Goal: Task Accomplishment & Management: Complete application form

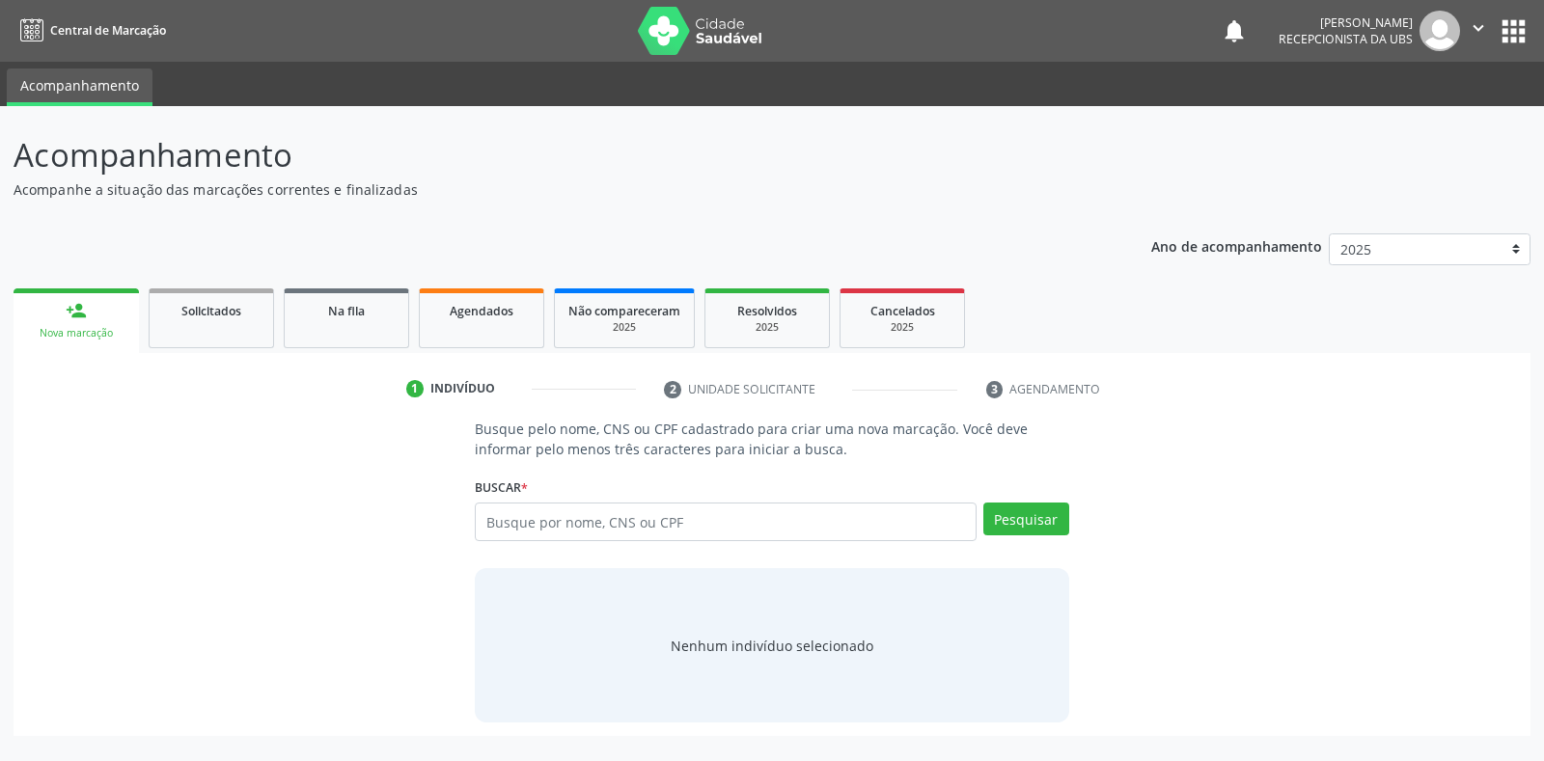
click at [500, 522] on input "text" at bounding box center [725, 522] width 501 height 39
click at [470, 320] on link "Agendados" at bounding box center [481, 318] width 125 height 60
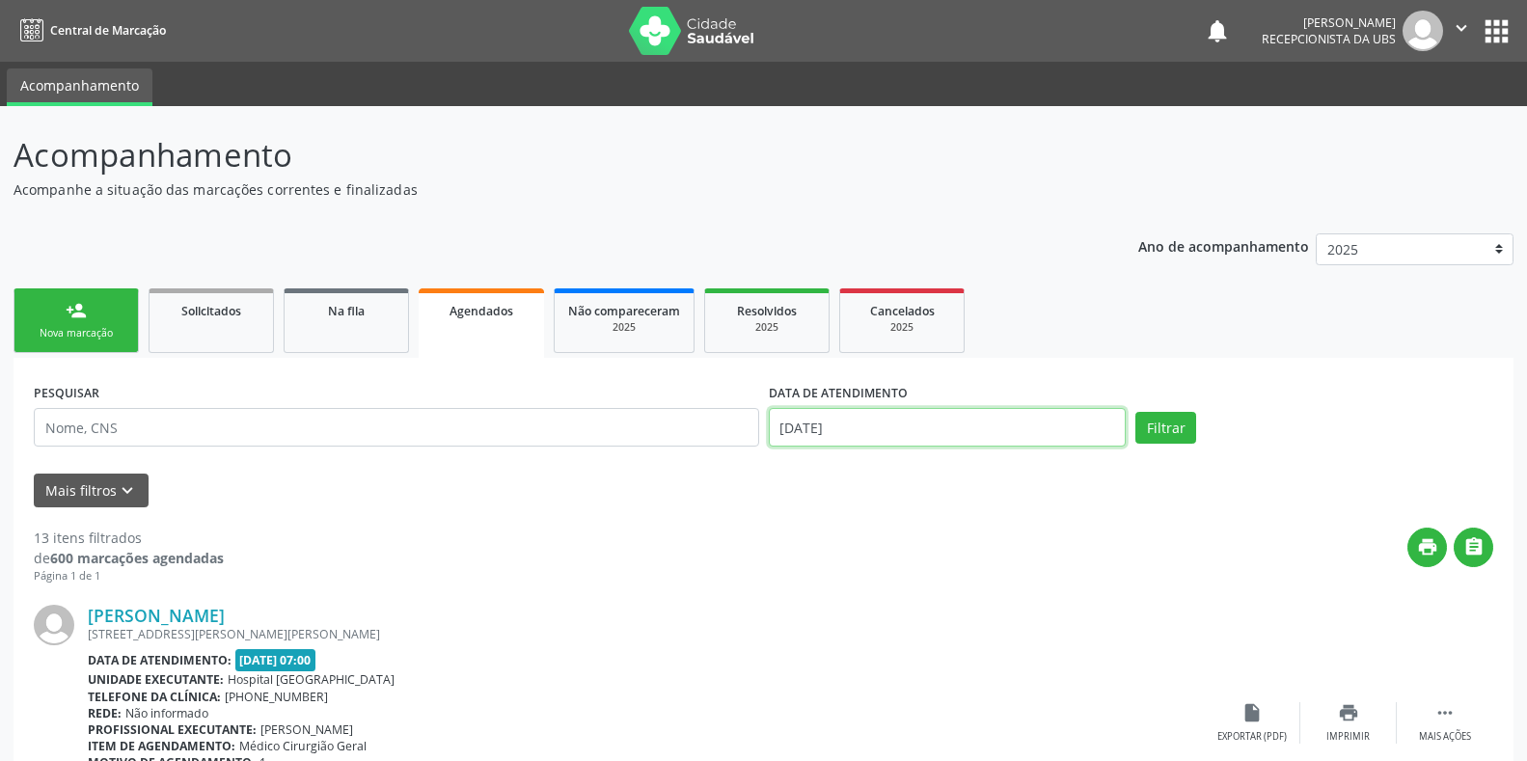
click at [794, 428] on input "[DATE]" at bounding box center [948, 427] width 358 height 39
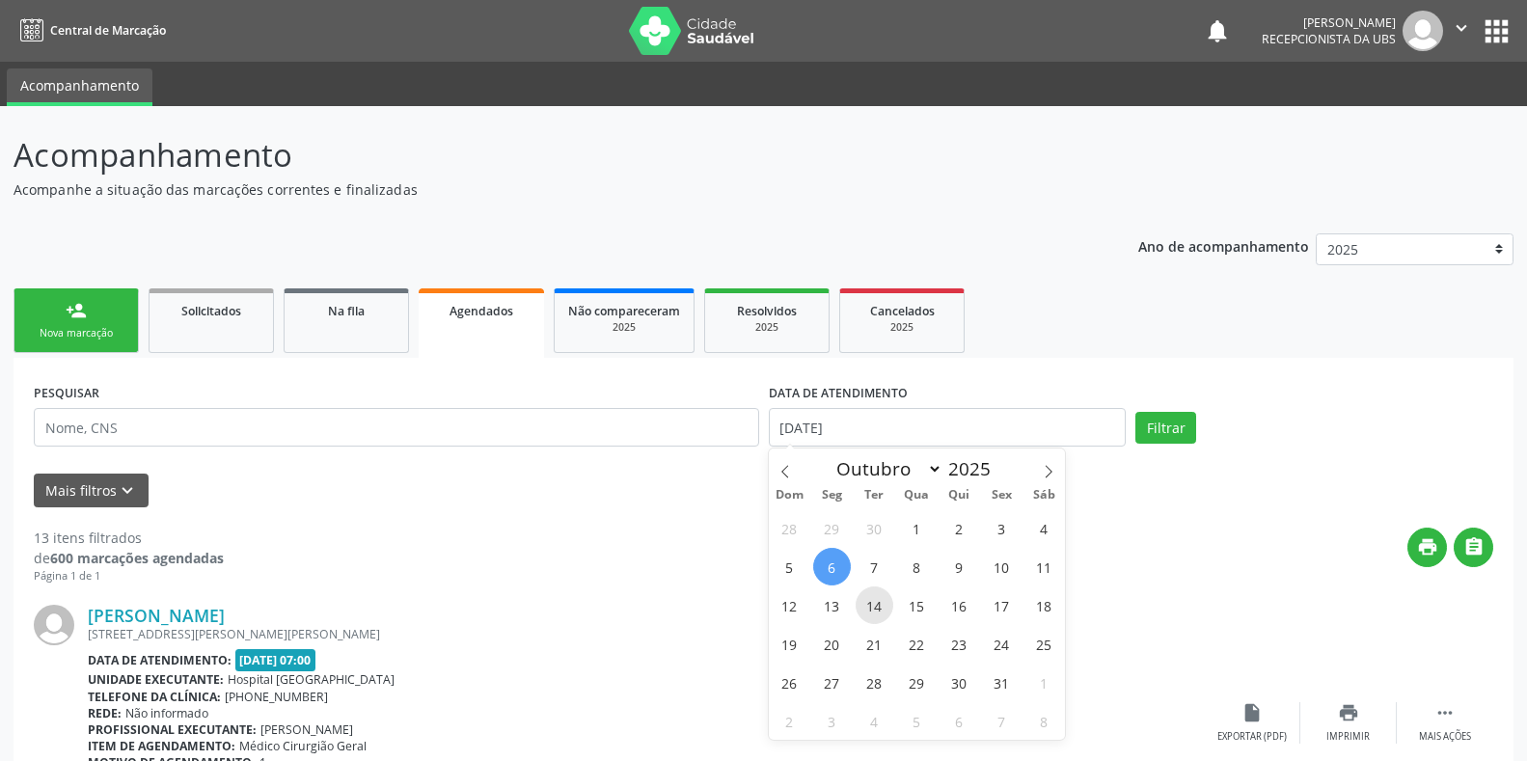
click at [879, 609] on span "14" at bounding box center [875, 606] width 38 height 38
type input "[DATE]"
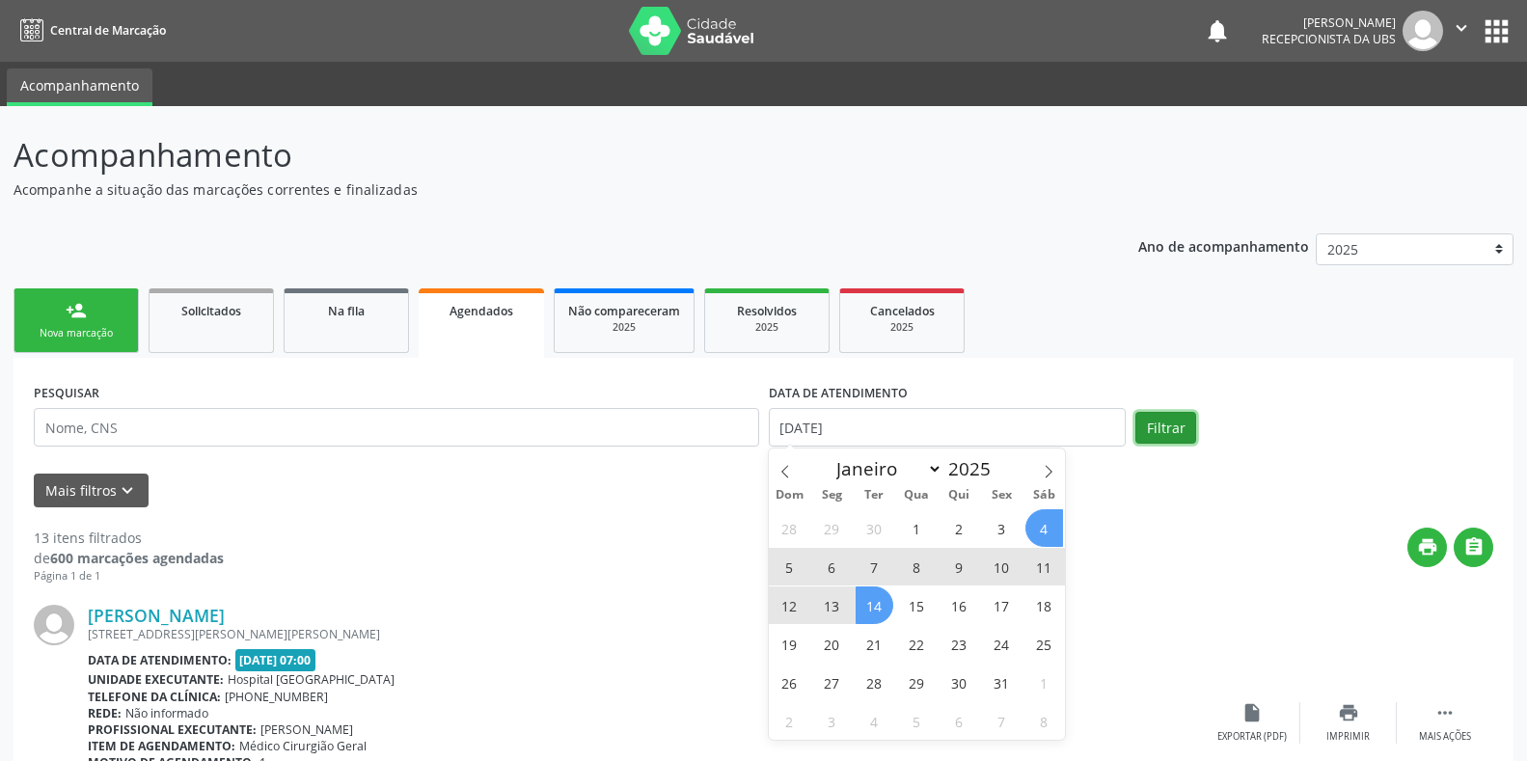
click at [1147, 424] on button "Filtrar" at bounding box center [1166, 428] width 61 height 33
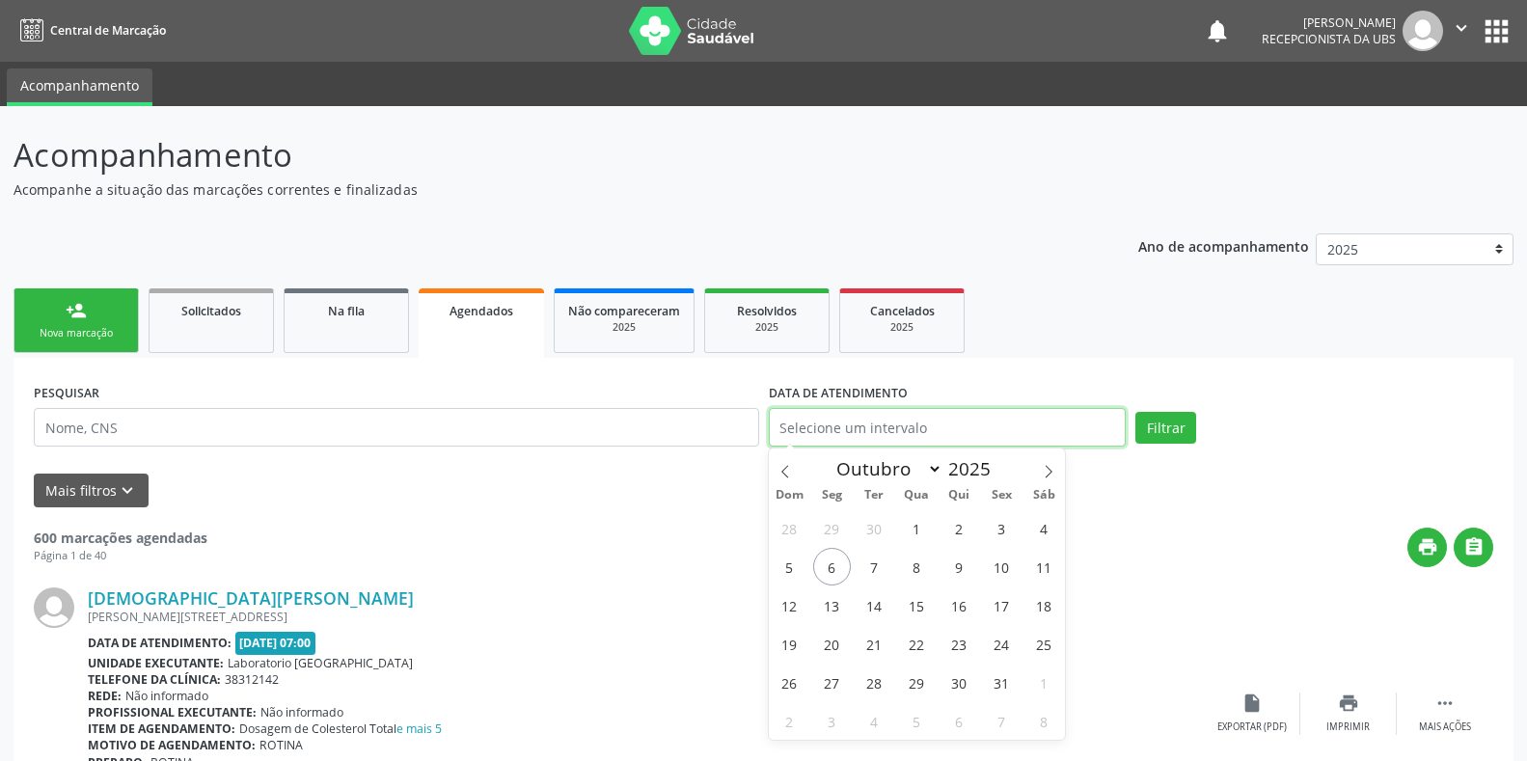
click at [790, 421] on input "text" at bounding box center [948, 427] width 358 height 39
click at [873, 608] on span "14" at bounding box center [875, 606] width 38 height 38
type input "[DATE]"
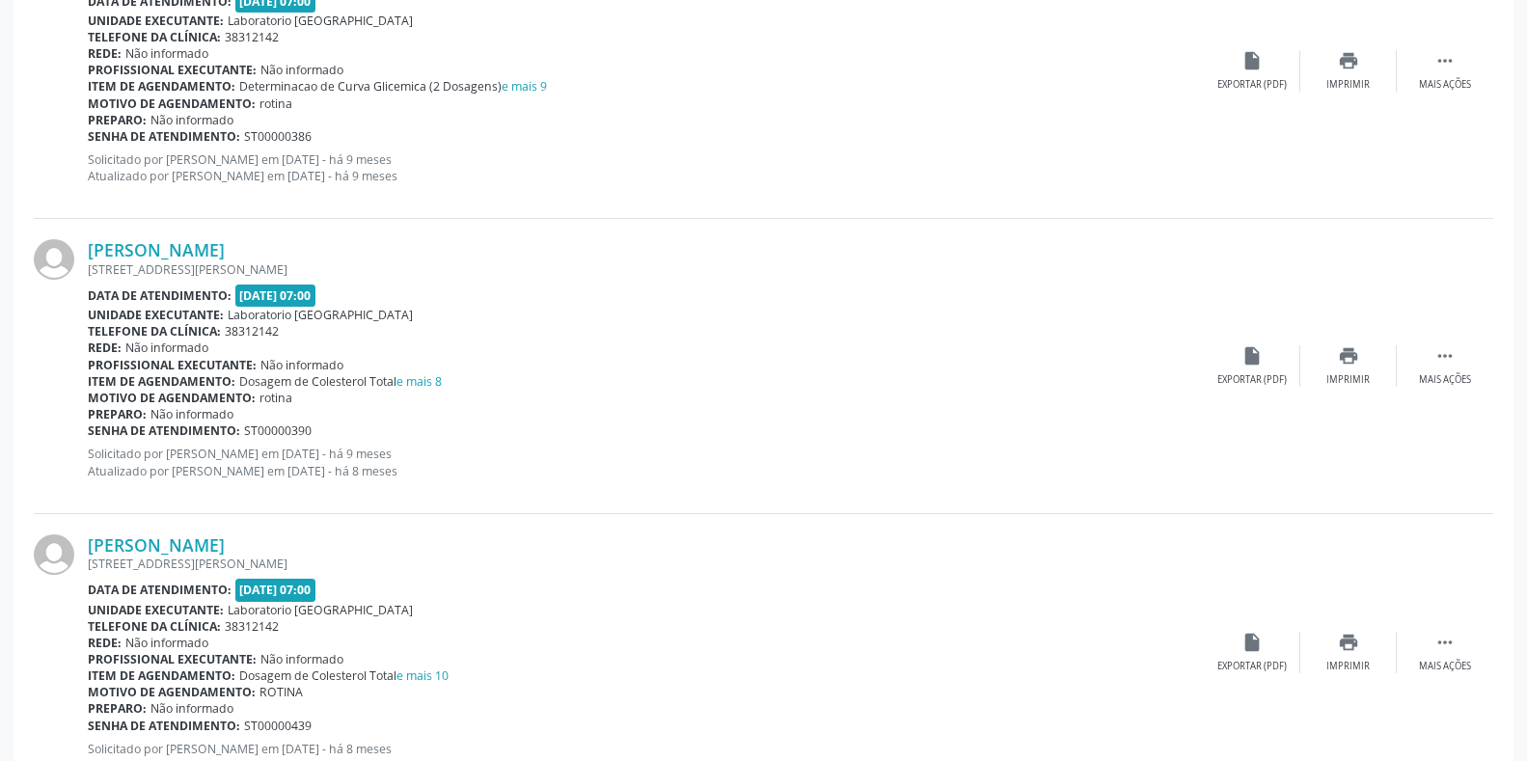
scroll to position [4212, 0]
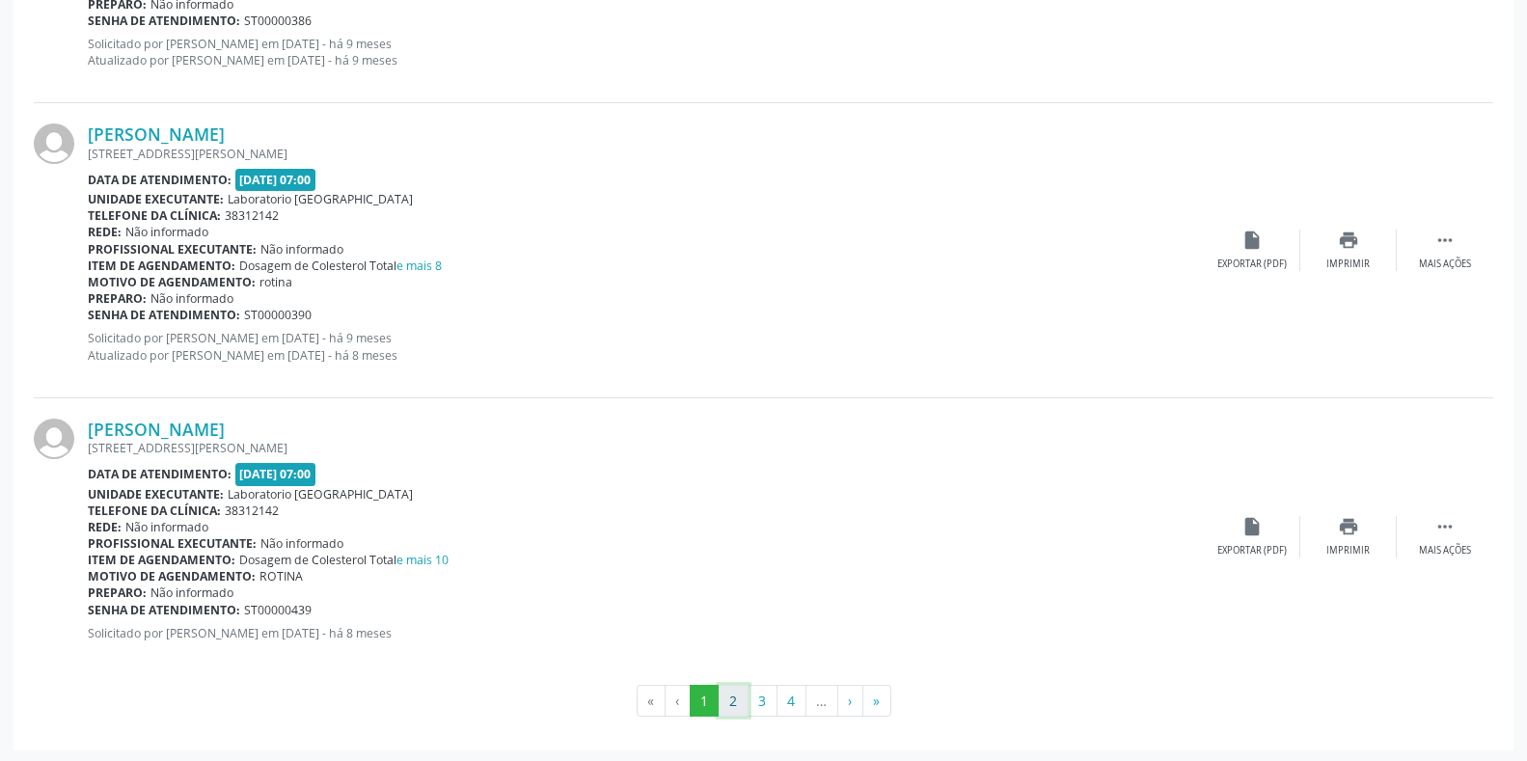
click at [722, 700] on button "2" at bounding box center [734, 701] width 30 height 33
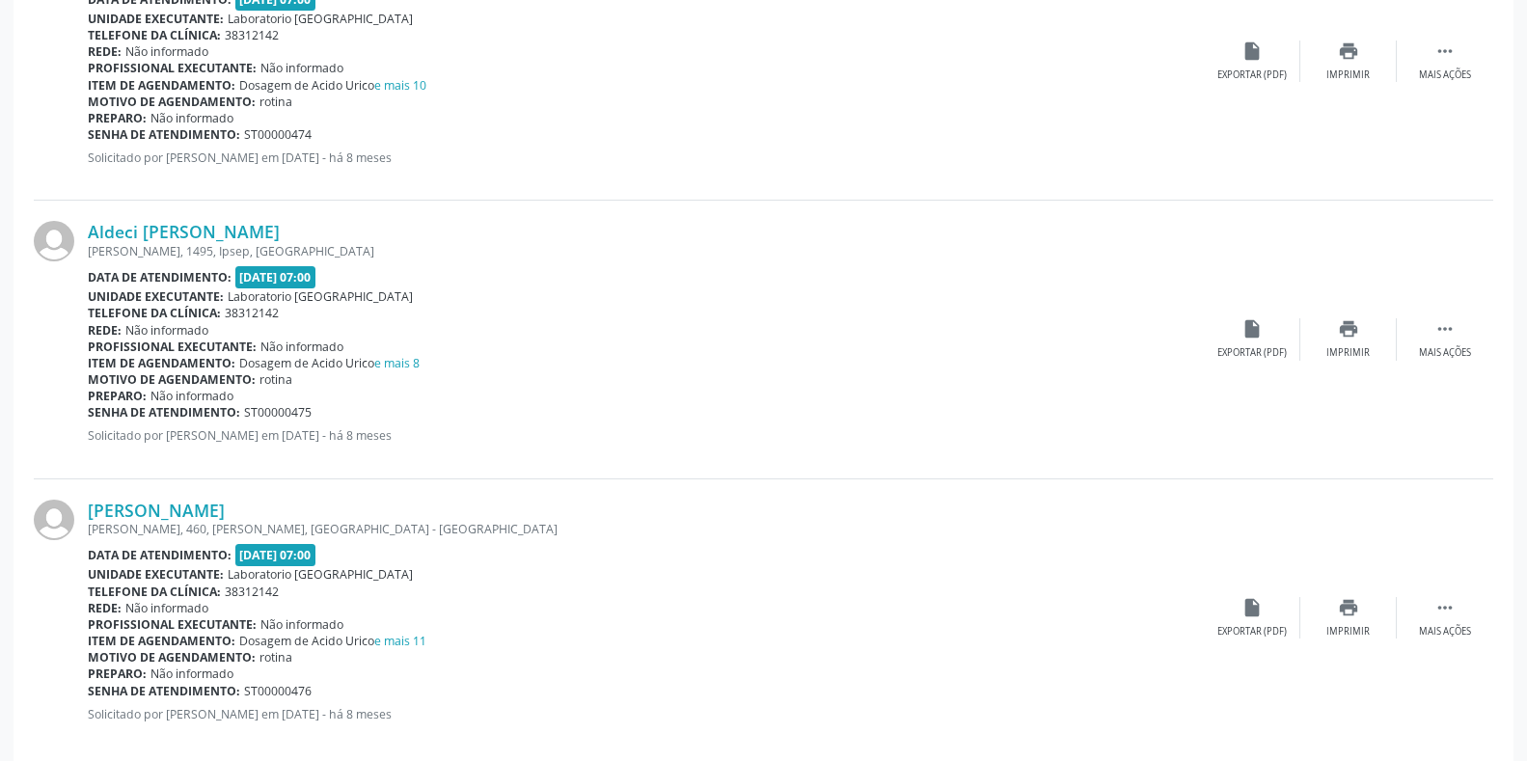
scroll to position [4096, 0]
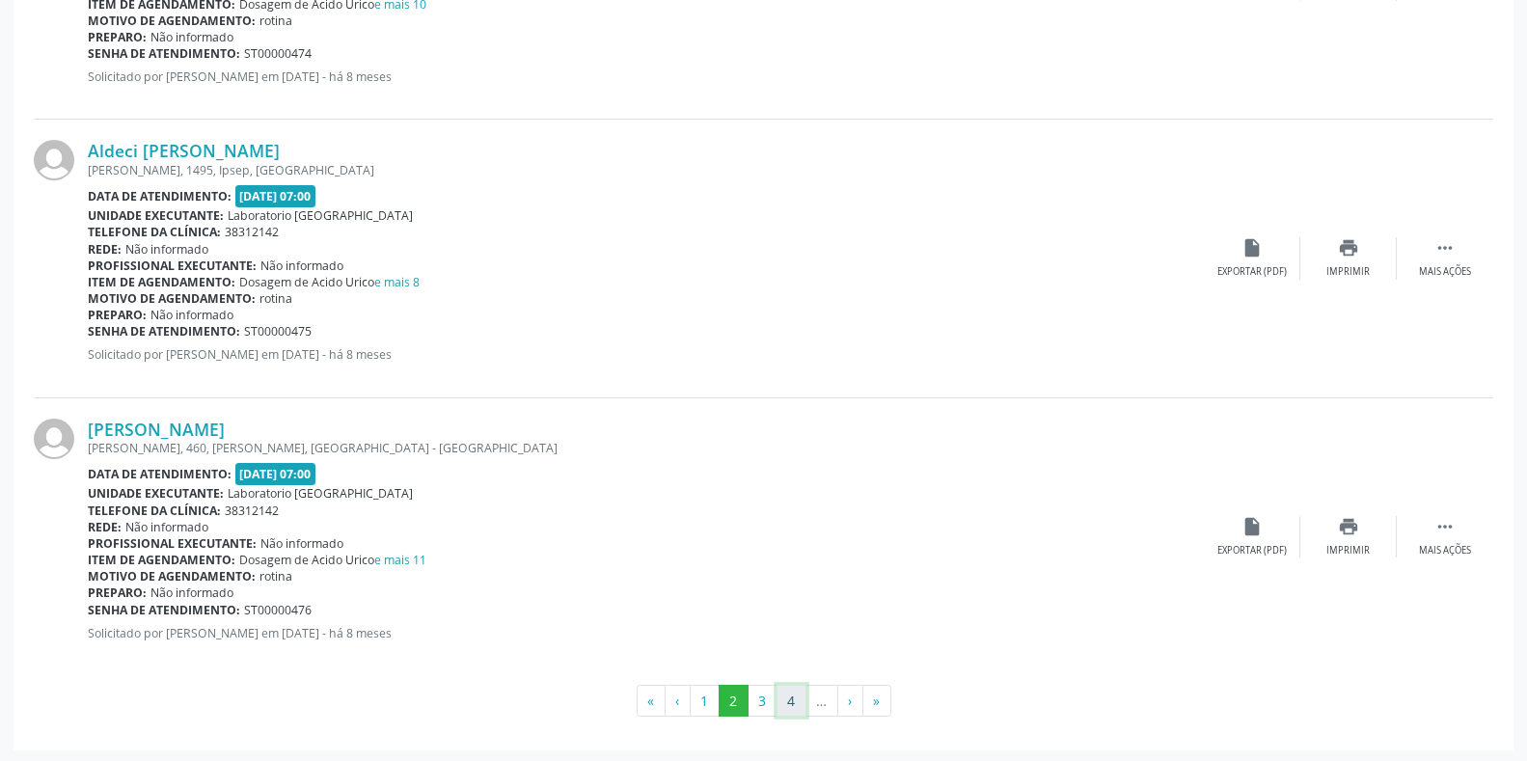
click at [793, 700] on button "4" at bounding box center [792, 701] width 30 height 33
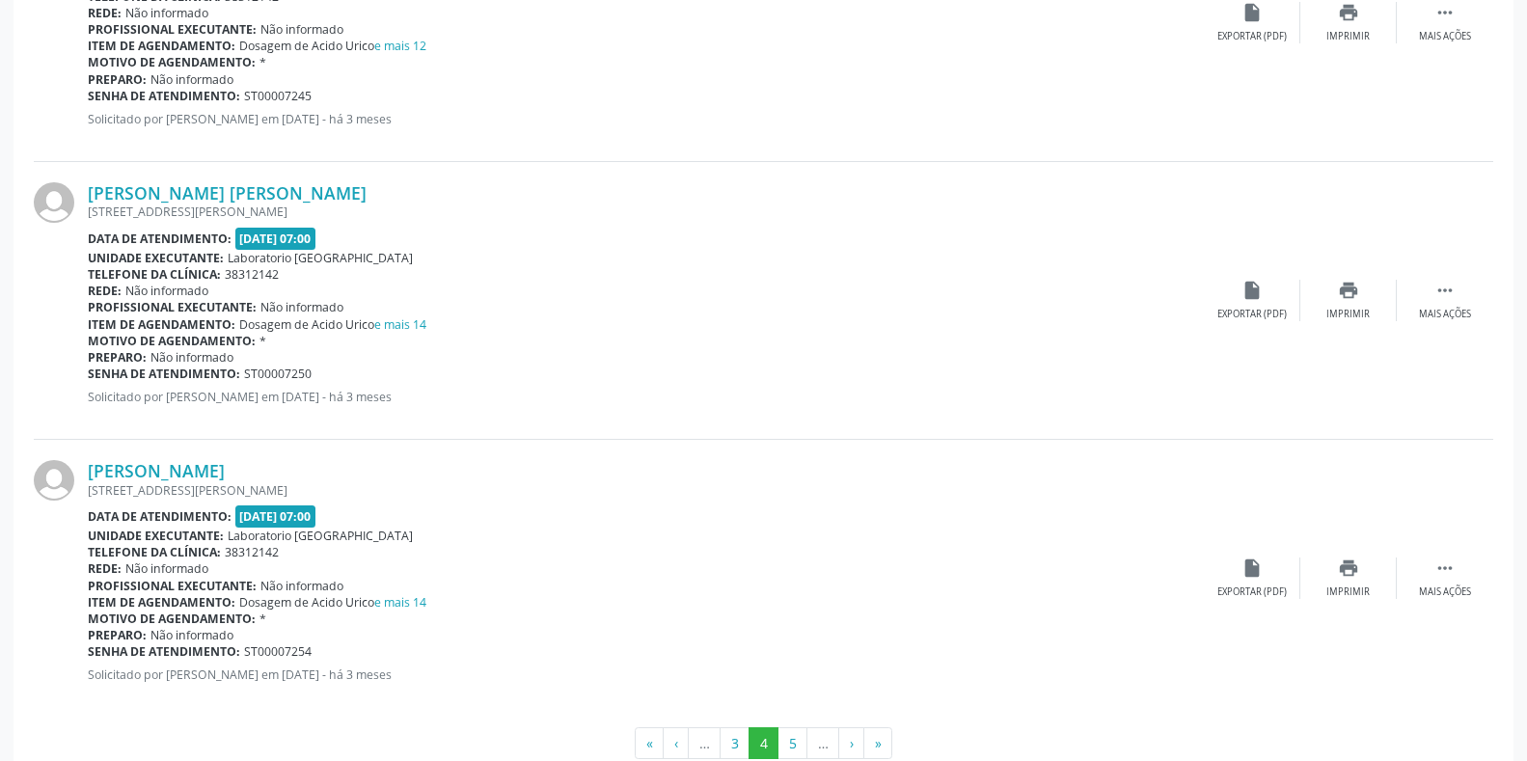
scroll to position [4063, 0]
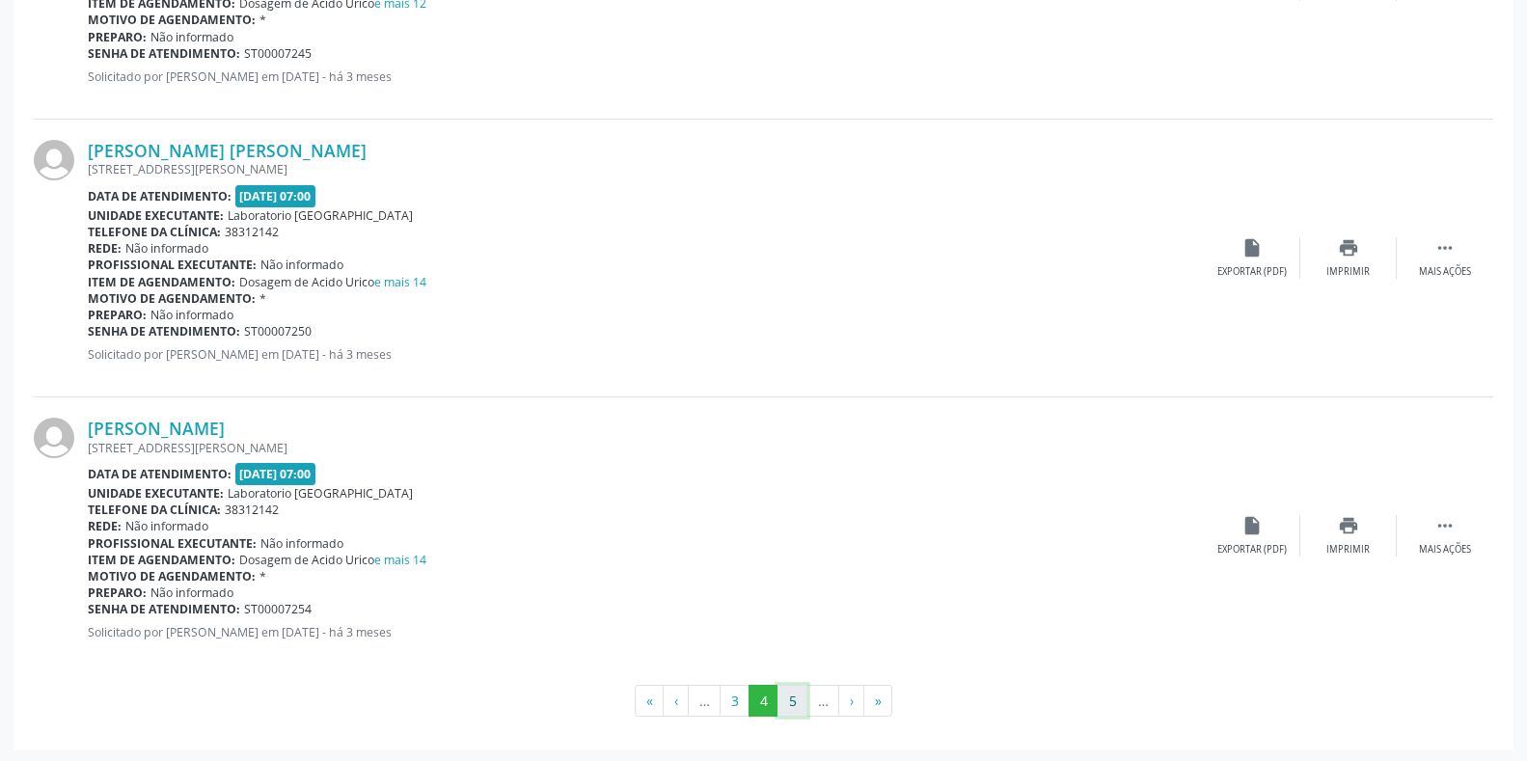
click at [801, 700] on button "5" at bounding box center [793, 701] width 30 height 33
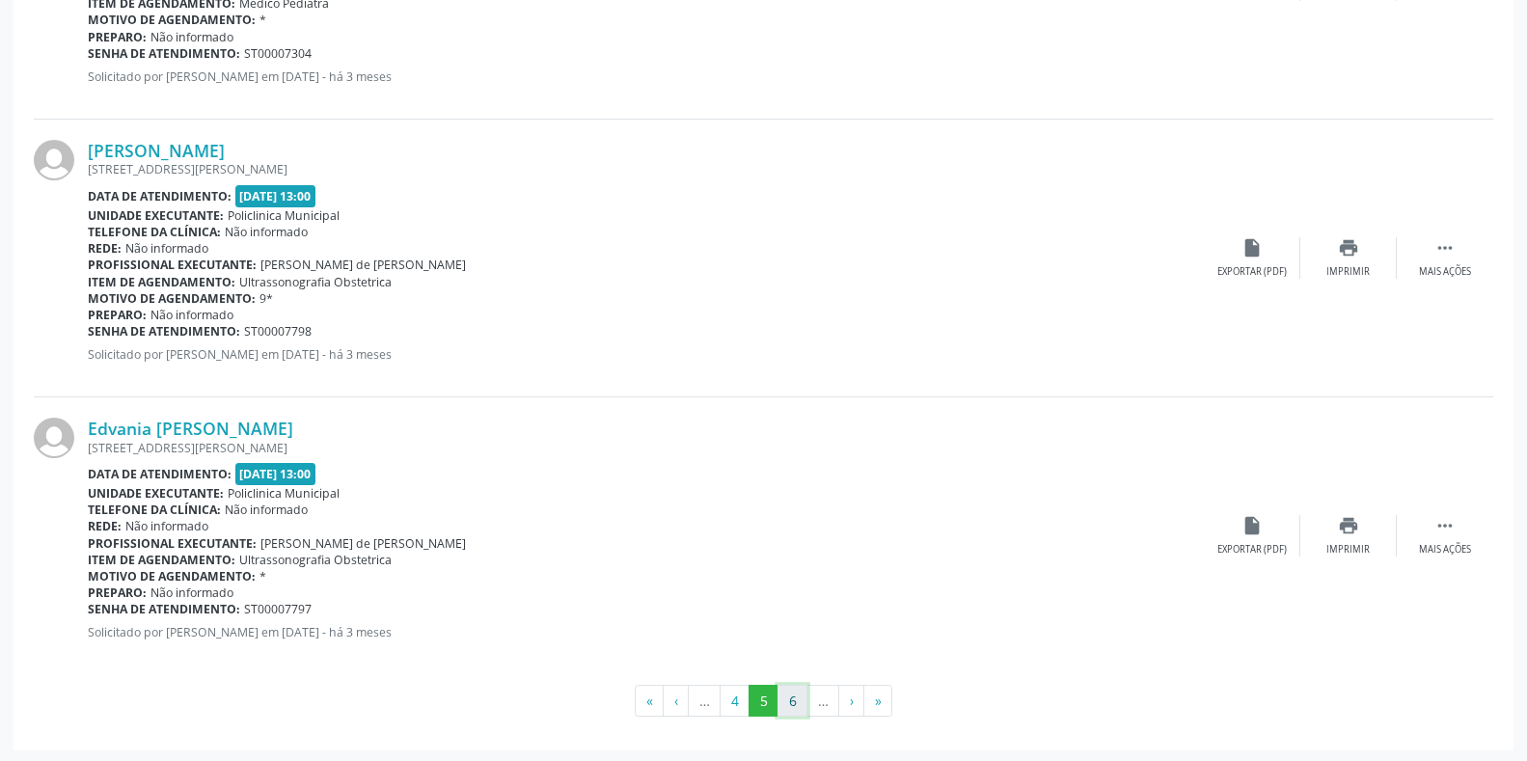
click at [782, 700] on button "6" at bounding box center [793, 701] width 30 height 33
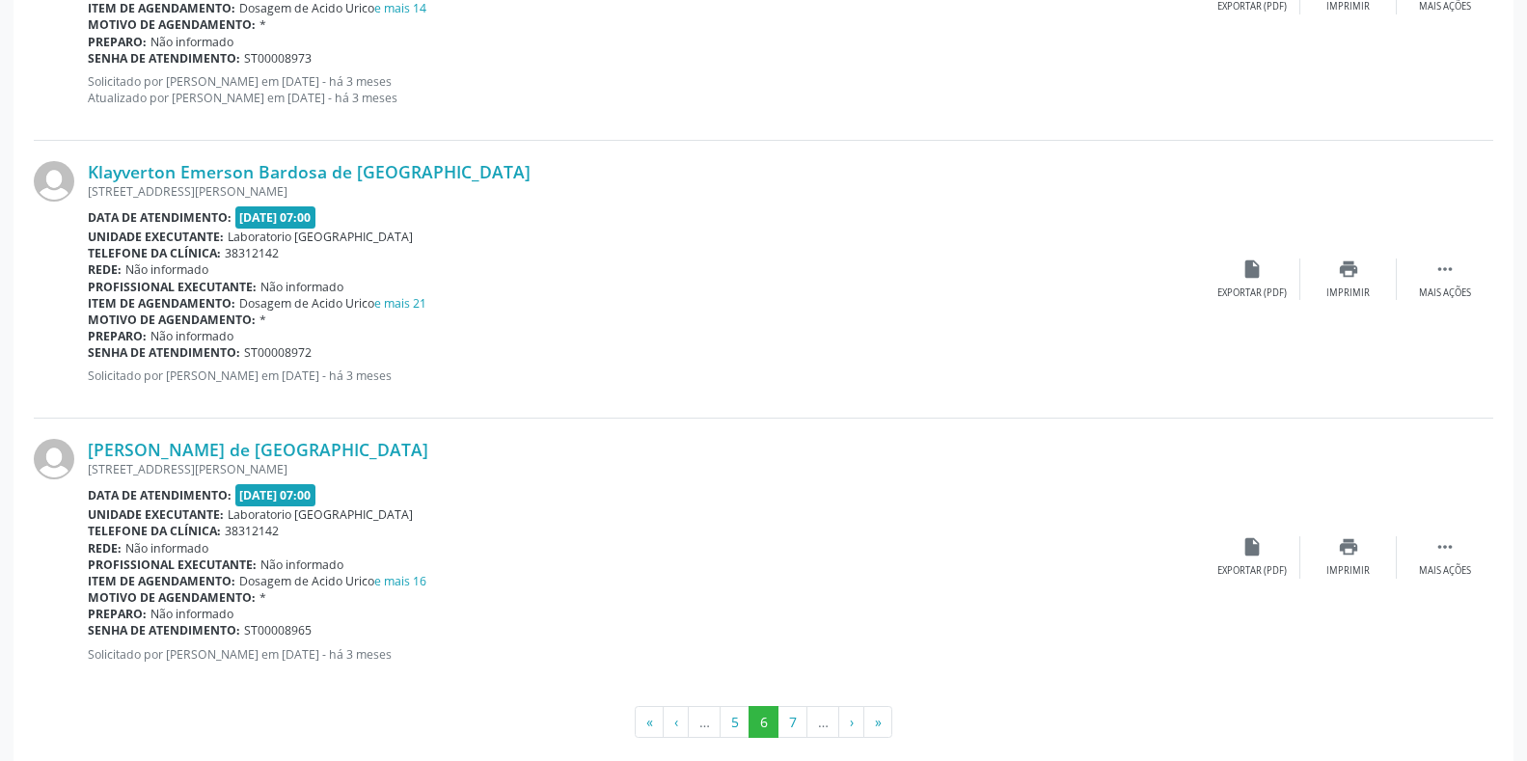
scroll to position [4079, 0]
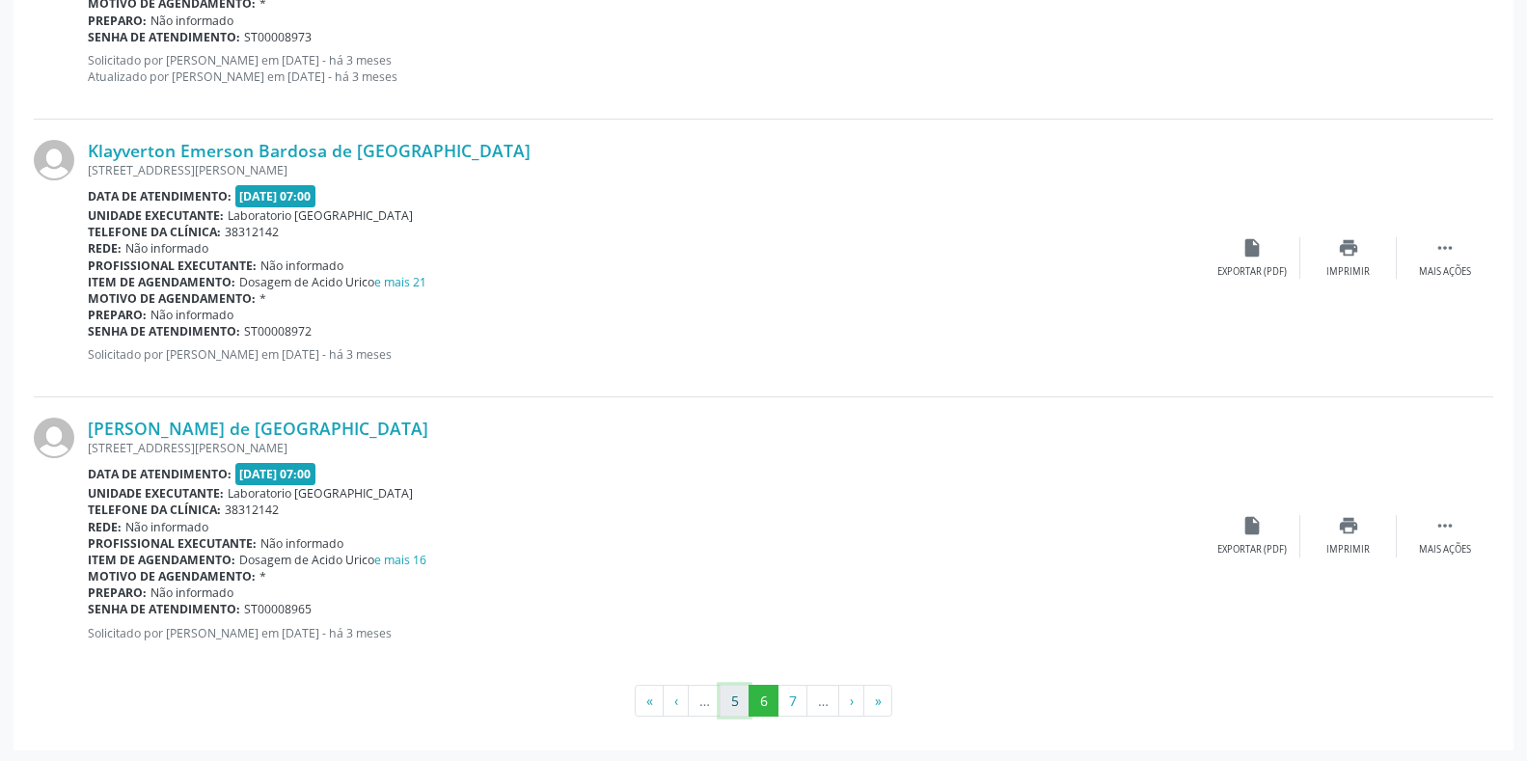
click at [736, 709] on button "5" at bounding box center [735, 701] width 30 height 33
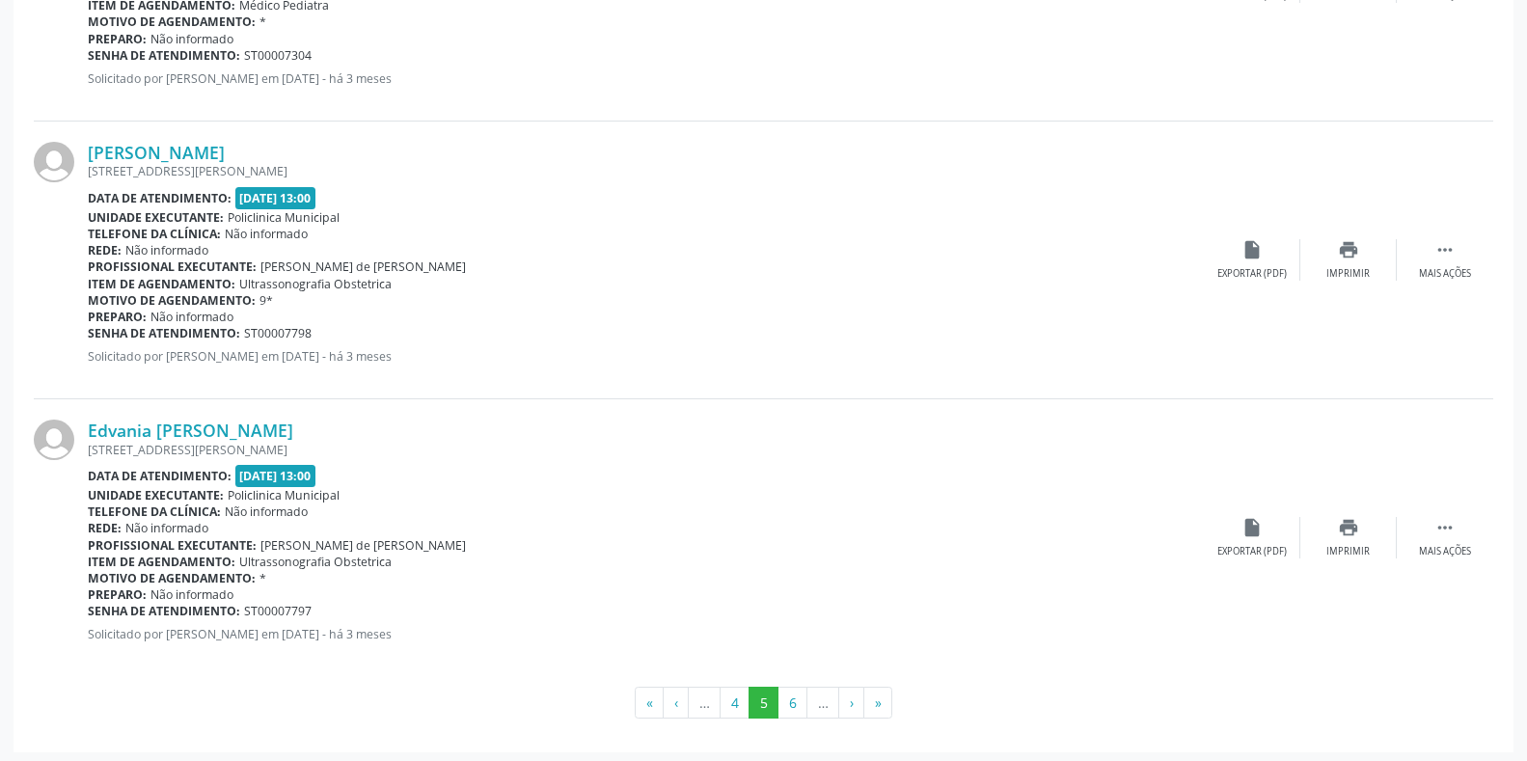
scroll to position [4063, 0]
click at [729, 699] on button "4" at bounding box center [735, 701] width 30 height 33
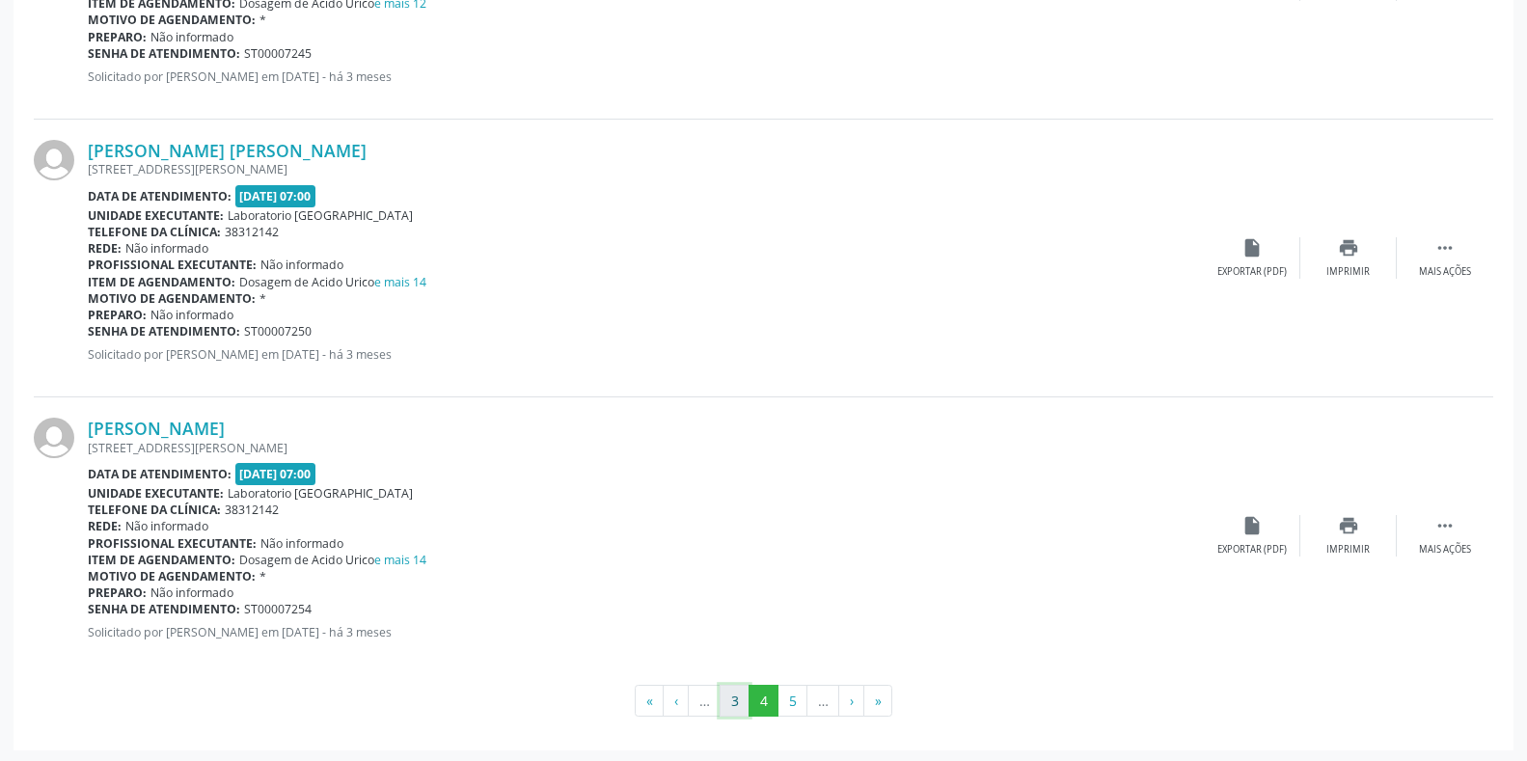
click at [733, 705] on button "3" at bounding box center [735, 701] width 30 height 33
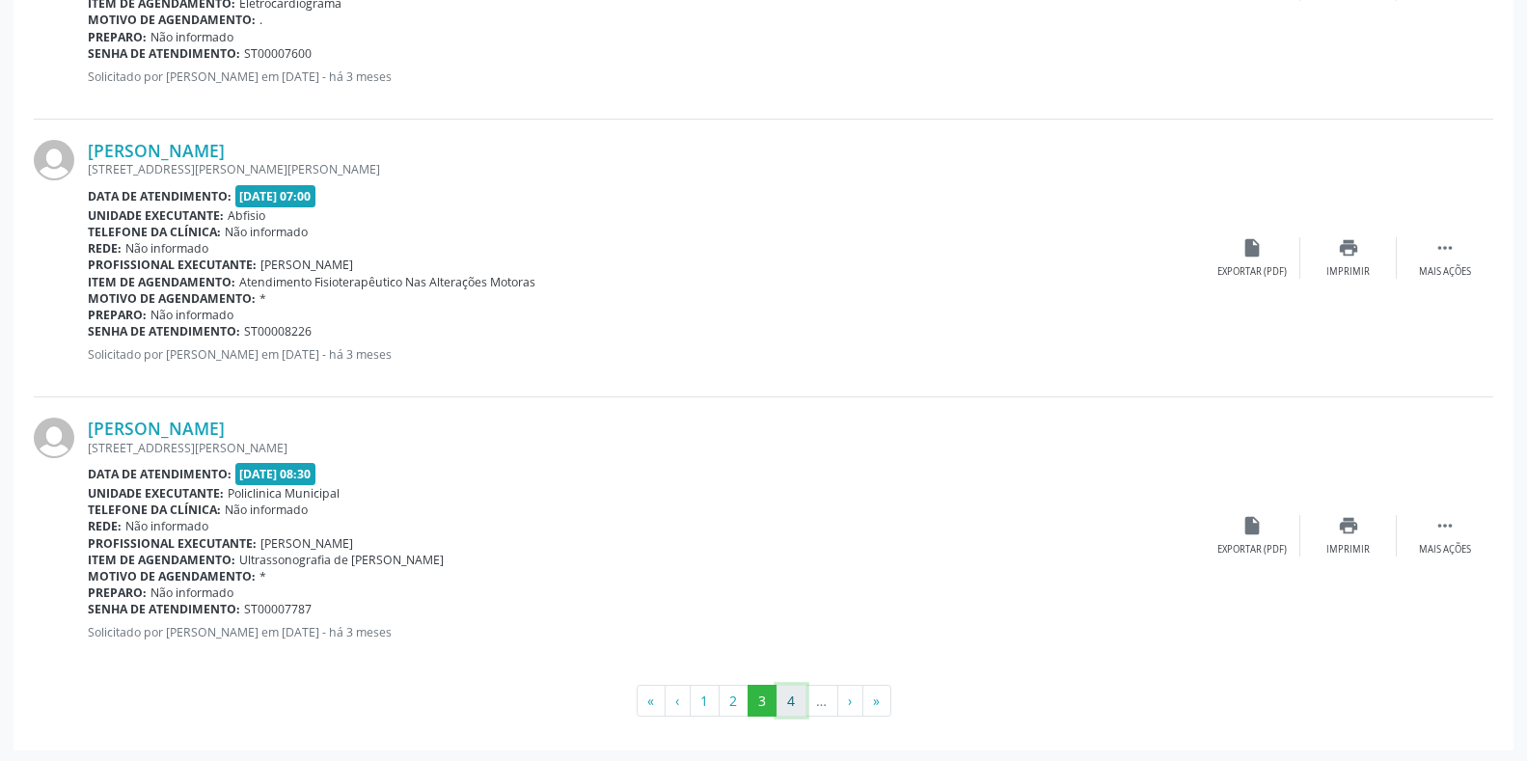
click at [790, 706] on button "4" at bounding box center [792, 701] width 30 height 33
click at [794, 708] on button "5" at bounding box center [793, 701] width 30 height 33
click at [799, 700] on button "6" at bounding box center [793, 701] width 30 height 33
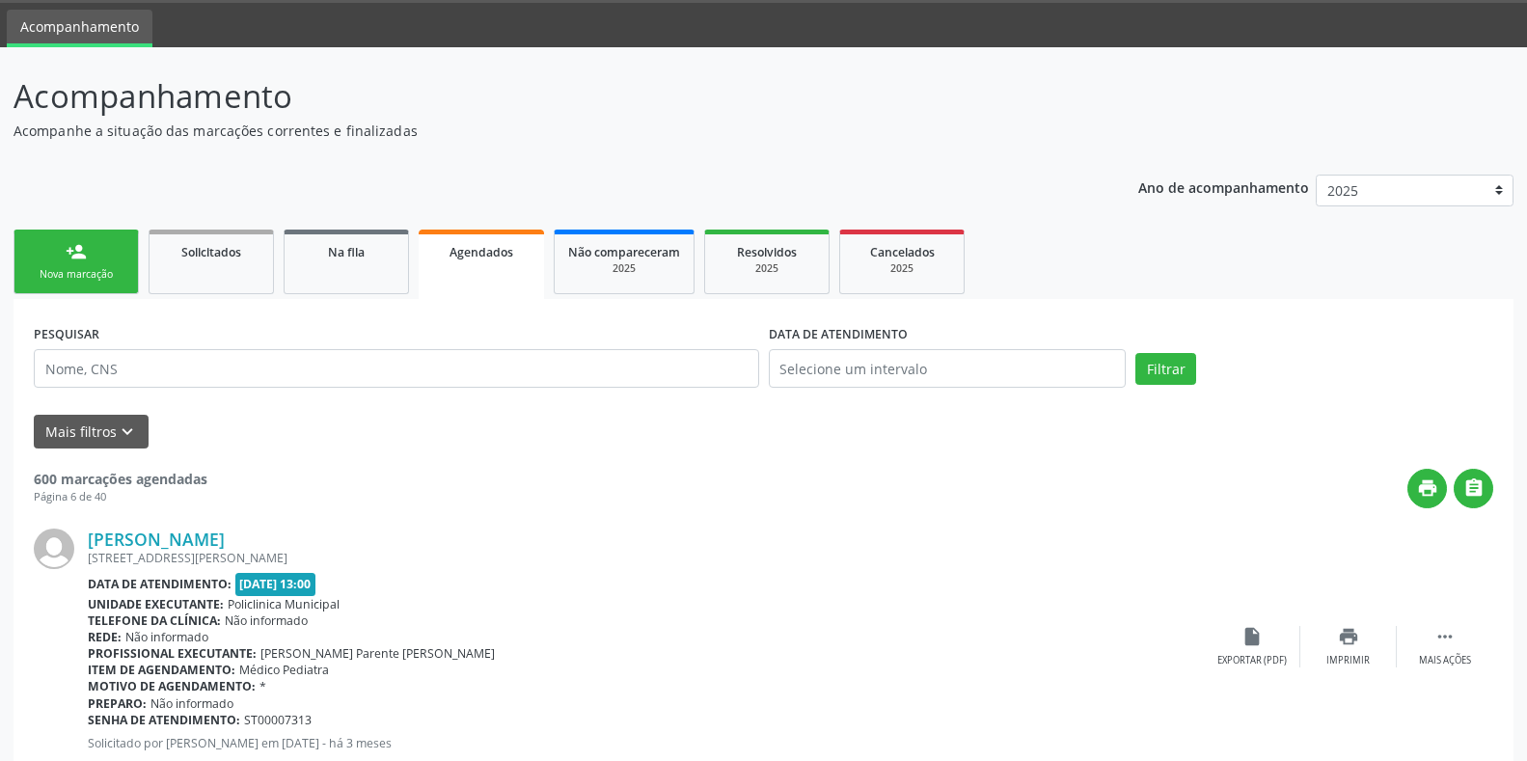
scroll to position [0, 0]
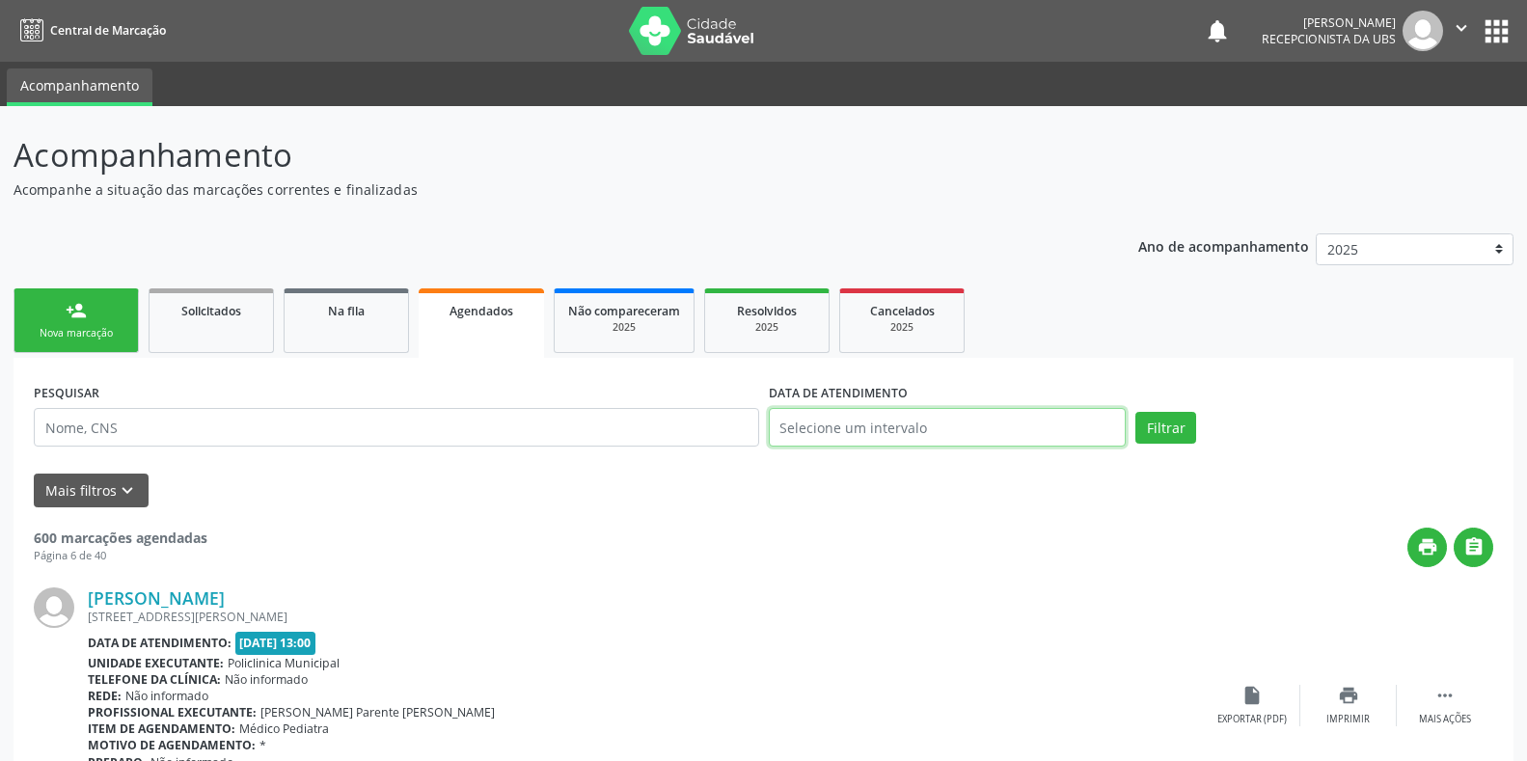
click at [792, 426] on input "text" at bounding box center [948, 427] width 358 height 39
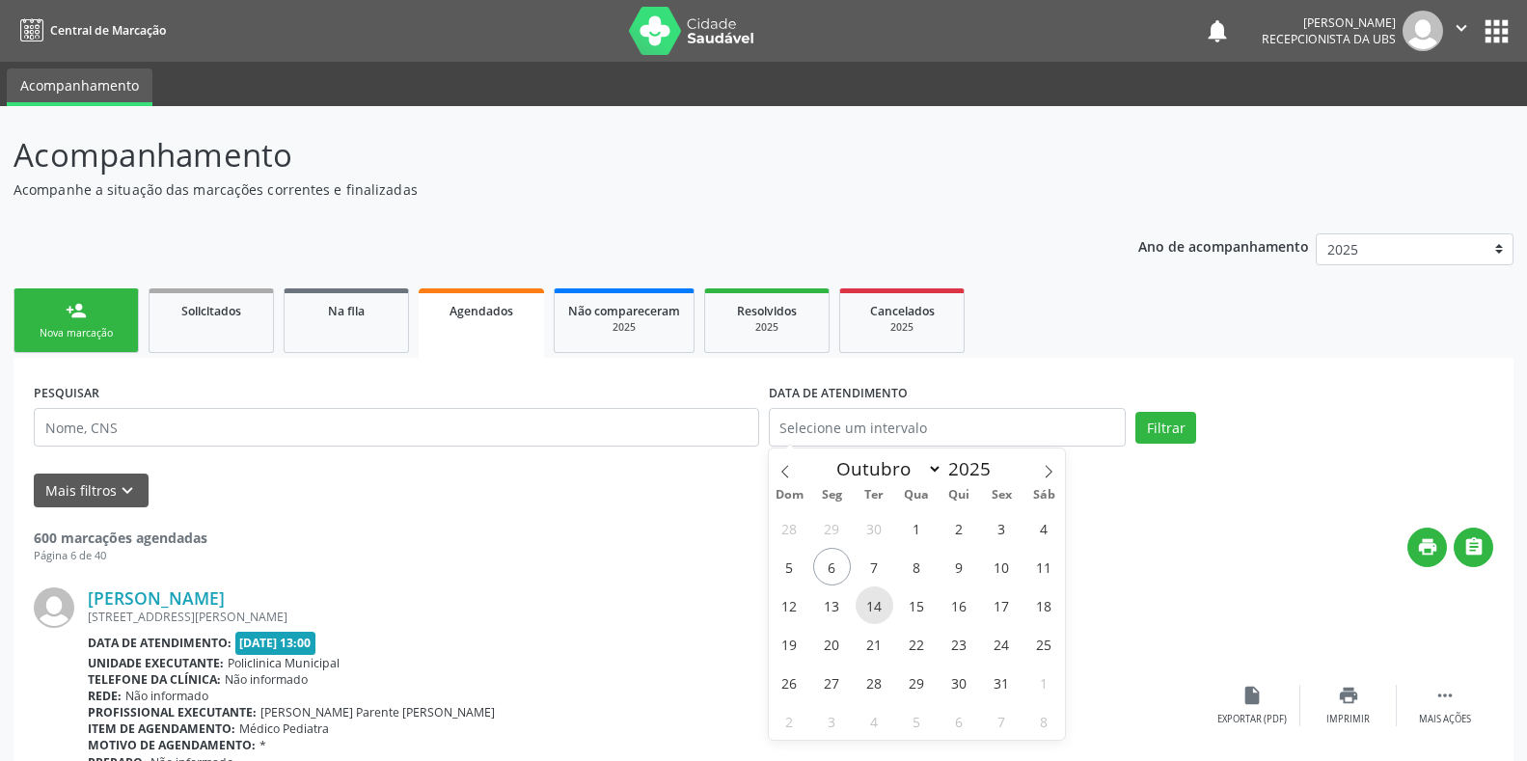
click at [875, 615] on span "14" at bounding box center [875, 606] width 38 height 38
type input "[DATE]"
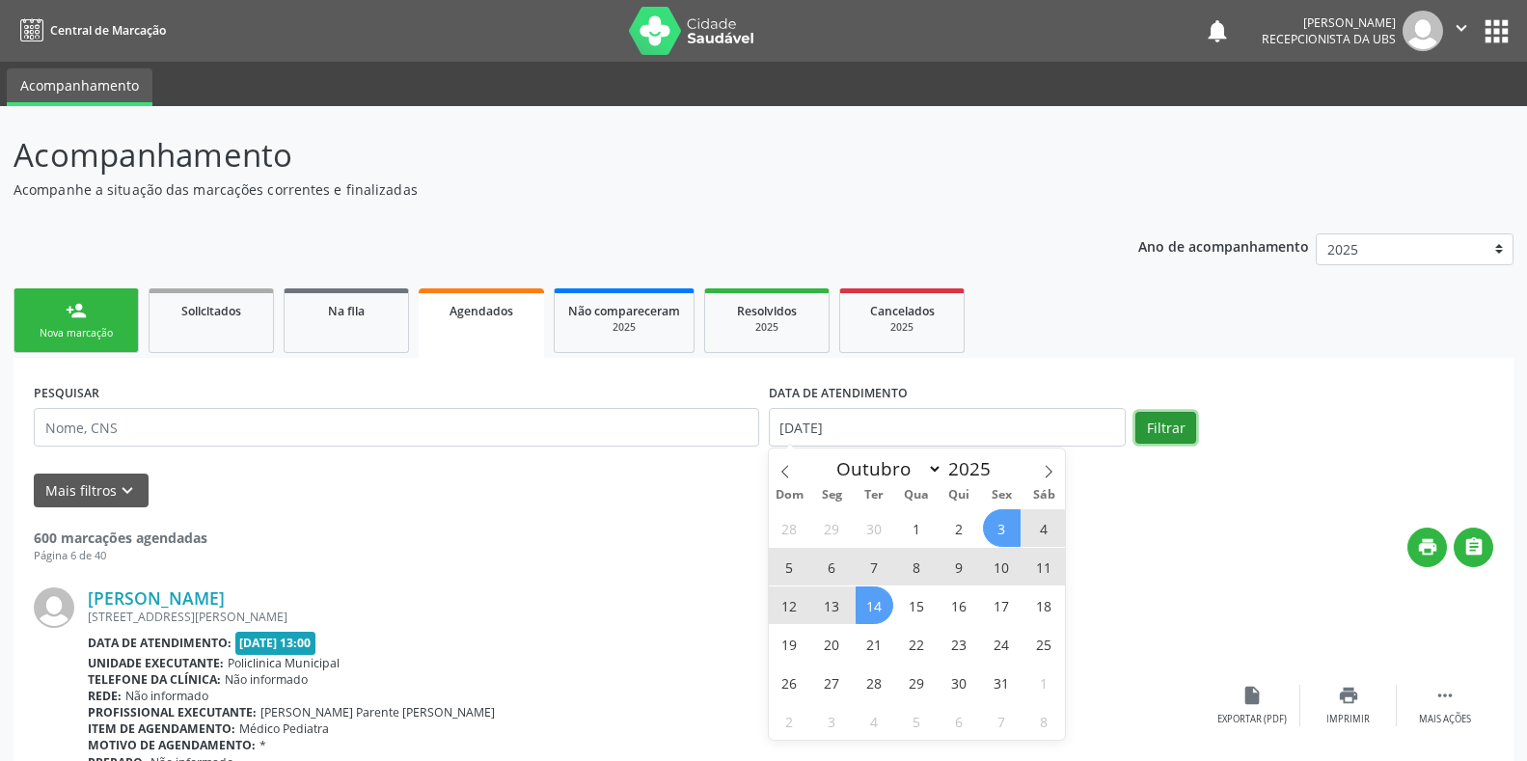
click at [1156, 429] on button "Filtrar" at bounding box center [1166, 428] width 61 height 33
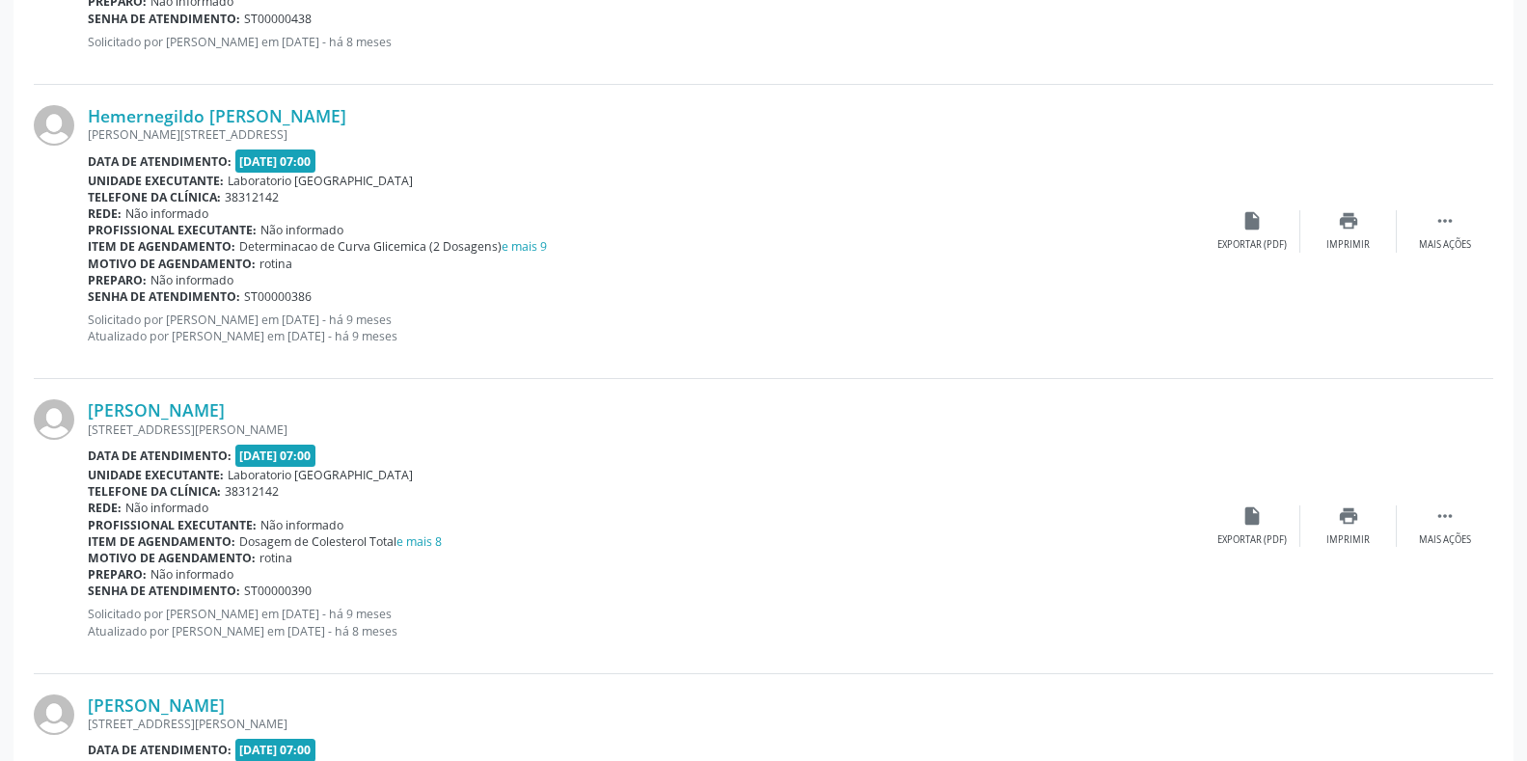
scroll to position [4212, 0]
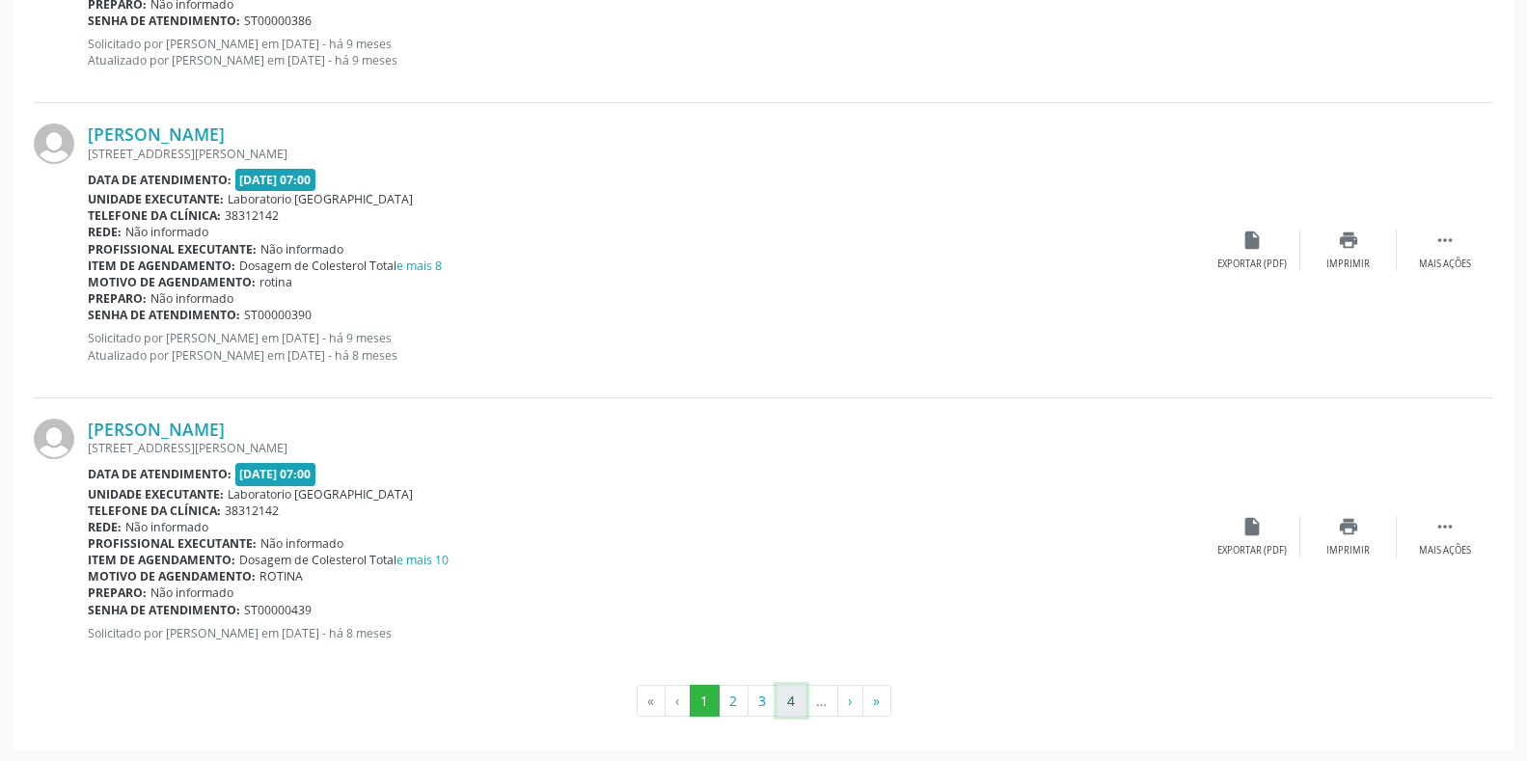
click at [786, 700] on button "4" at bounding box center [792, 701] width 30 height 33
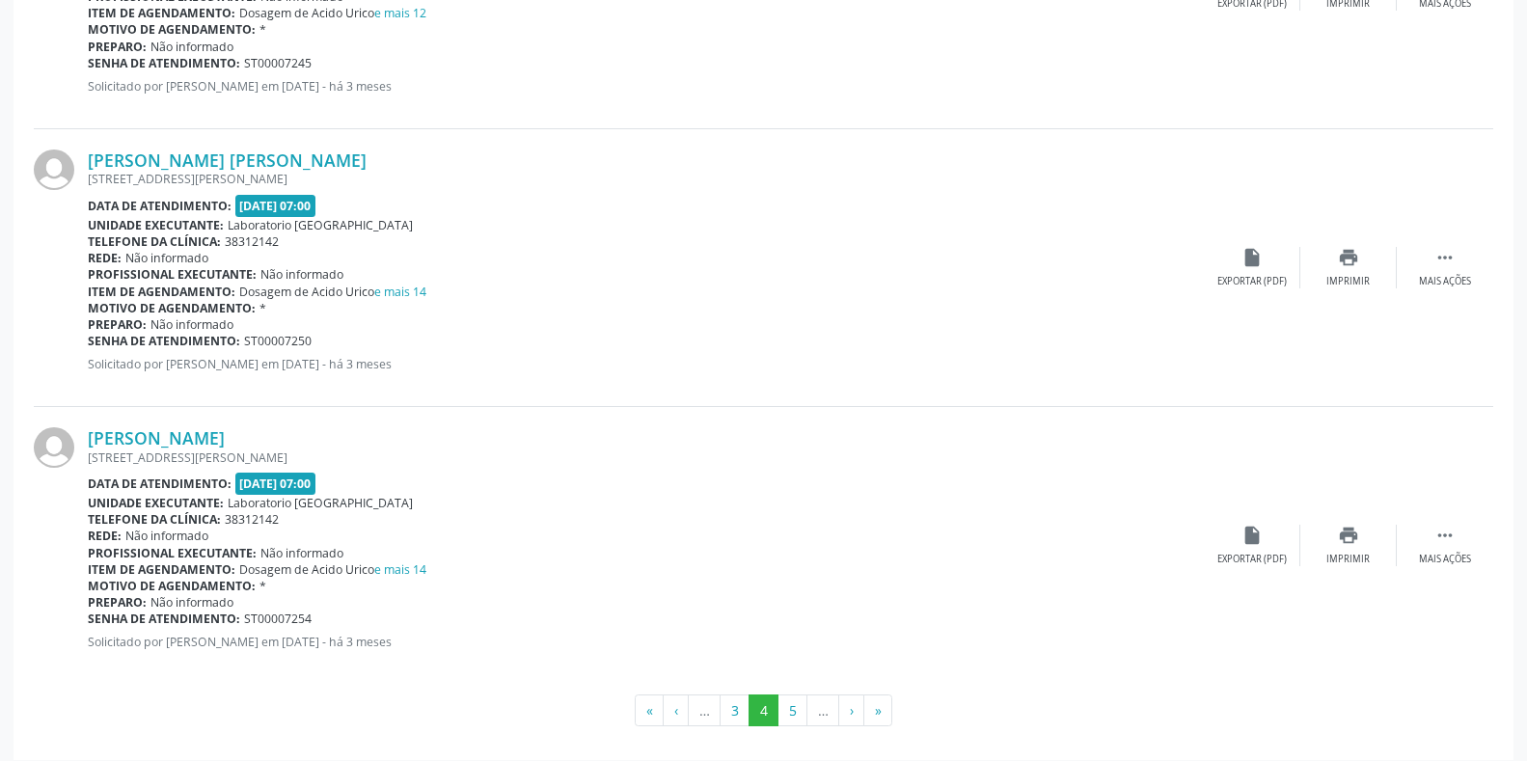
scroll to position [4063, 0]
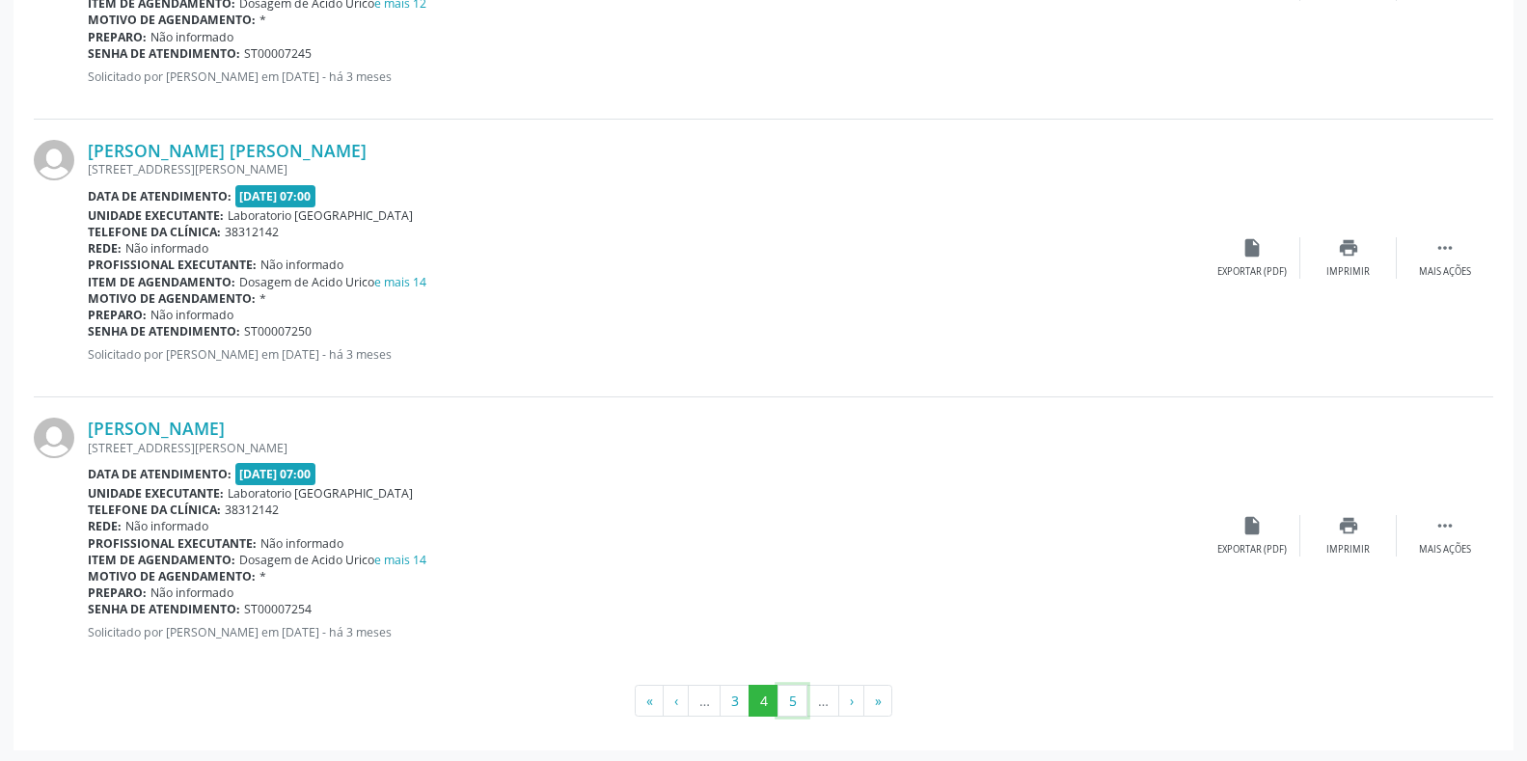
click at [786, 700] on button "5" at bounding box center [793, 701] width 30 height 33
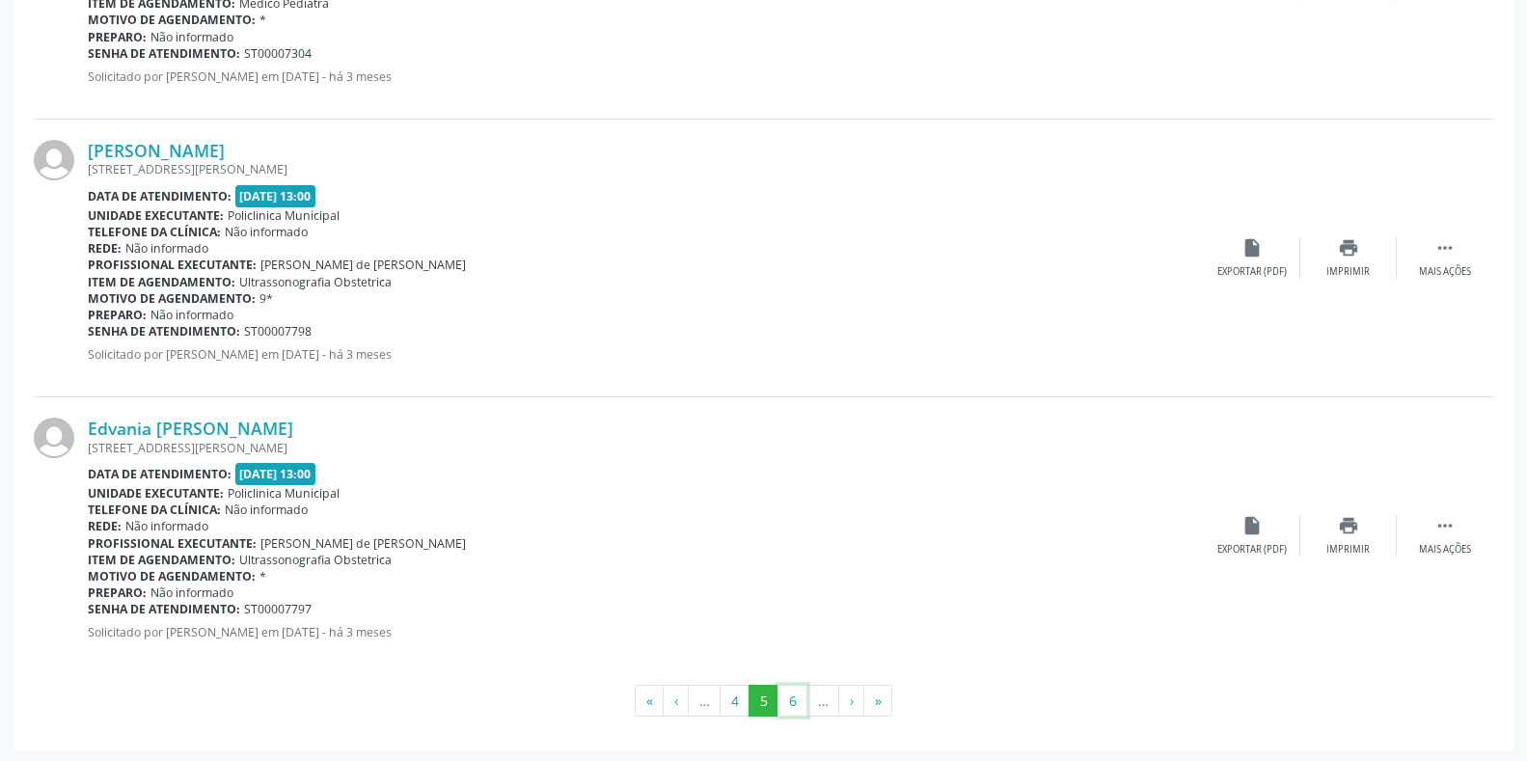
click at [786, 700] on button "6" at bounding box center [793, 701] width 30 height 33
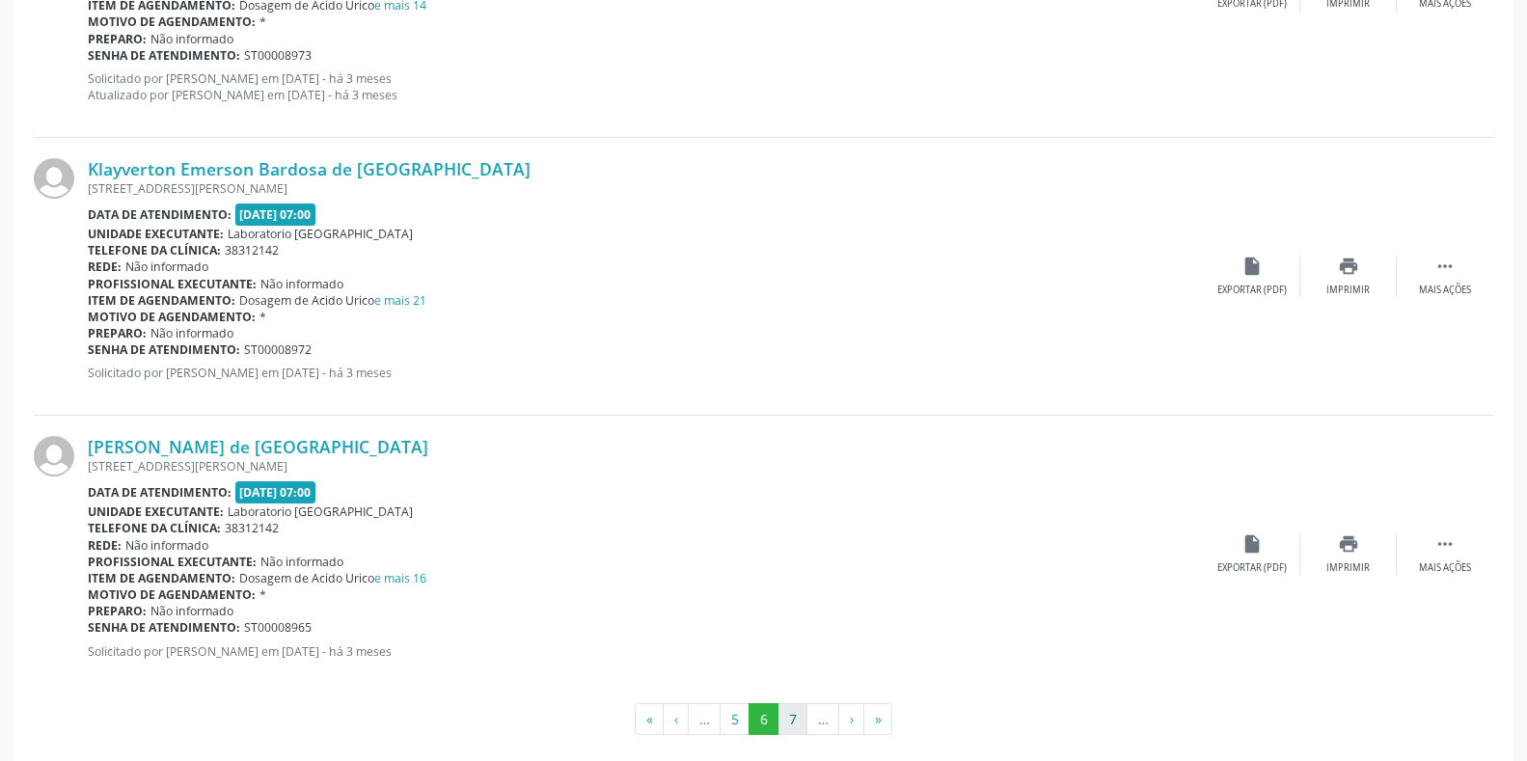
scroll to position [4079, 0]
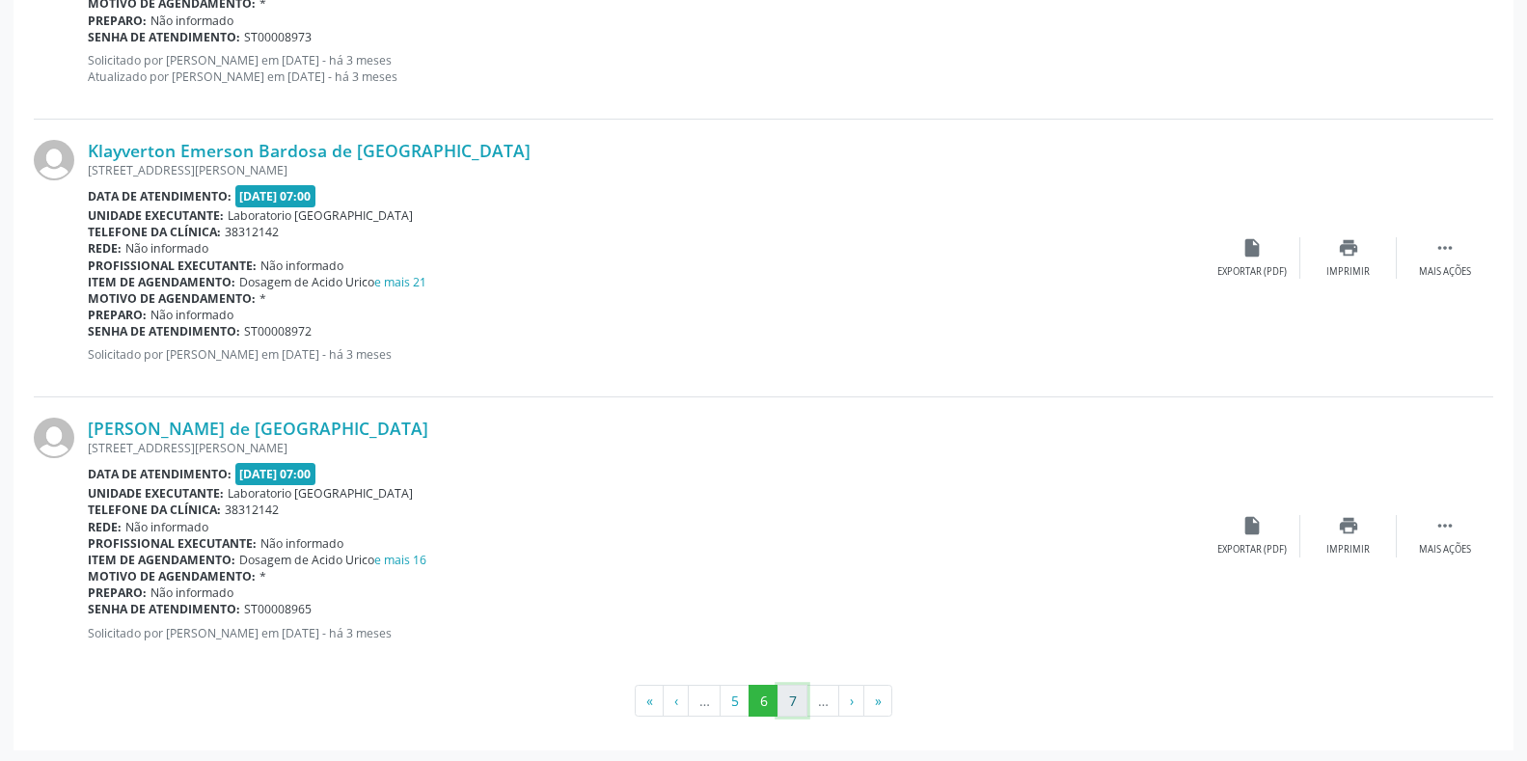
click at [783, 700] on button "7" at bounding box center [793, 701] width 30 height 33
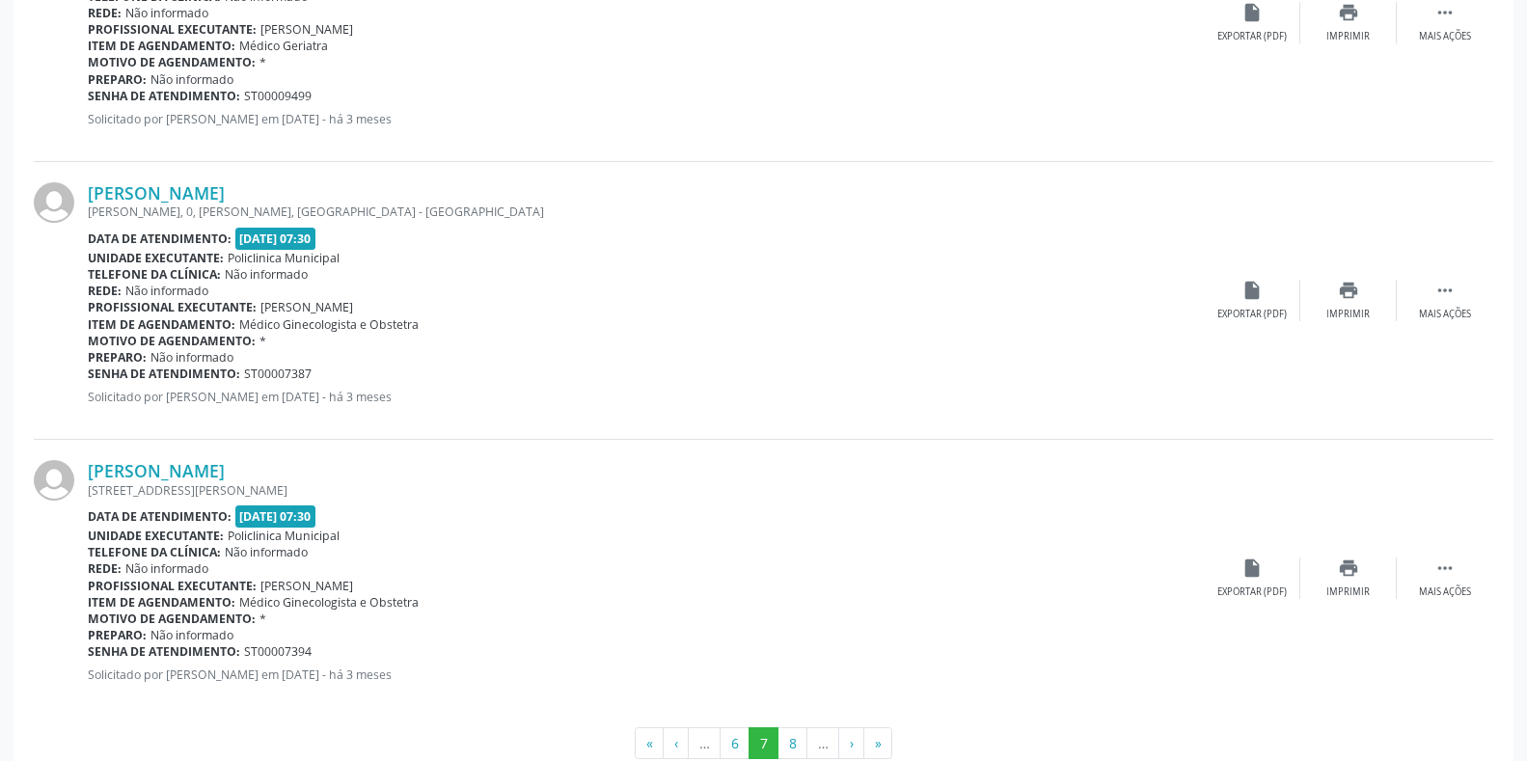
scroll to position [4063, 0]
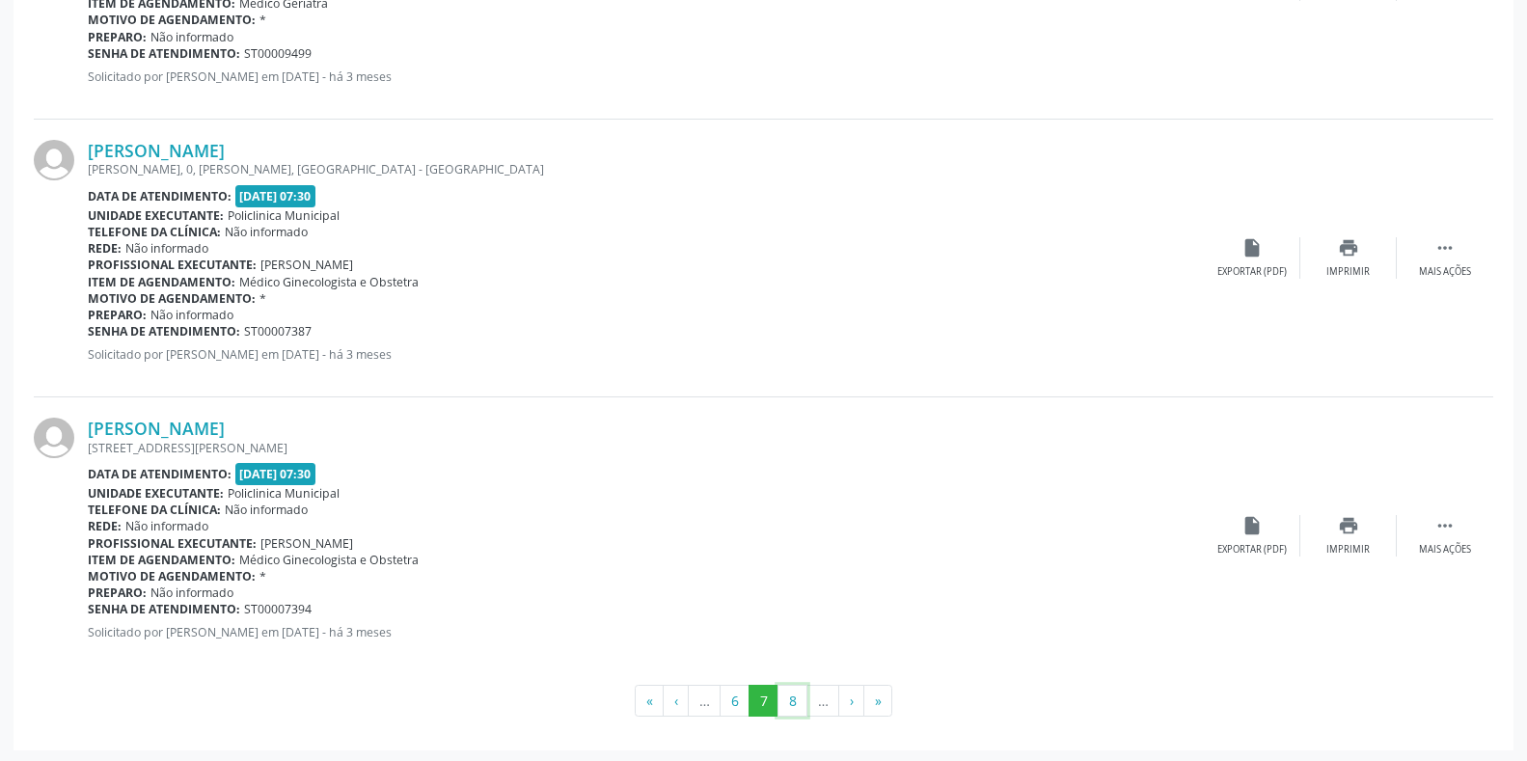
click at [783, 700] on button "8" at bounding box center [793, 701] width 30 height 33
drag, startPoint x: 831, startPoint y: 685, endPoint x: 789, endPoint y: 701, distance: 44.6
click at [789, 701] on button "9" at bounding box center [793, 701] width 30 height 33
drag, startPoint x: 801, startPoint y: 709, endPoint x: 779, endPoint y: 708, distance: 22.2
click at [779, 708] on button "10" at bounding box center [793, 701] width 38 height 33
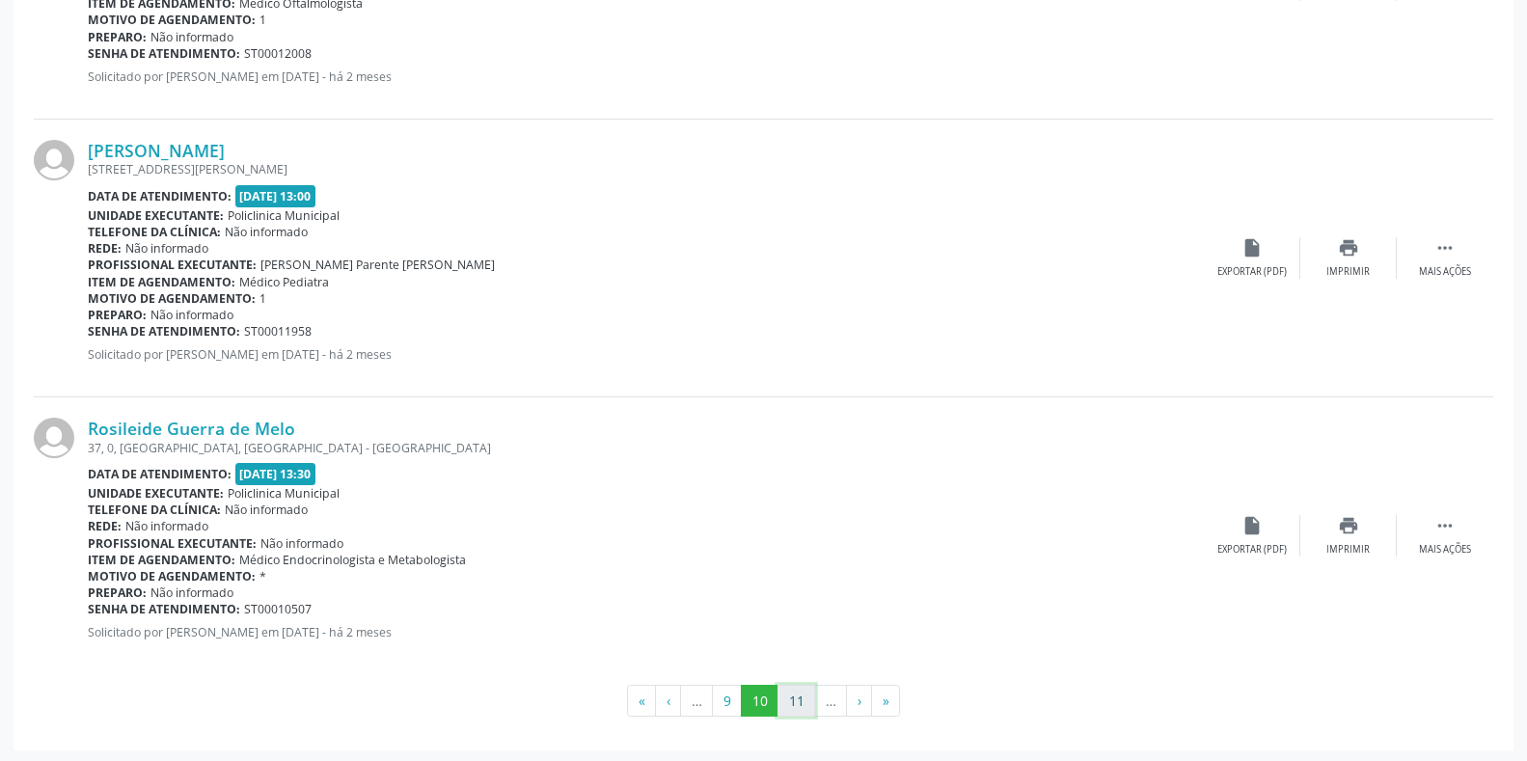
click at [796, 697] on button "11" at bounding box center [797, 701] width 38 height 33
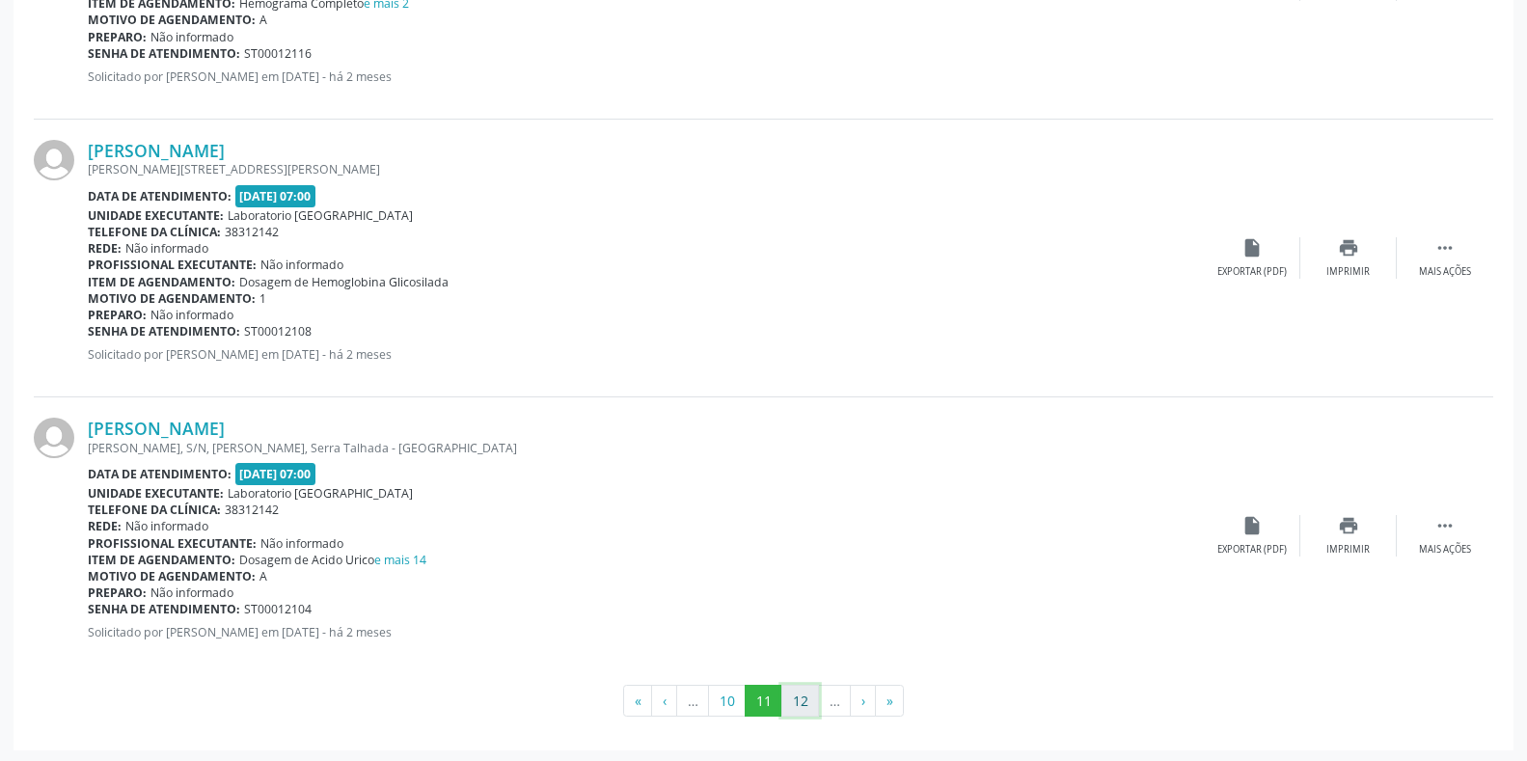
click at [810, 706] on button "12" at bounding box center [801, 701] width 38 height 33
click at [807, 700] on button "13" at bounding box center [801, 701] width 38 height 33
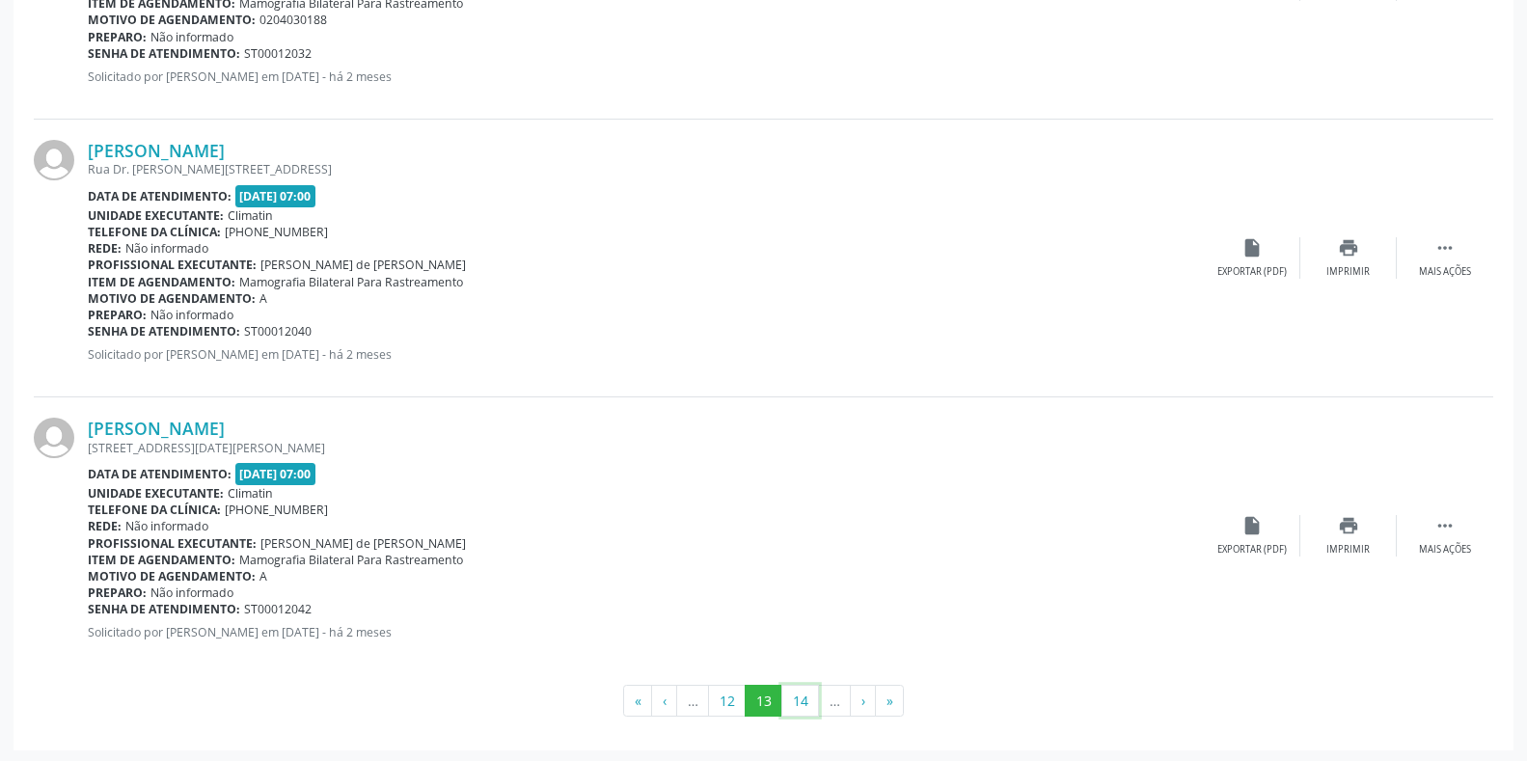
click at [807, 700] on button "14" at bounding box center [801, 701] width 38 height 33
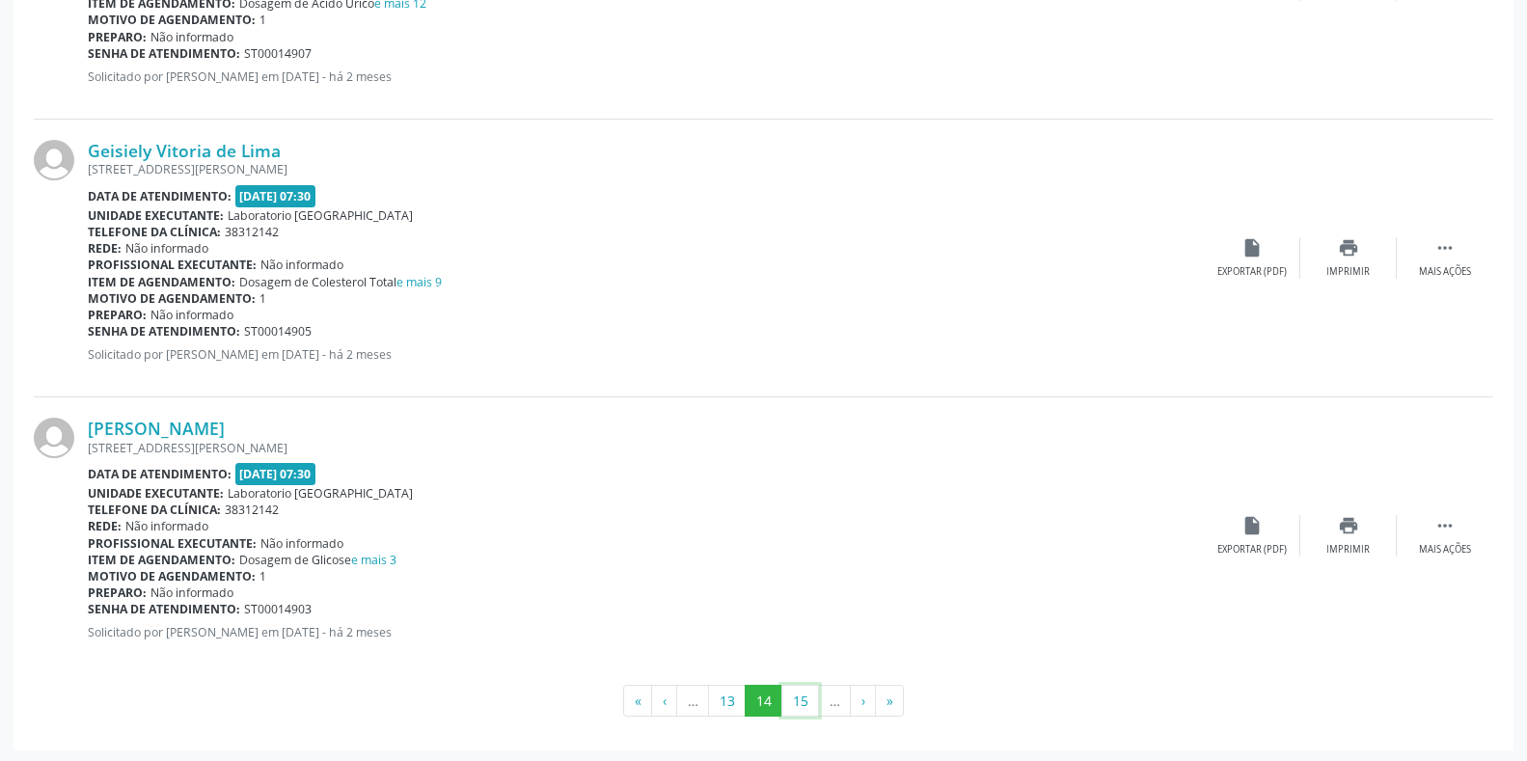
click at [807, 700] on button "15" at bounding box center [801, 701] width 38 height 33
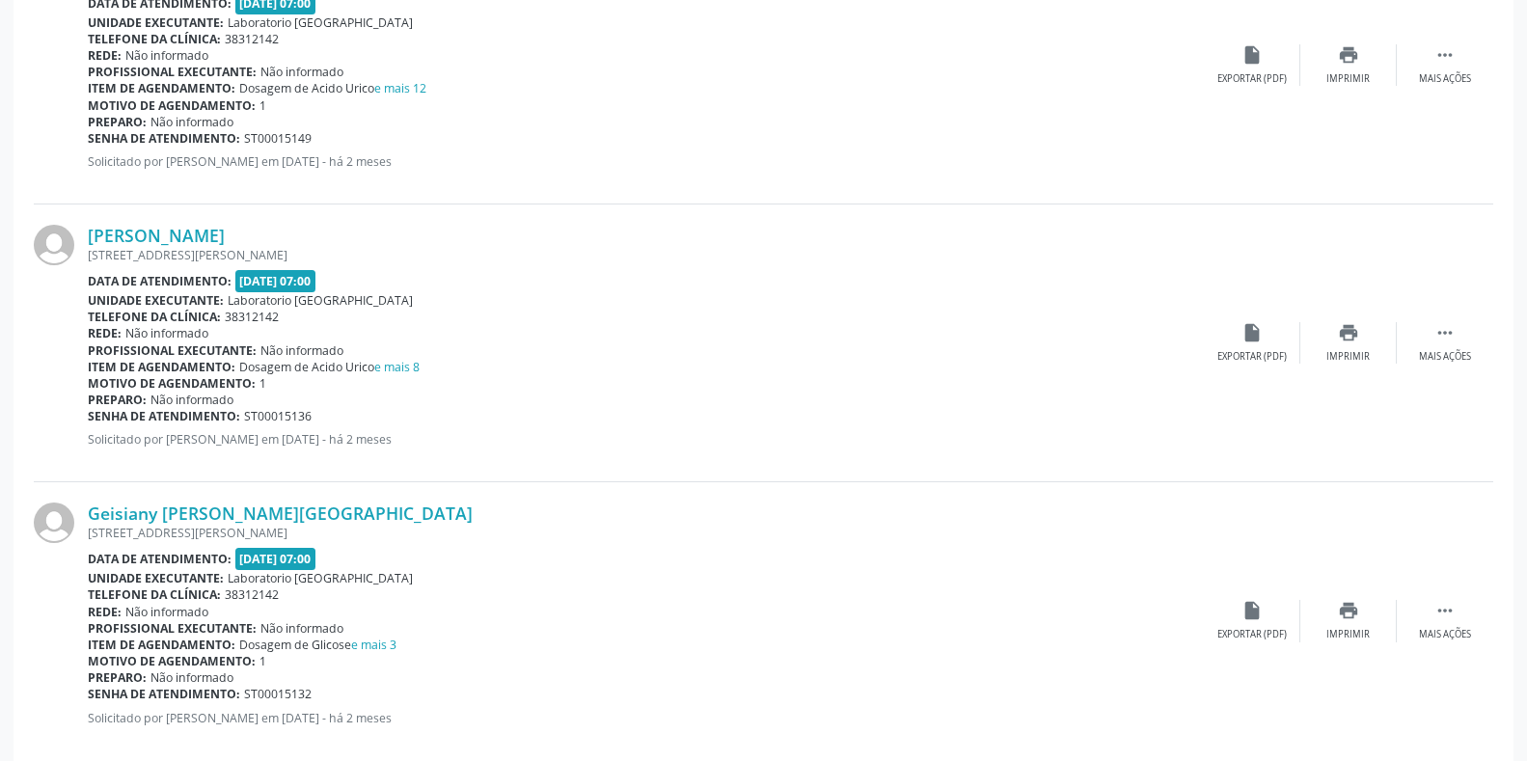
scroll to position [4079, 0]
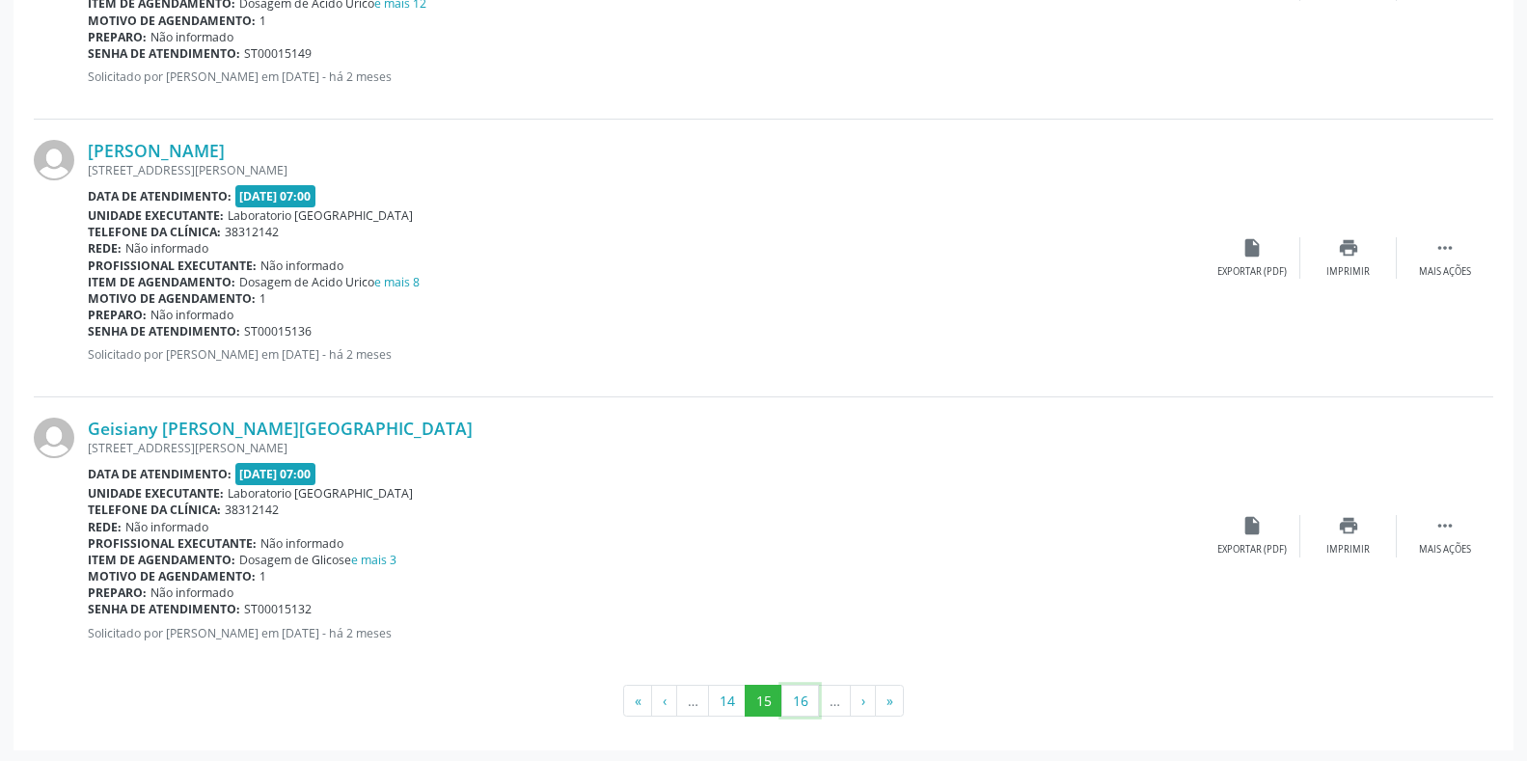
click at [807, 700] on button "16" at bounding box center [801, 701] width 38 height 33
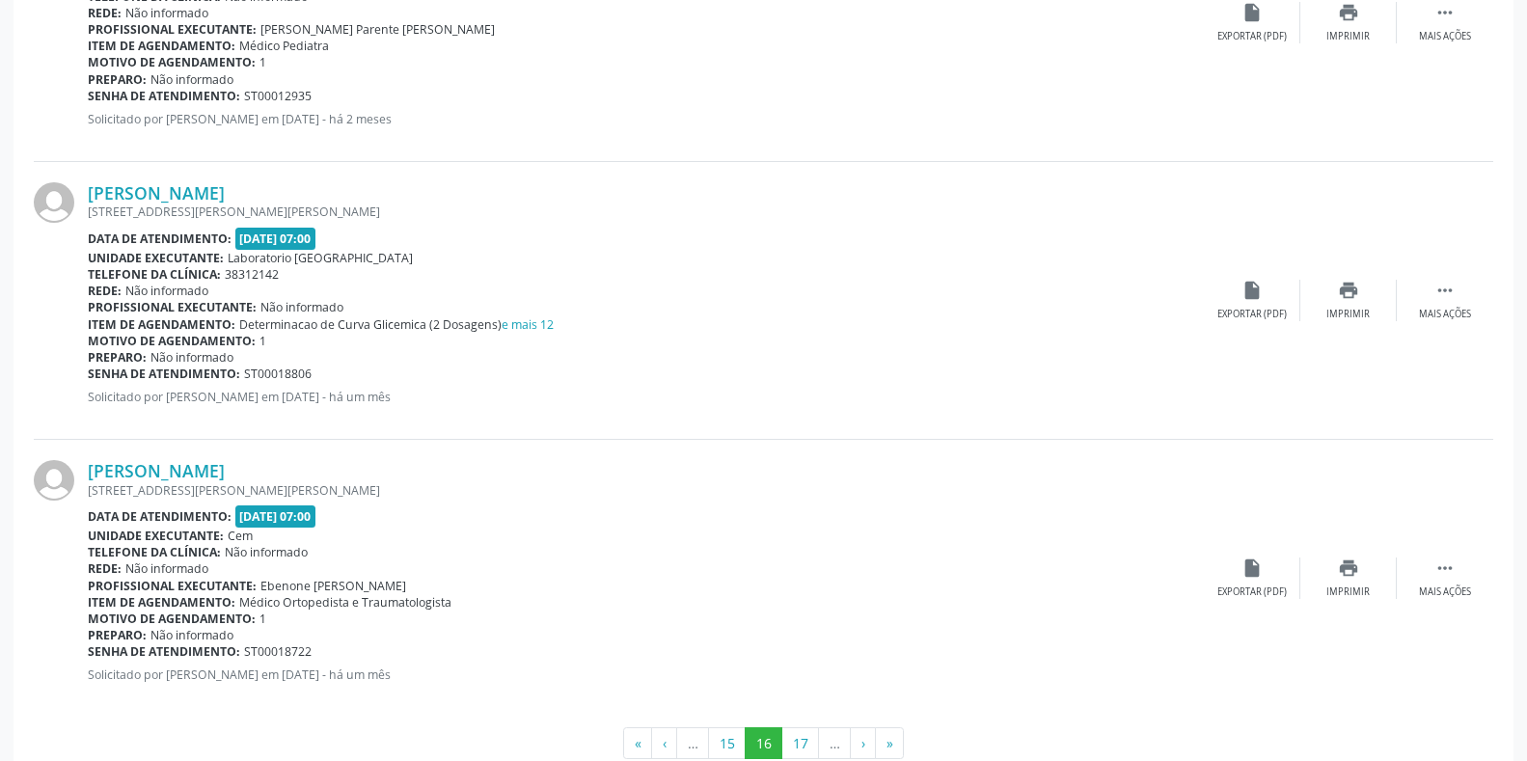
scroll to position [4063, 0]
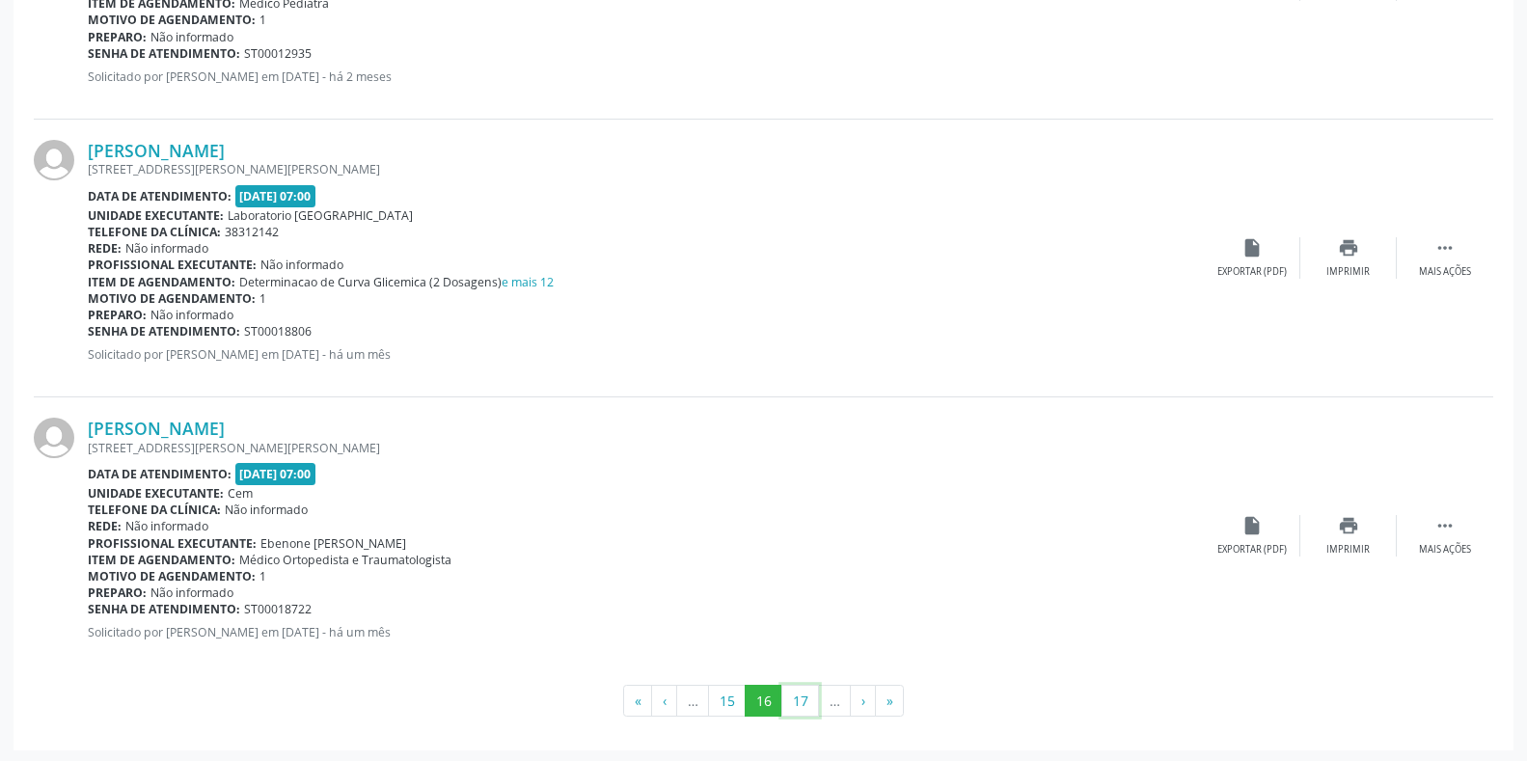
click at [810, 700] on button "17" at bounding box center [801, 701] width 38 height 33
click at [810, 700] on button "18" at bounding box center [801, 701] width 38 height 33
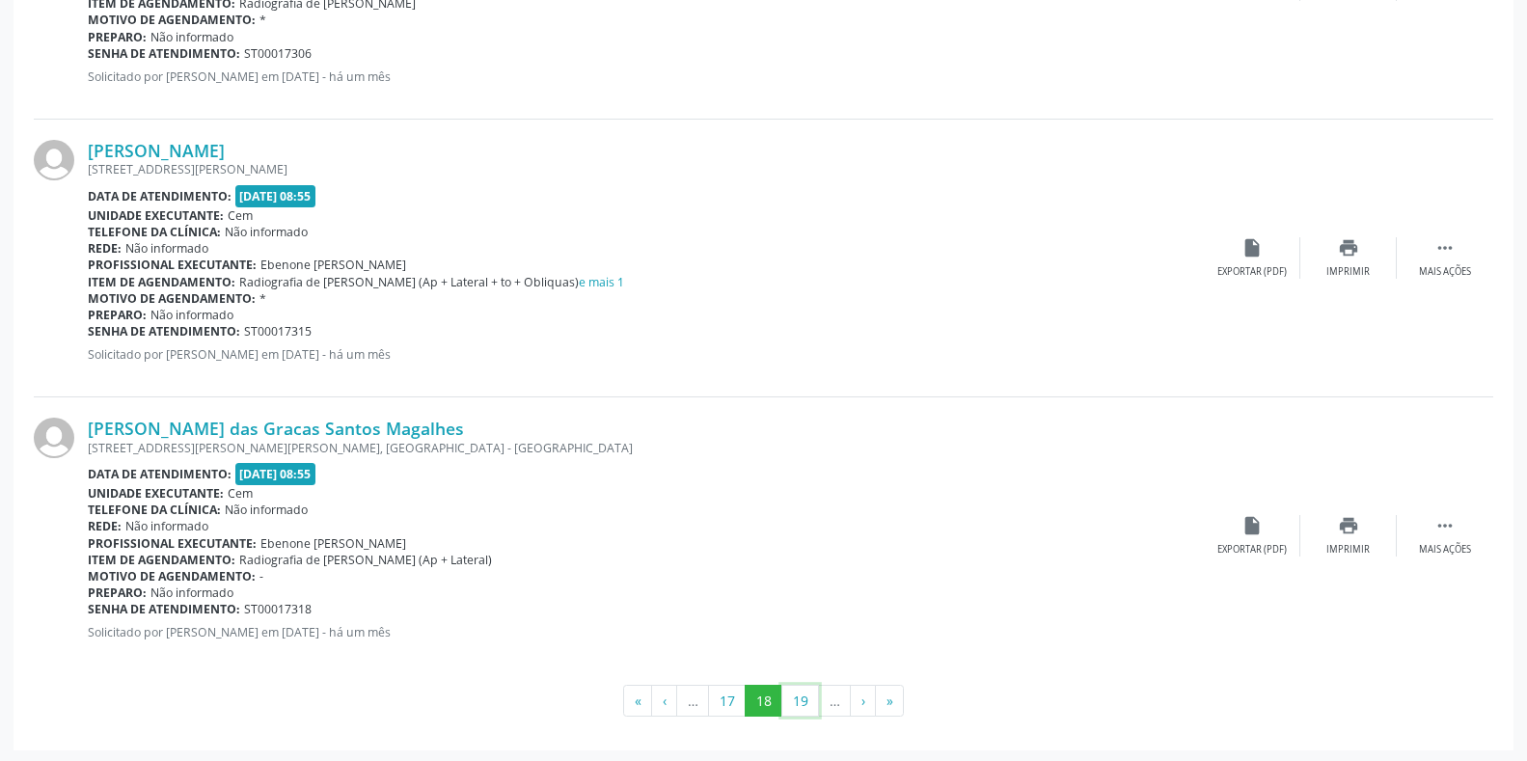
click at [810, 700] on button "19" at bounding box center [801, 701] width 38 height 33
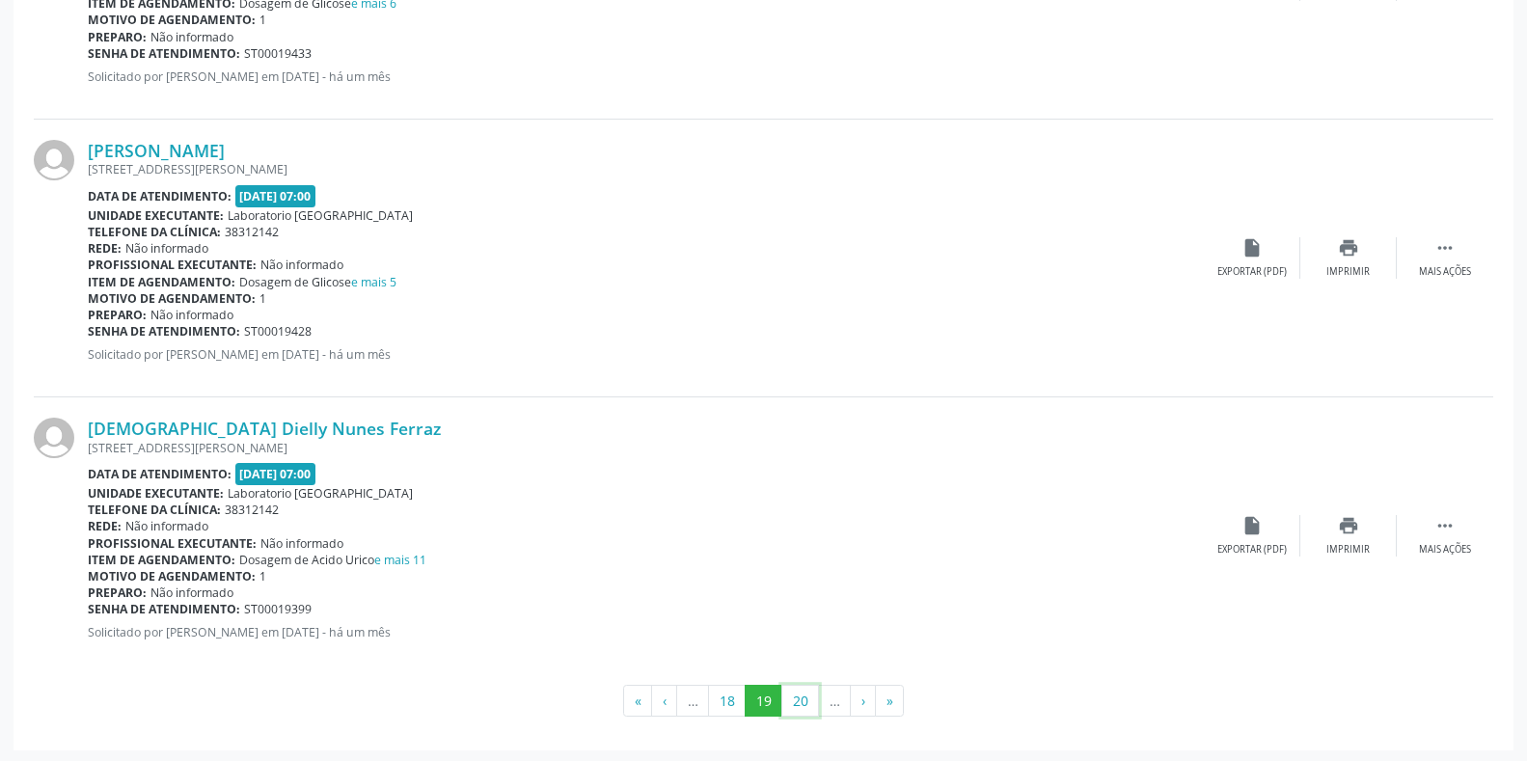
click at [810, 700] on button "20" at bounding box center [801, 701] width 38 height 33
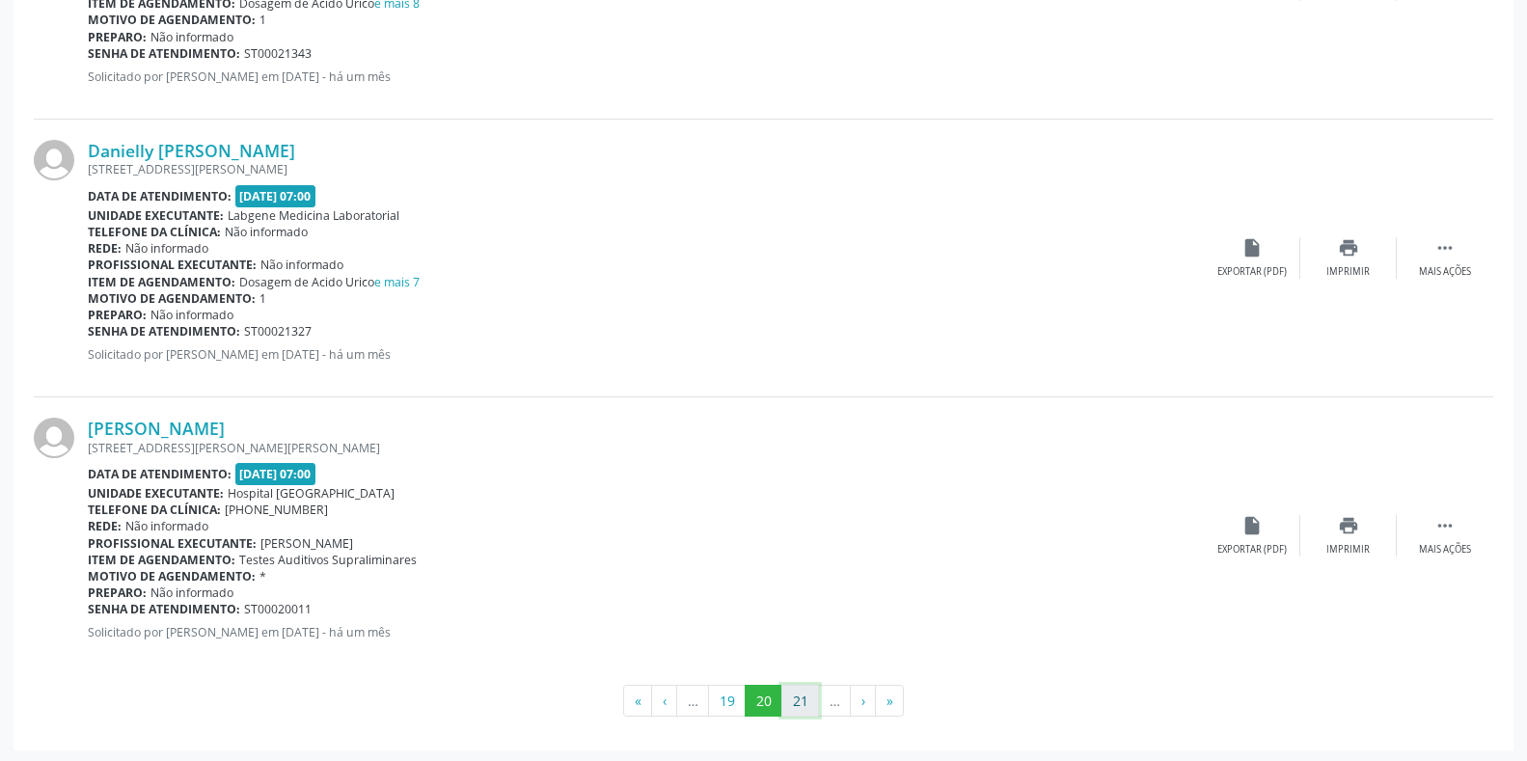
click at [794, 710] on button "21" at bounding box center [801, 701] width 38 height 33
click at [787, 698] on button "22" at bounding box center [801, 701] width 38 height 33
click at [792, 694] on button "23" at bounding box center [801, 701] width 38 height 33
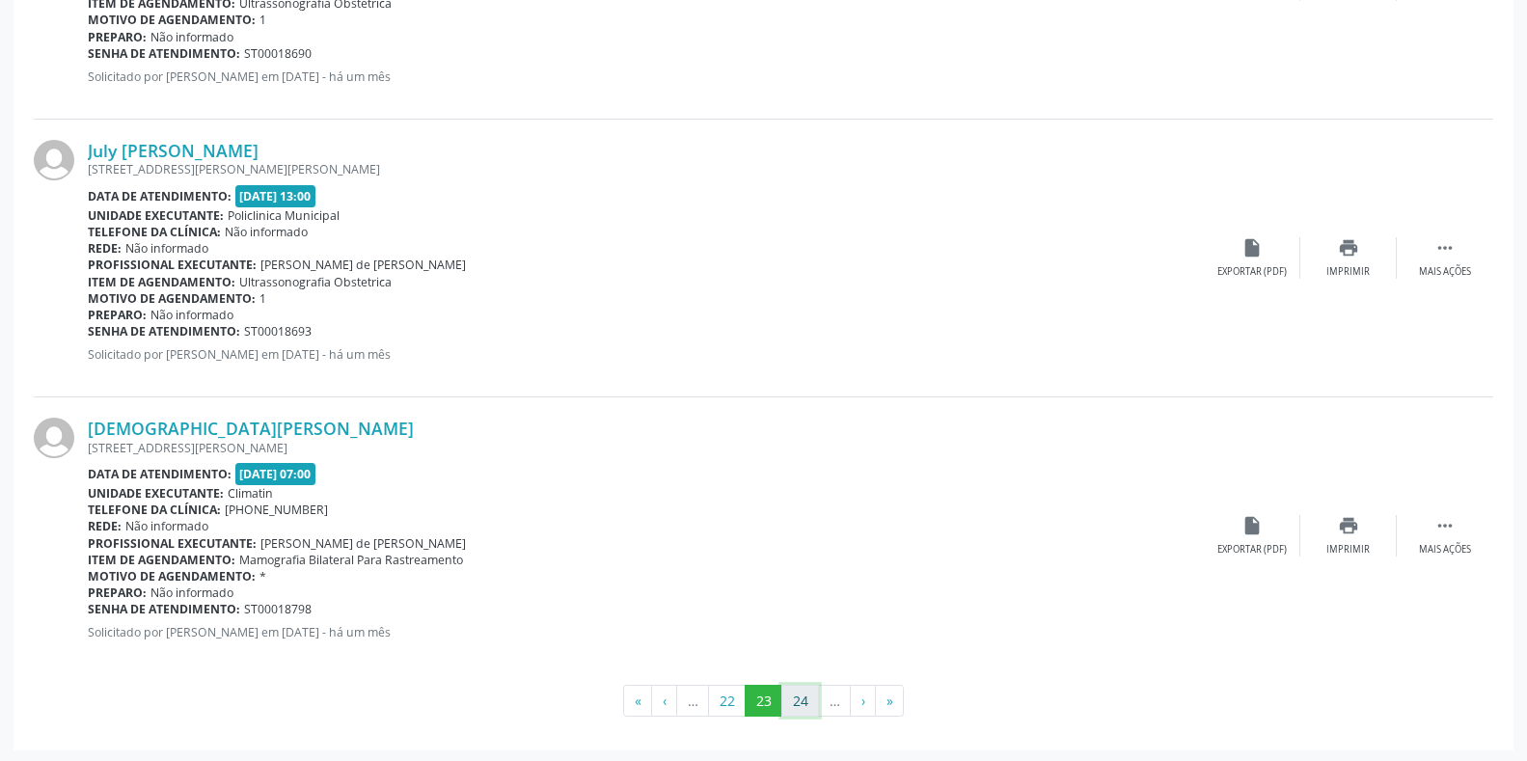
click at [804, 701] on button "24" at bounding box center [801, 701] width 38 height 33
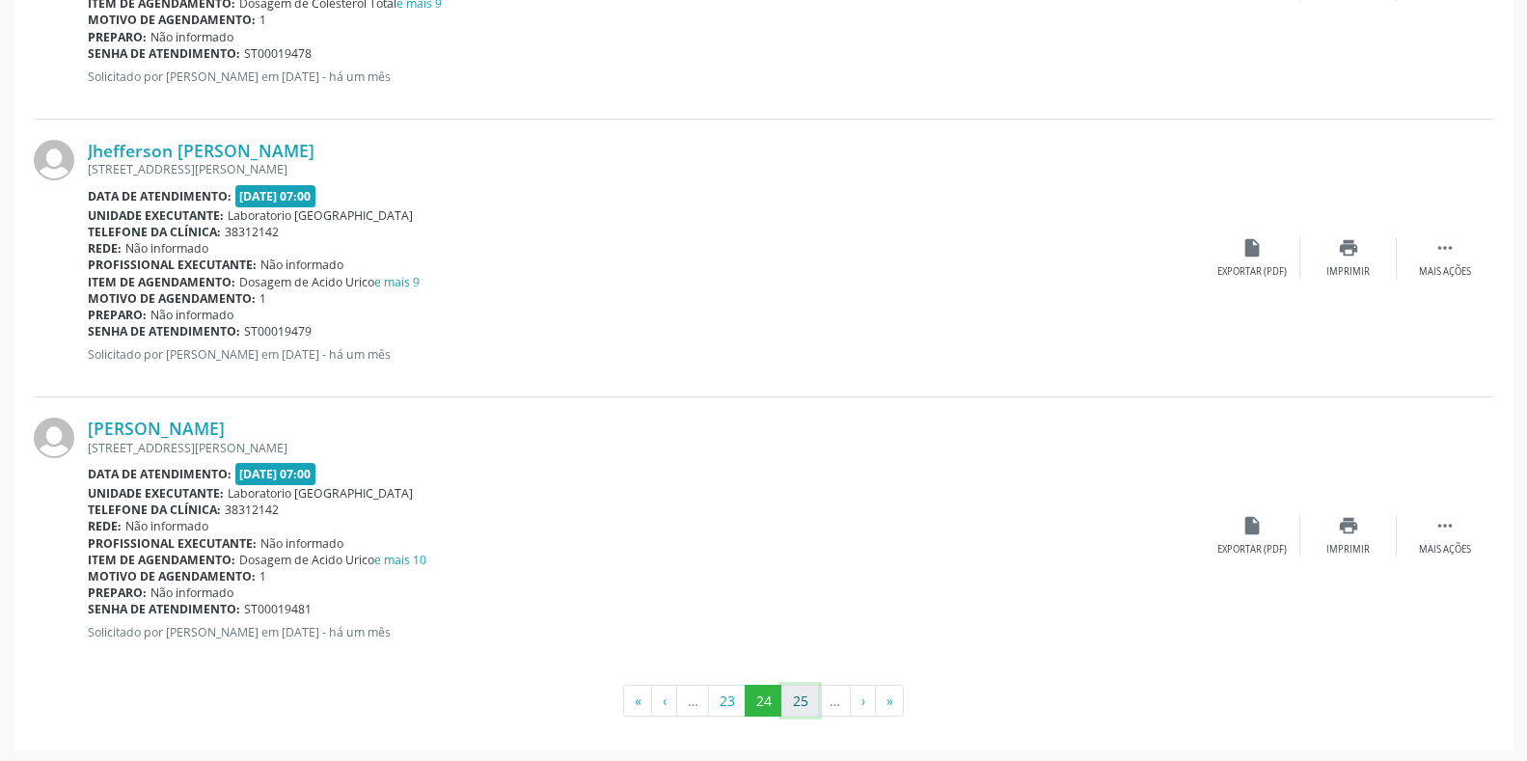
click at [798, 703] on button "25" at bounding box center [801, 701] width 38 height 33
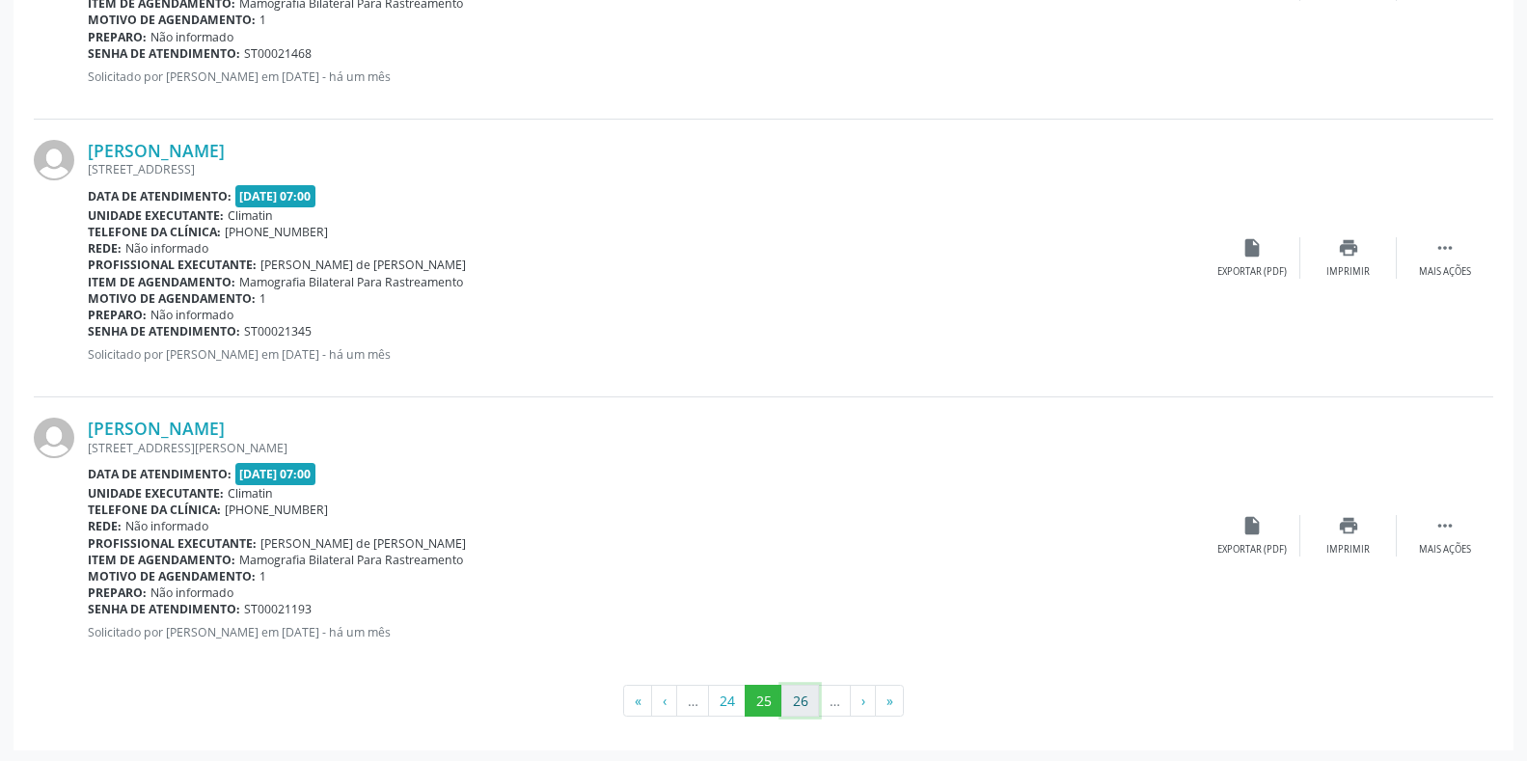
click at [789, 705] on button "26" at bounding box center [801, 701] width 38 height 33
click at [803, 691] on button "27" at bounding box center [801, 701] width 38 height 33
click at [806, 705] on button "28" at bounding box center [801, 701] width 38 height 33
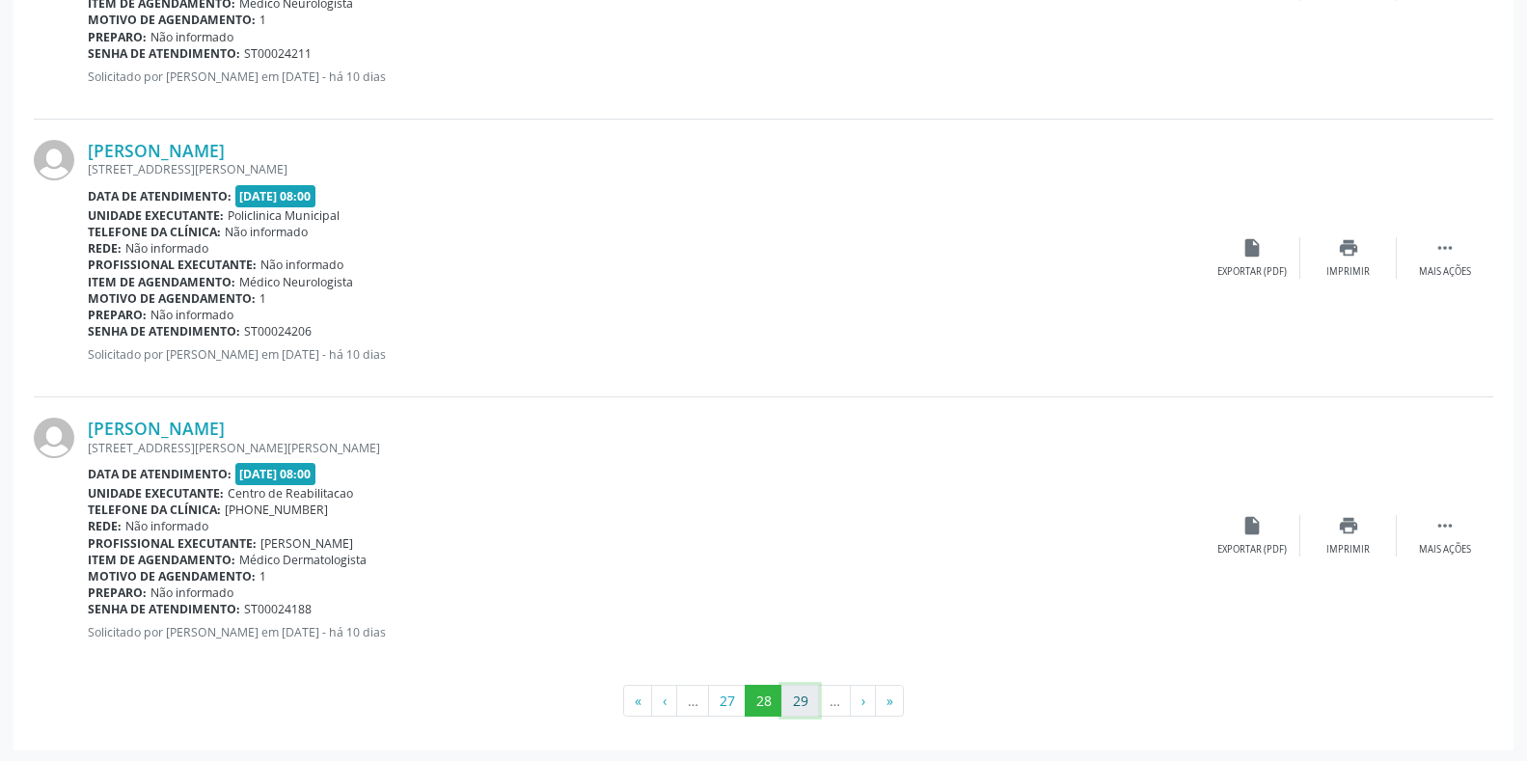
click at [807, 700] on button "29" at bounding box center [801, 701] width 38 height 33
click at [810, 698] on button "30" at bounding box center [801, 701] width 38 height 33
click at [805, 703] on button "31" at bounding box center [801, 701] width 38 height 33
click at [802, 707] on button "32" at bounding box center [801, 701] width 38 height 33
click at [812, 702] on button "33" at bounding box center [801, 701] width 38 height 33
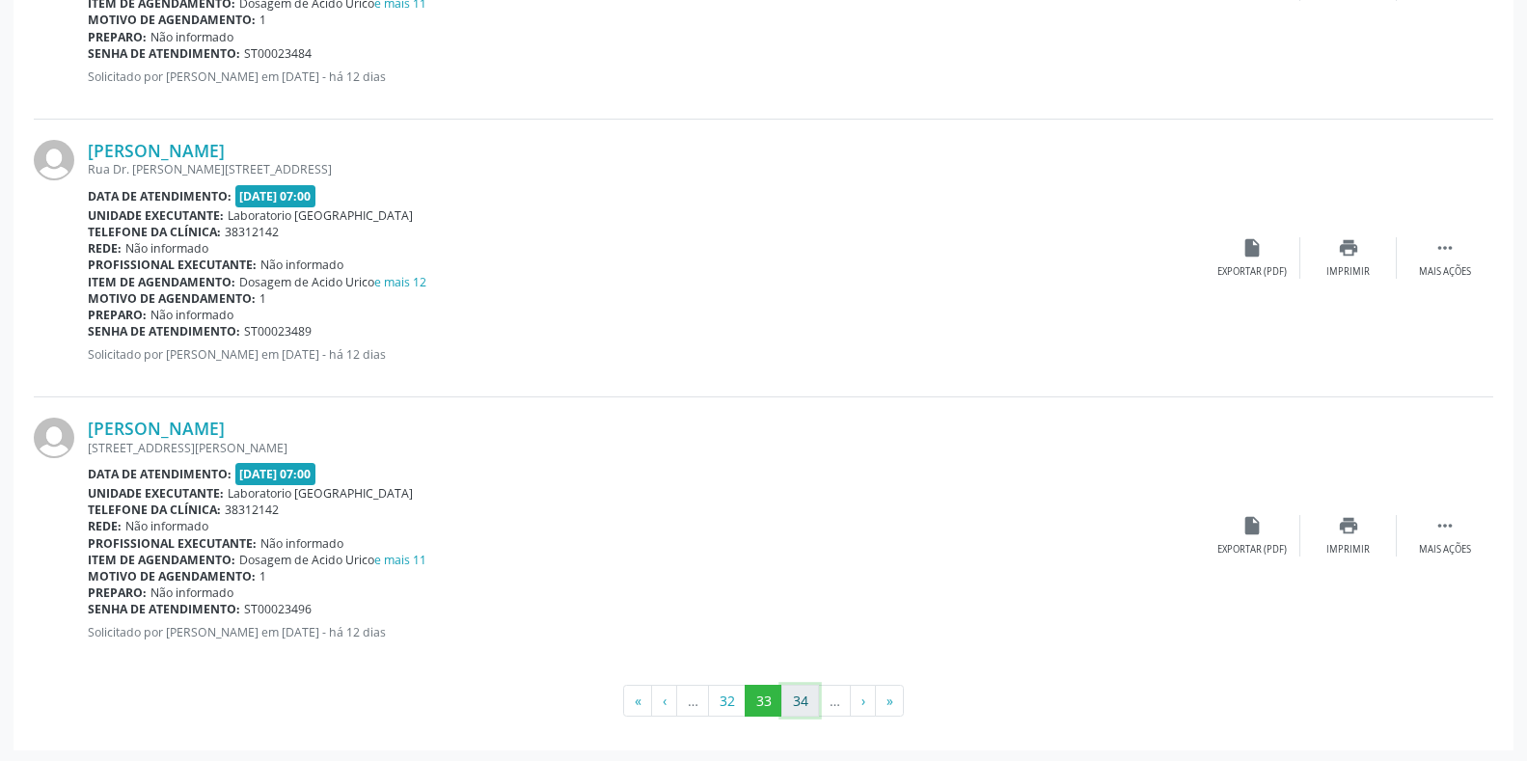
click at [812, 706] on button "34" at bounding box center [801, 701] width 38 height 33
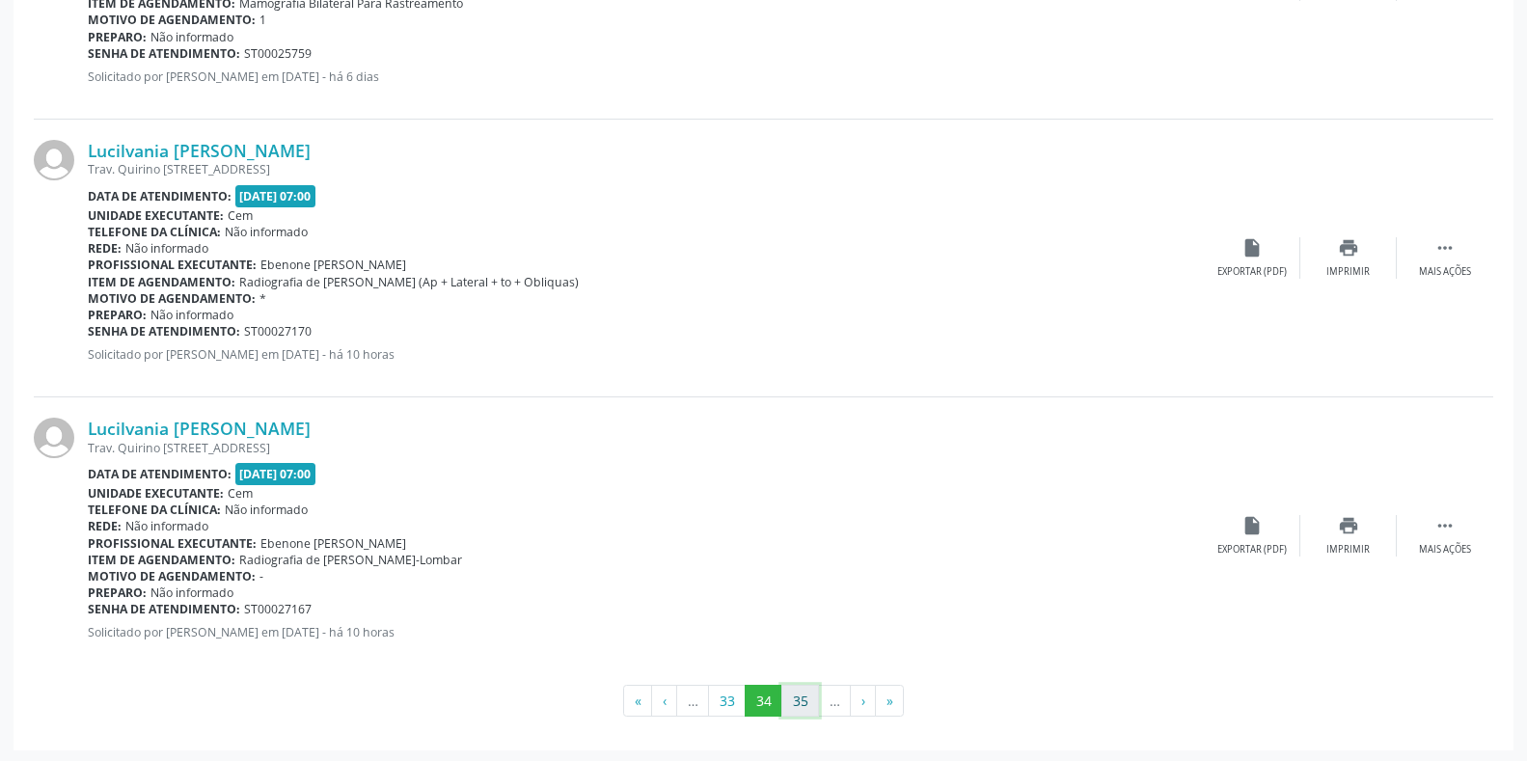
click at [799, 700] on button "35" at bounding box center [801, 701] width 38 height 33
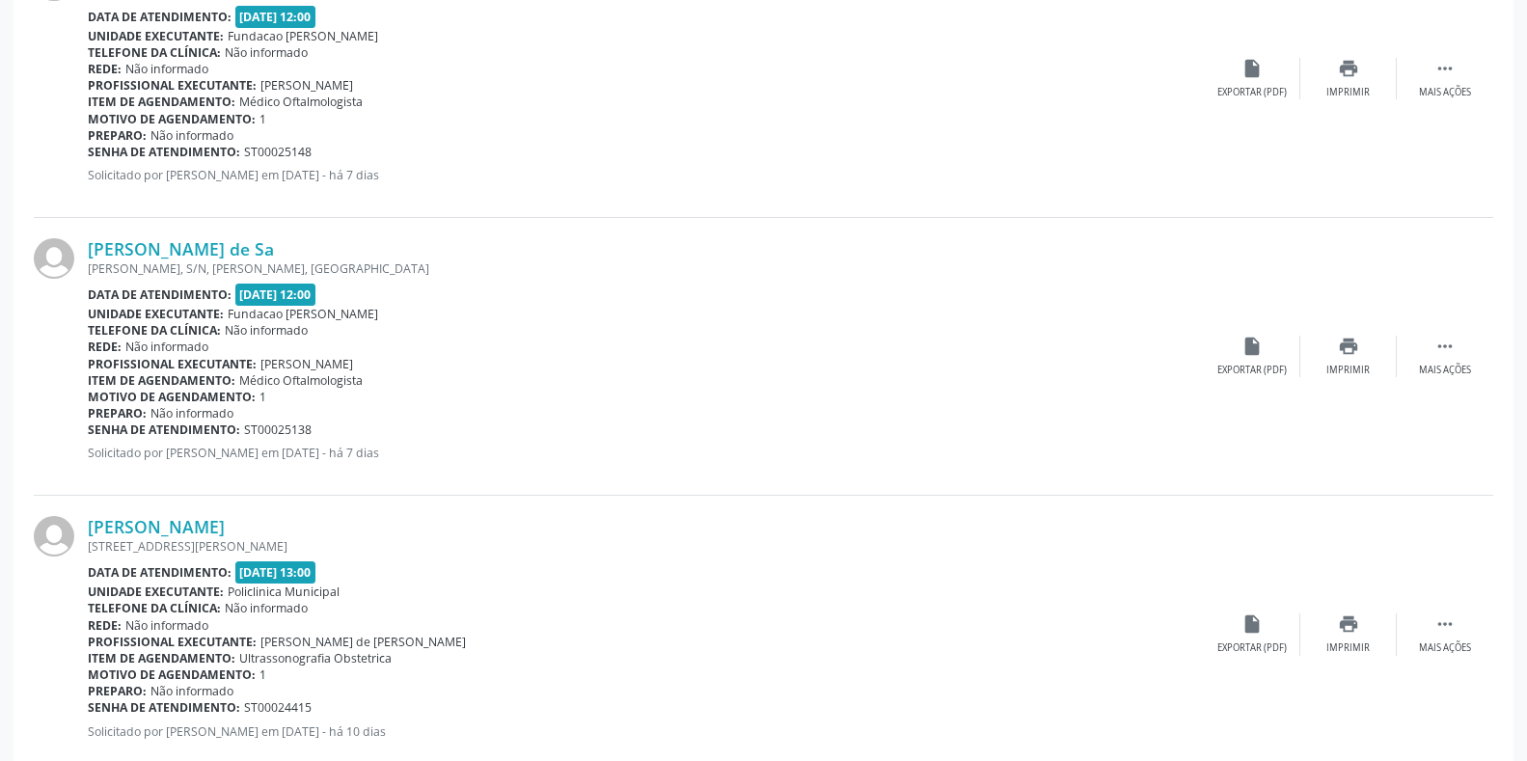
scroll to position [4079, 0]
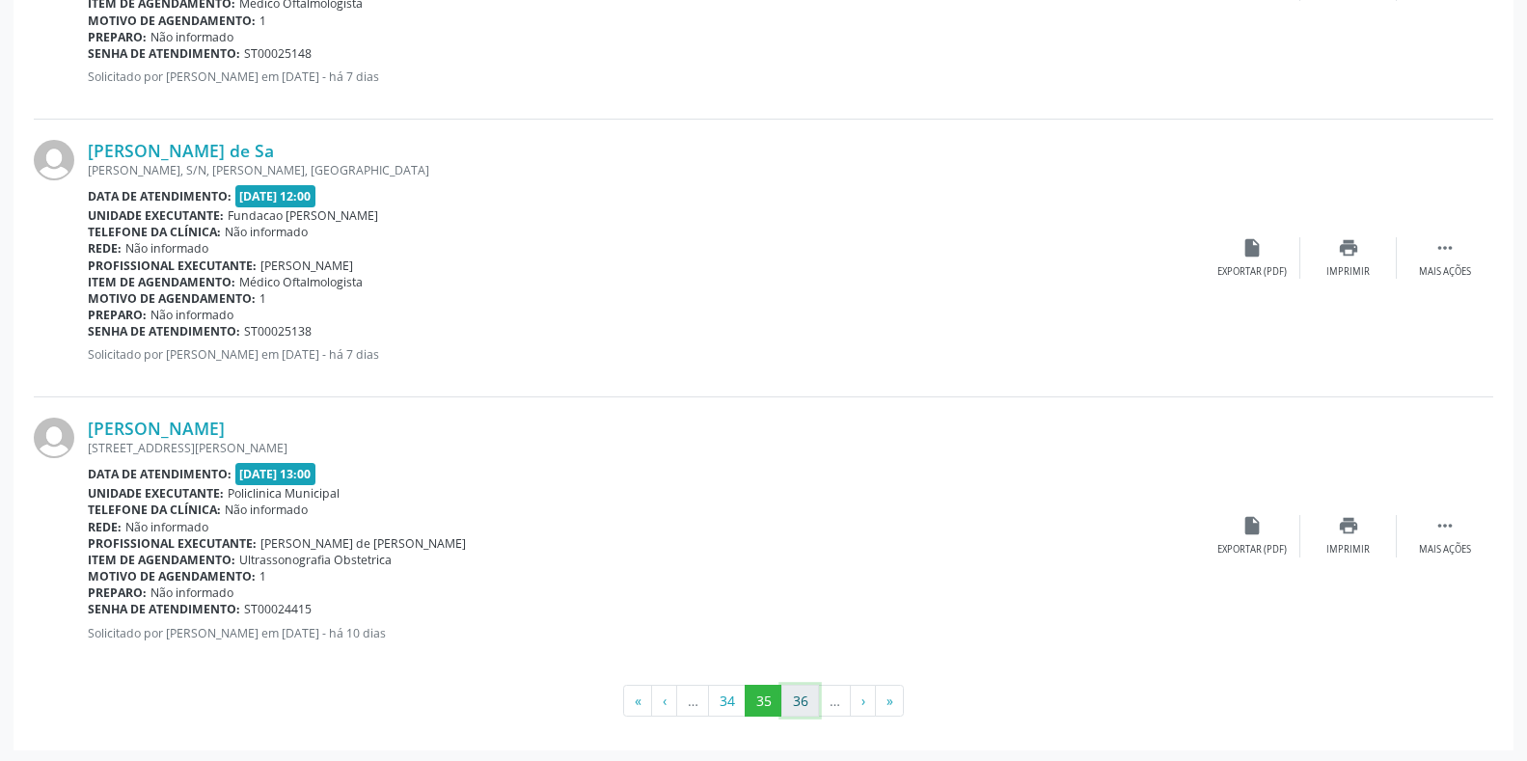
click at [796, 686] on button "36" at bounding box center [801, 701] width 38 height 33
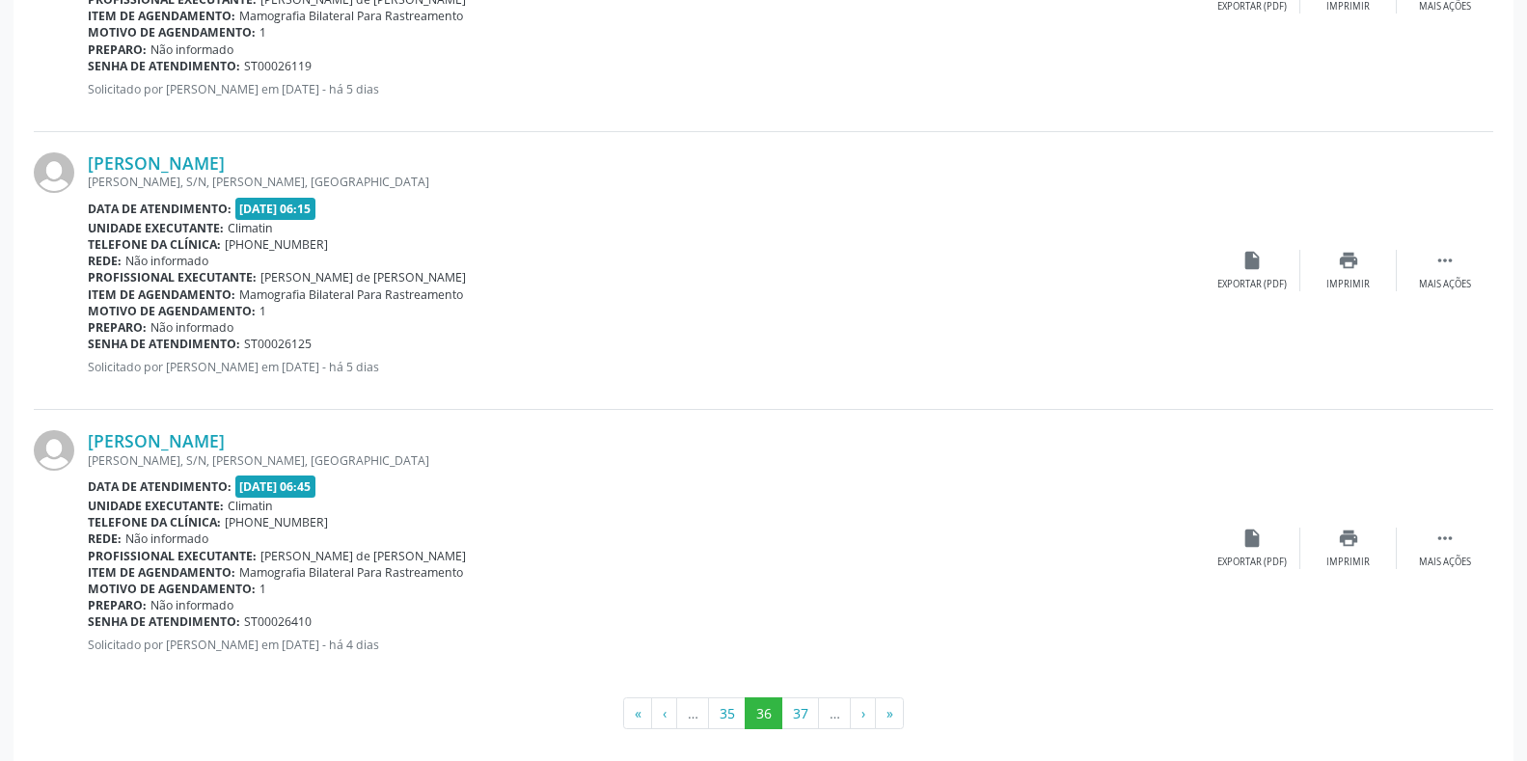
scroll to position [4063, 0]
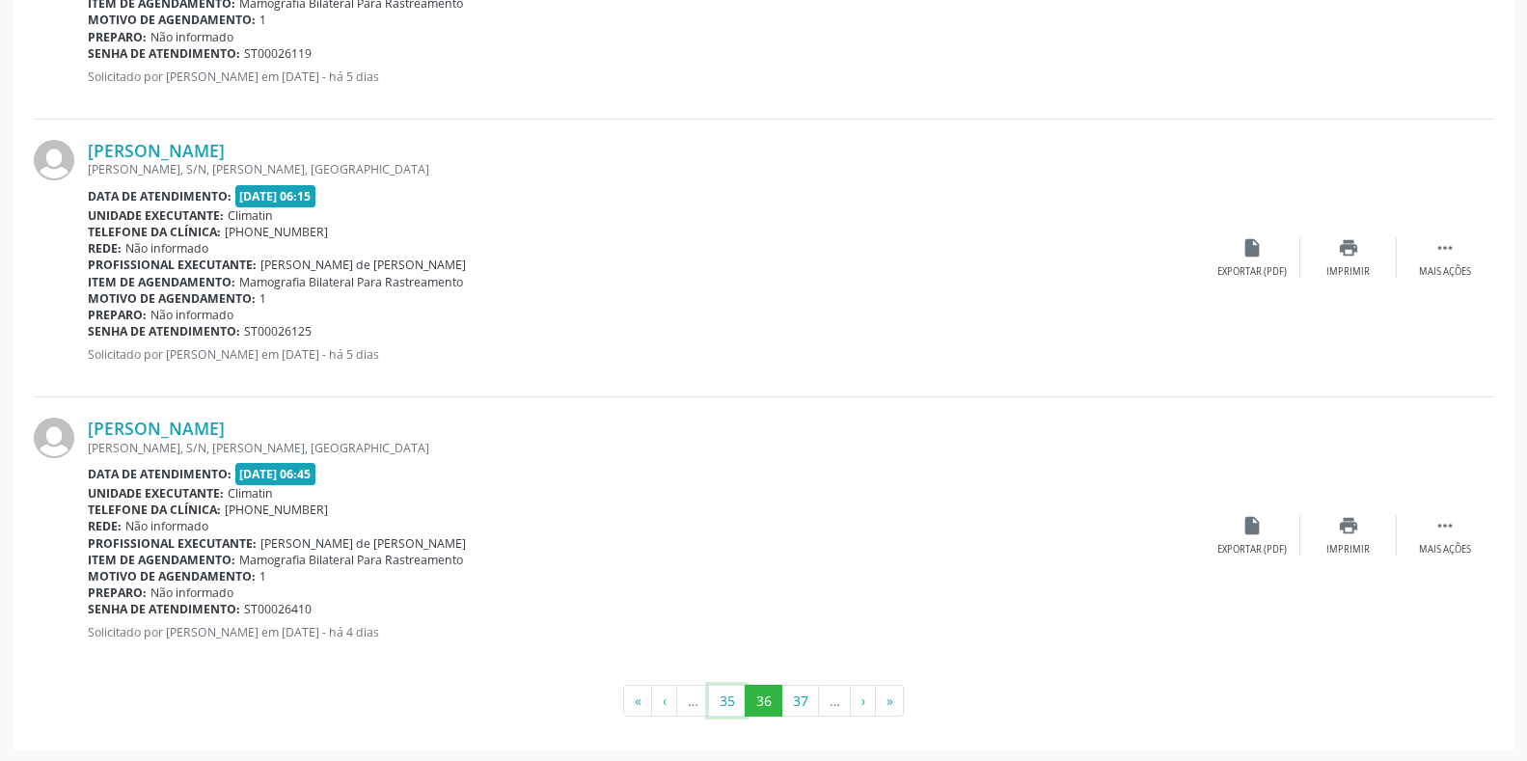
click at [731, 700] on button "35" at bounding box center [727, 701] width 38 height 33
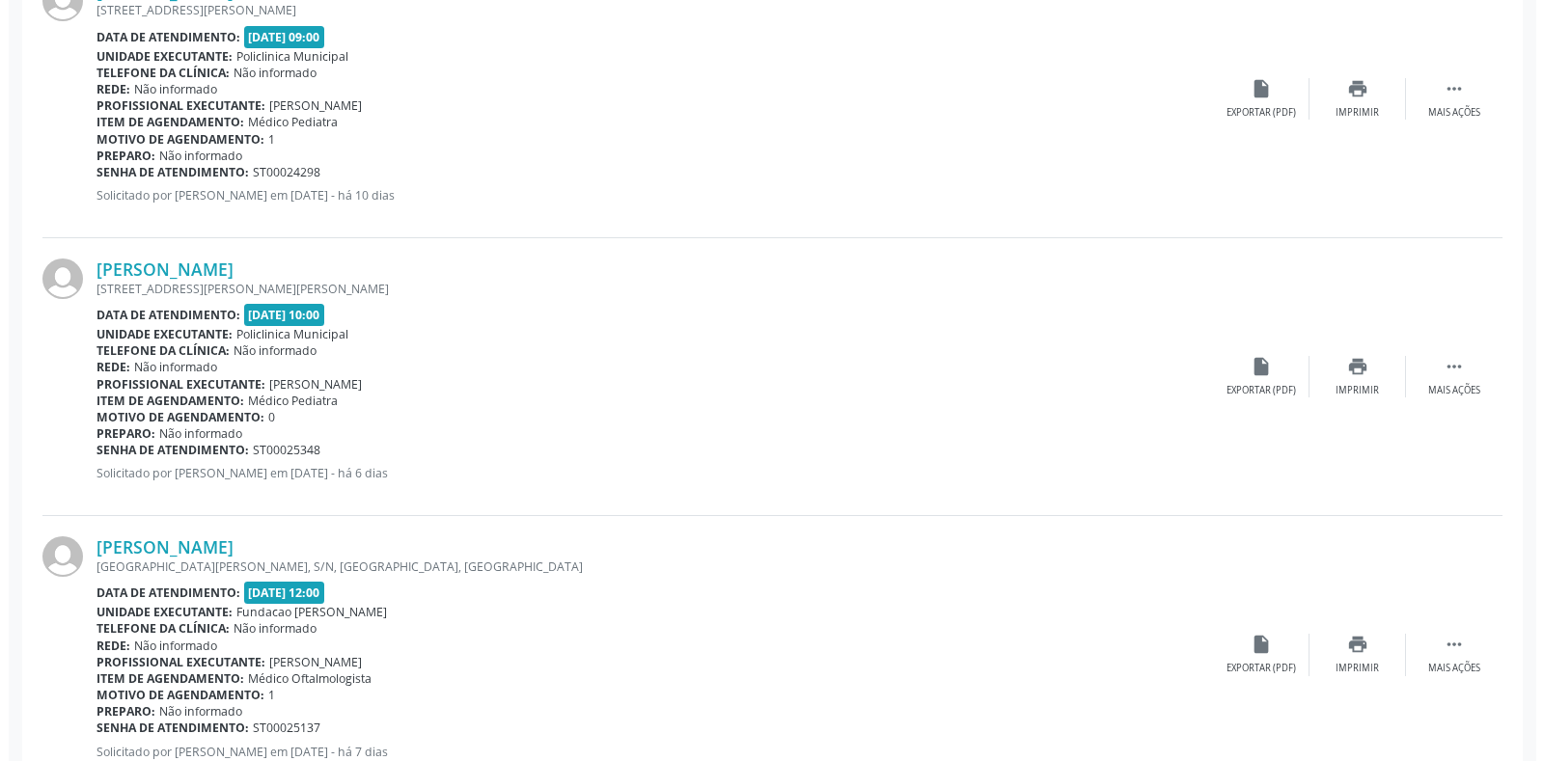
scroll to position [2895, 0]
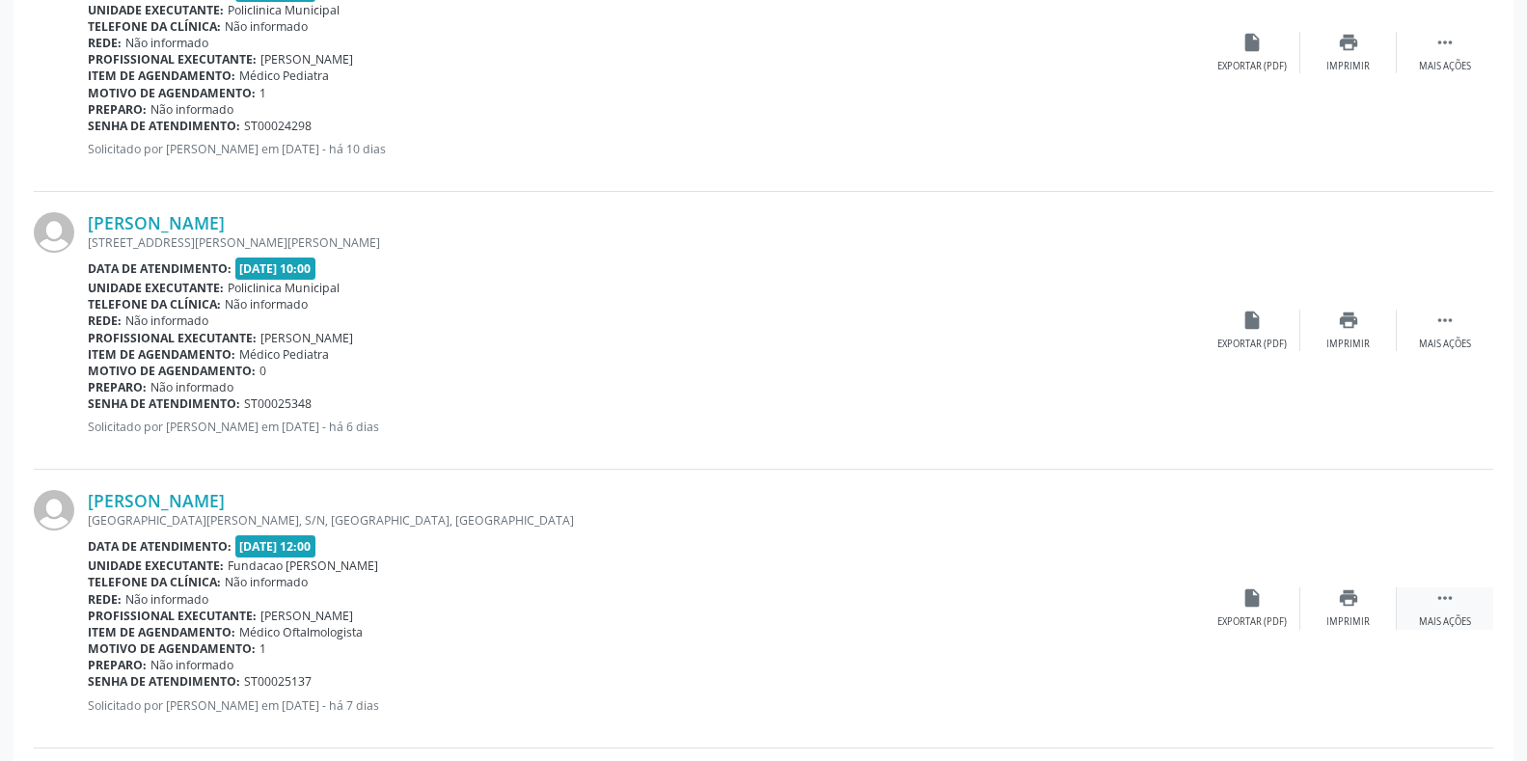
click at [1434, 618] on div "Mais ações" at bounding box center [1445, 623] width 52 height 14
click at [1253, 596] on icon "cancel" at bounding box center [1252, 598] width 21 height 21
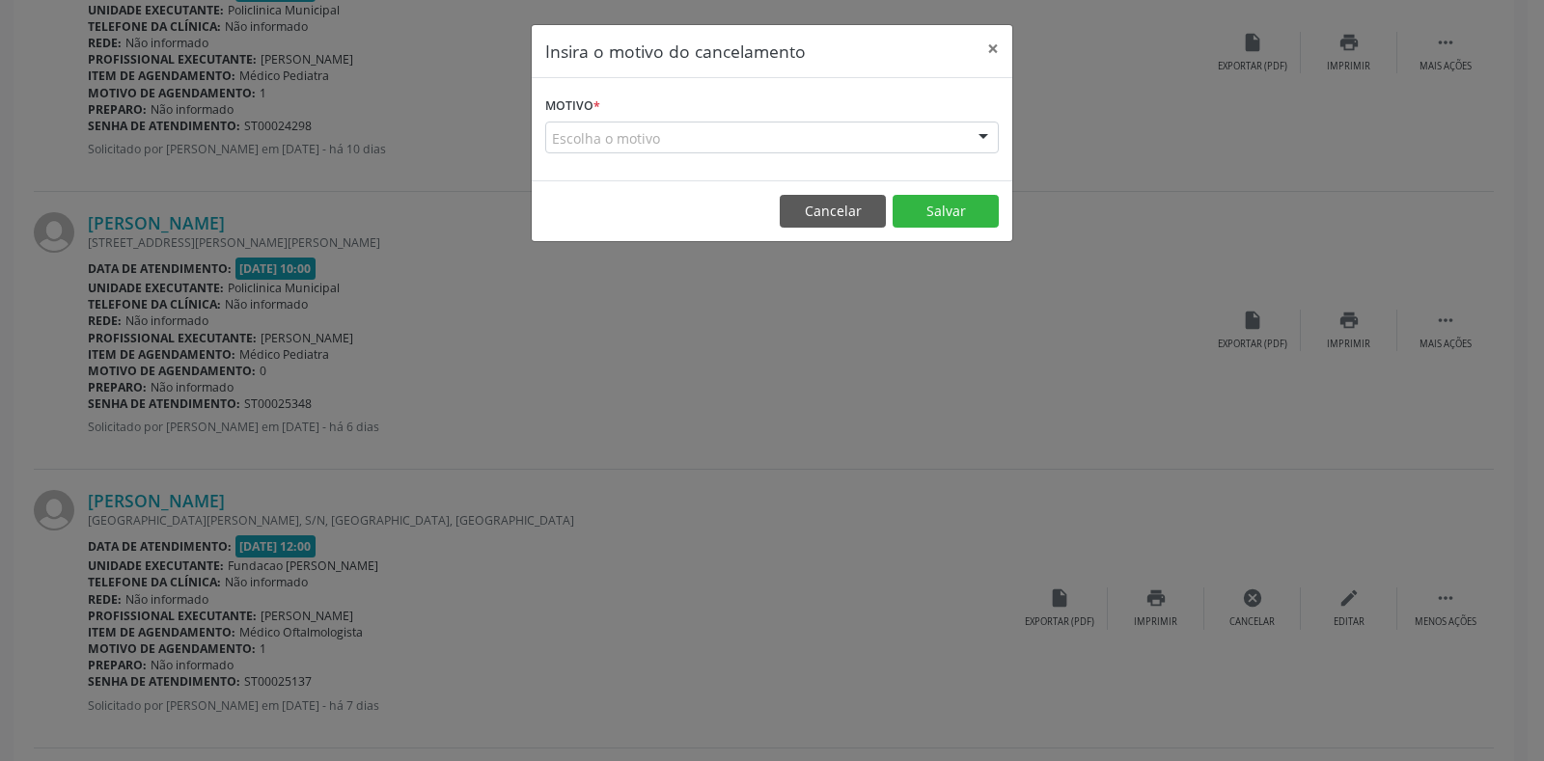
click at [610, 108] on form "Motivo * Escolha o motivo Outro Médico - Participação em eventos (ex: congresso…" at bounding box center [771, 123] width 453 height 62
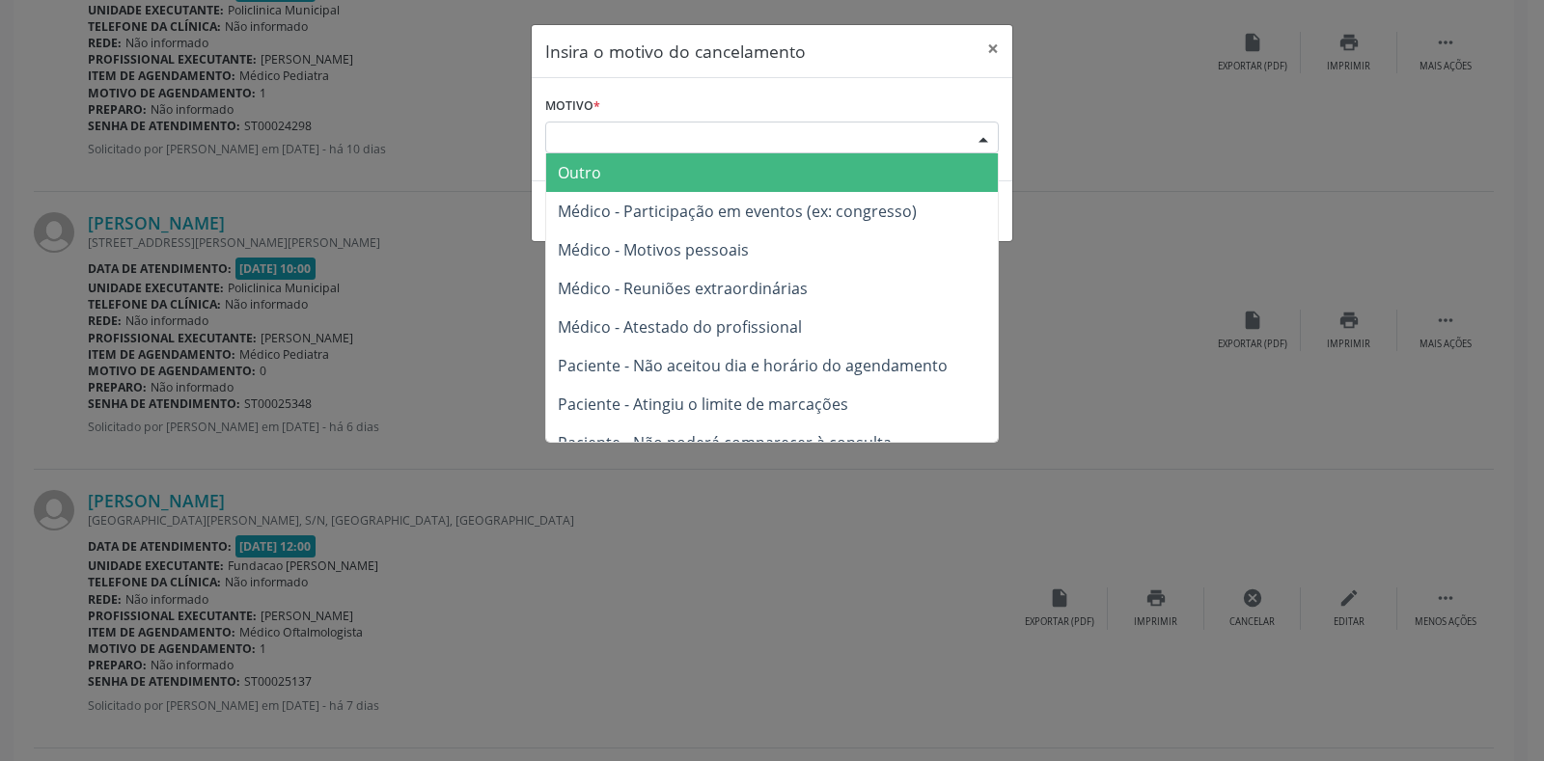
click at [573, 137] on div "Escolha o motivo" at bounding box center [771, 138] width 453 height 33
click at [585, 172] on span "Outro" at bounding box center [579, 172] width 43 height 21
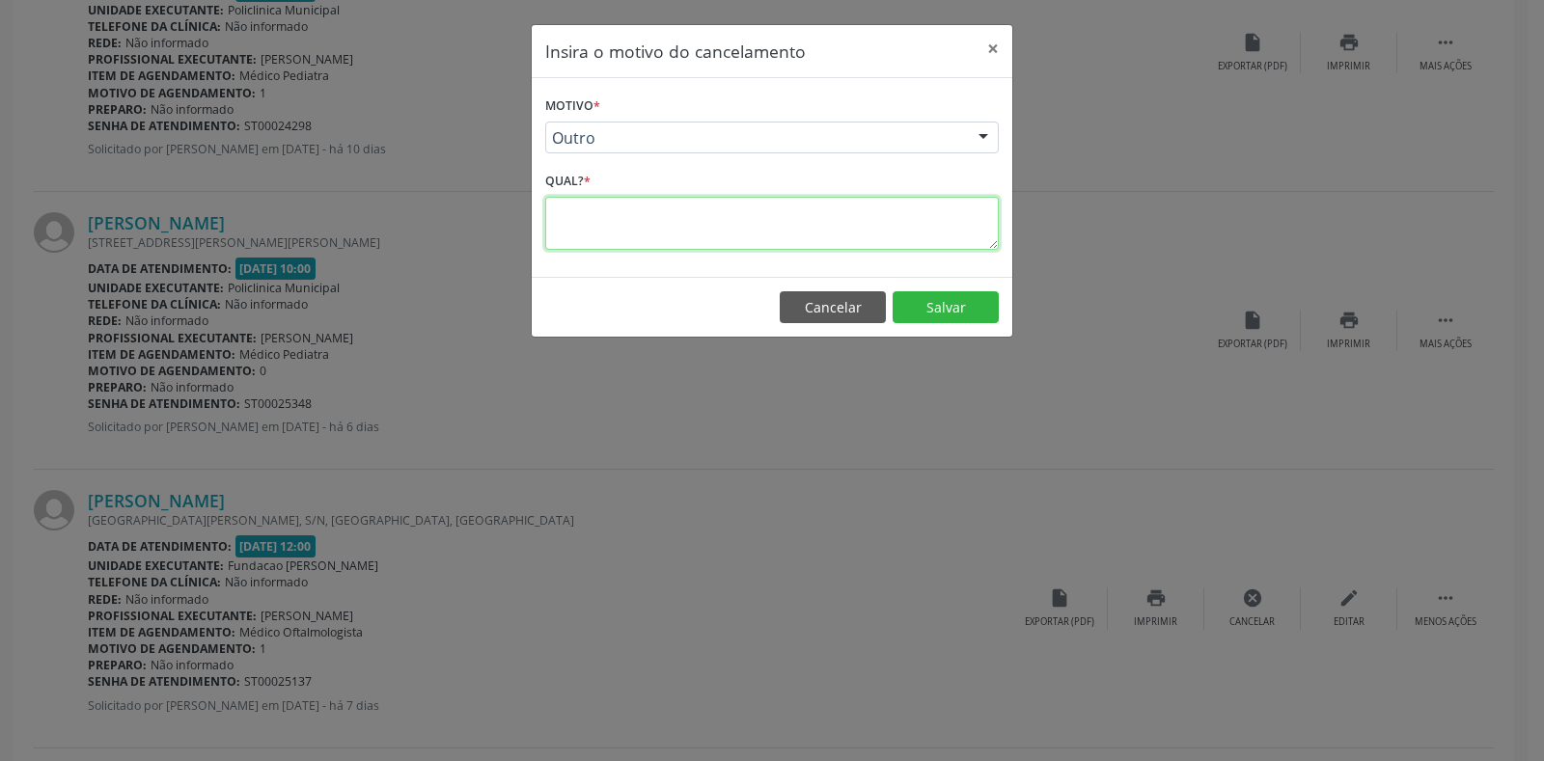
click at [584, 217] on textarea at bounding box center [771, 223] width 453 height 53
type textarea "1"
click at [952, 307] on button "Salvar" at bounding box center [945, 307] width 106 height 33
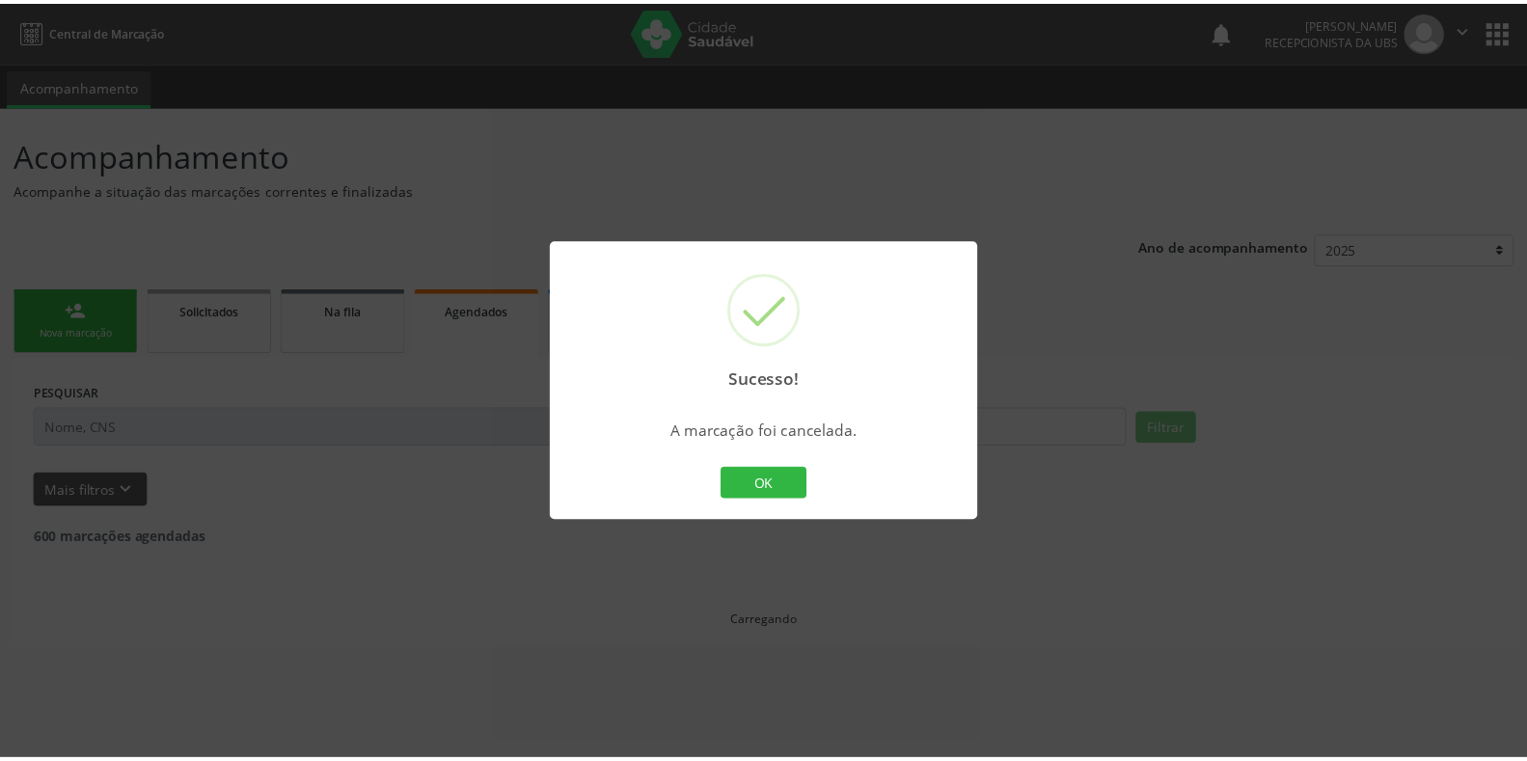
scroll to position [0, 0]
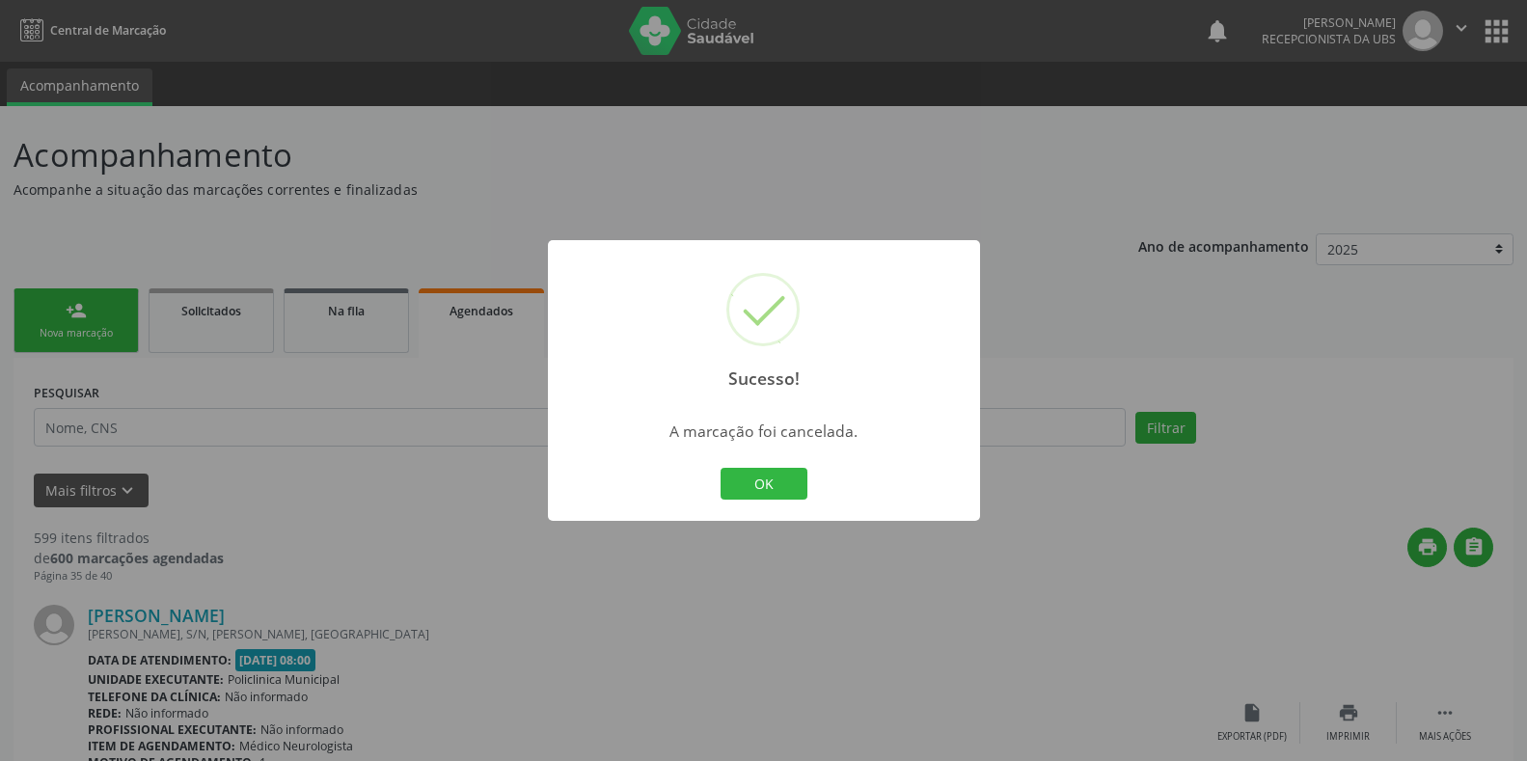
click at [1041, 203] on div "Sucesso! × A marcação foi cancelada. OK Cancel" at bounding box center [763, 380] width 1527 height 761
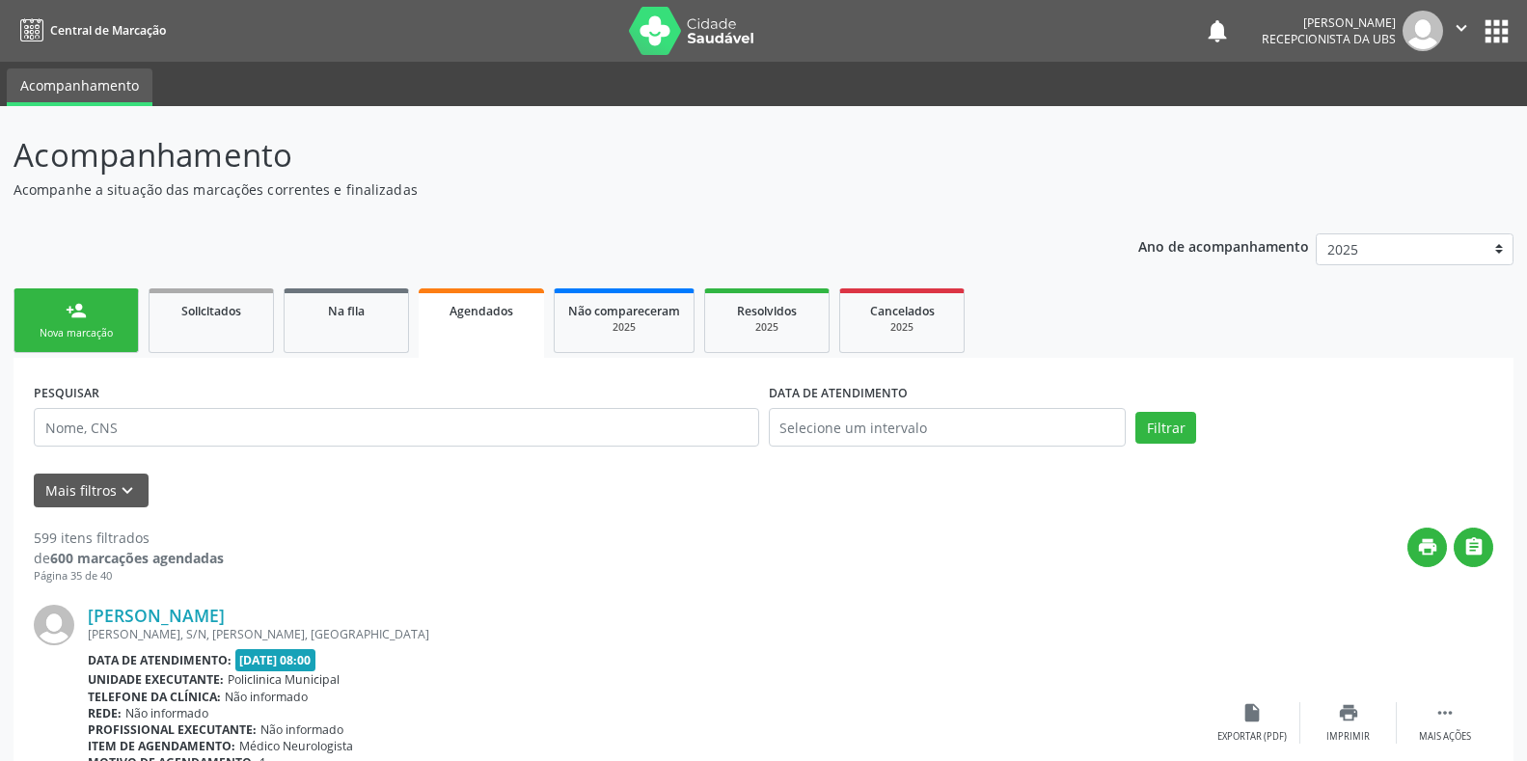
click at [66, 338] on div "Nova marcação" at bounding box center [76, 333] width 96 height 14
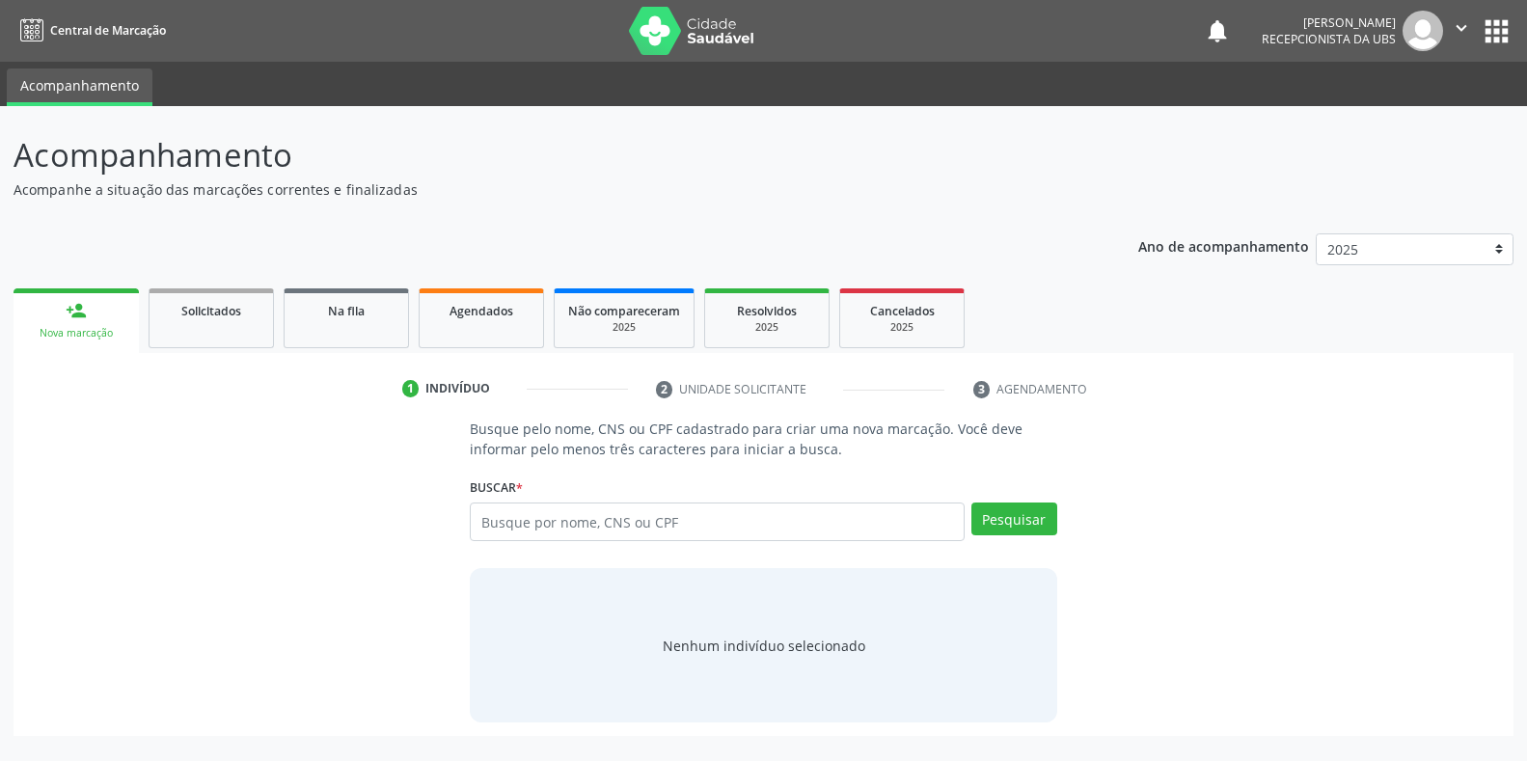
click at [66, 337] on div "Nova marcação" at bounding box center [76, 333] width 98 height 14
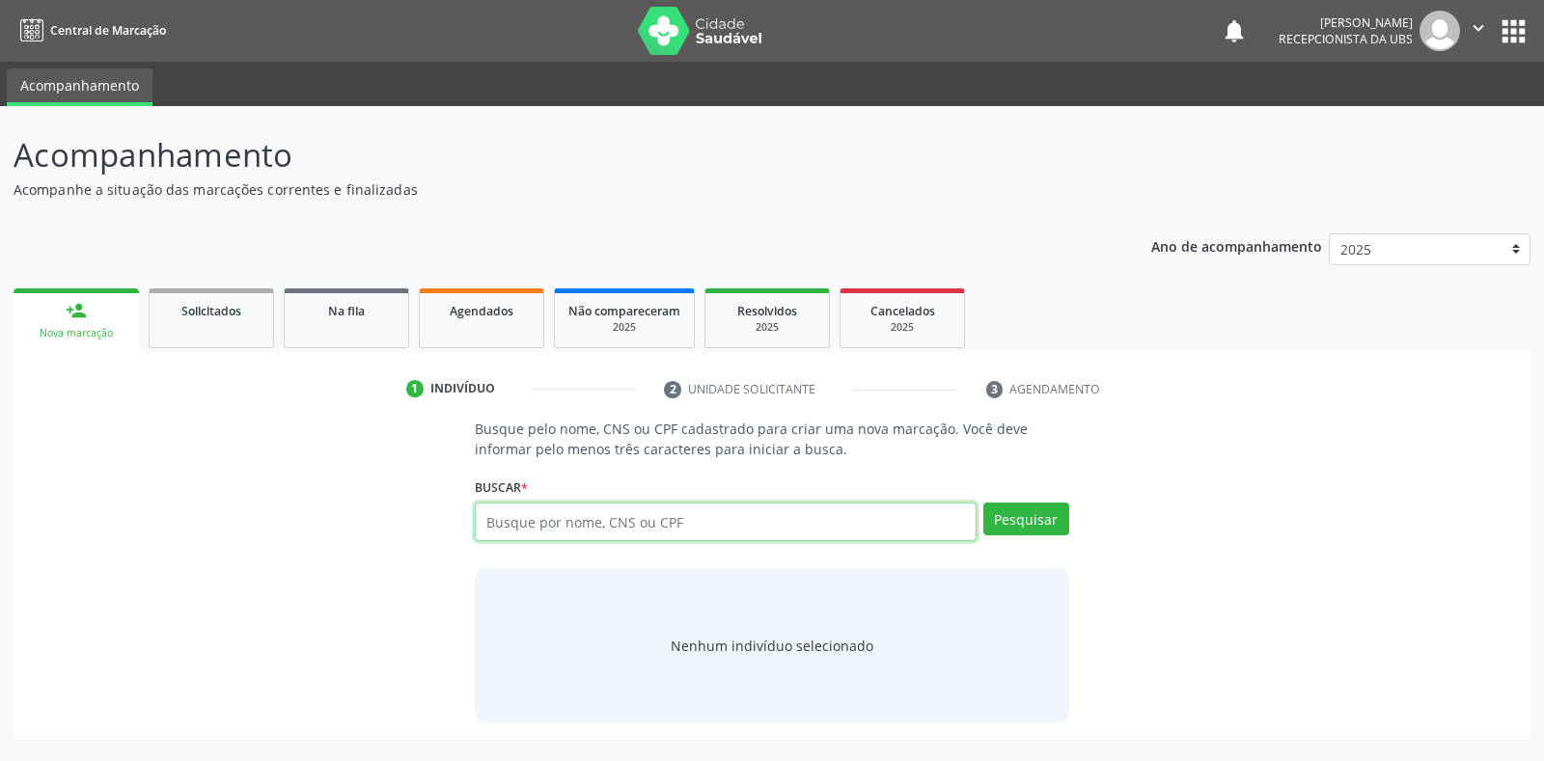
click at [497, 515] on input "text" at bounding box center [725, 522] width 501 height 39
type input "05766100540"
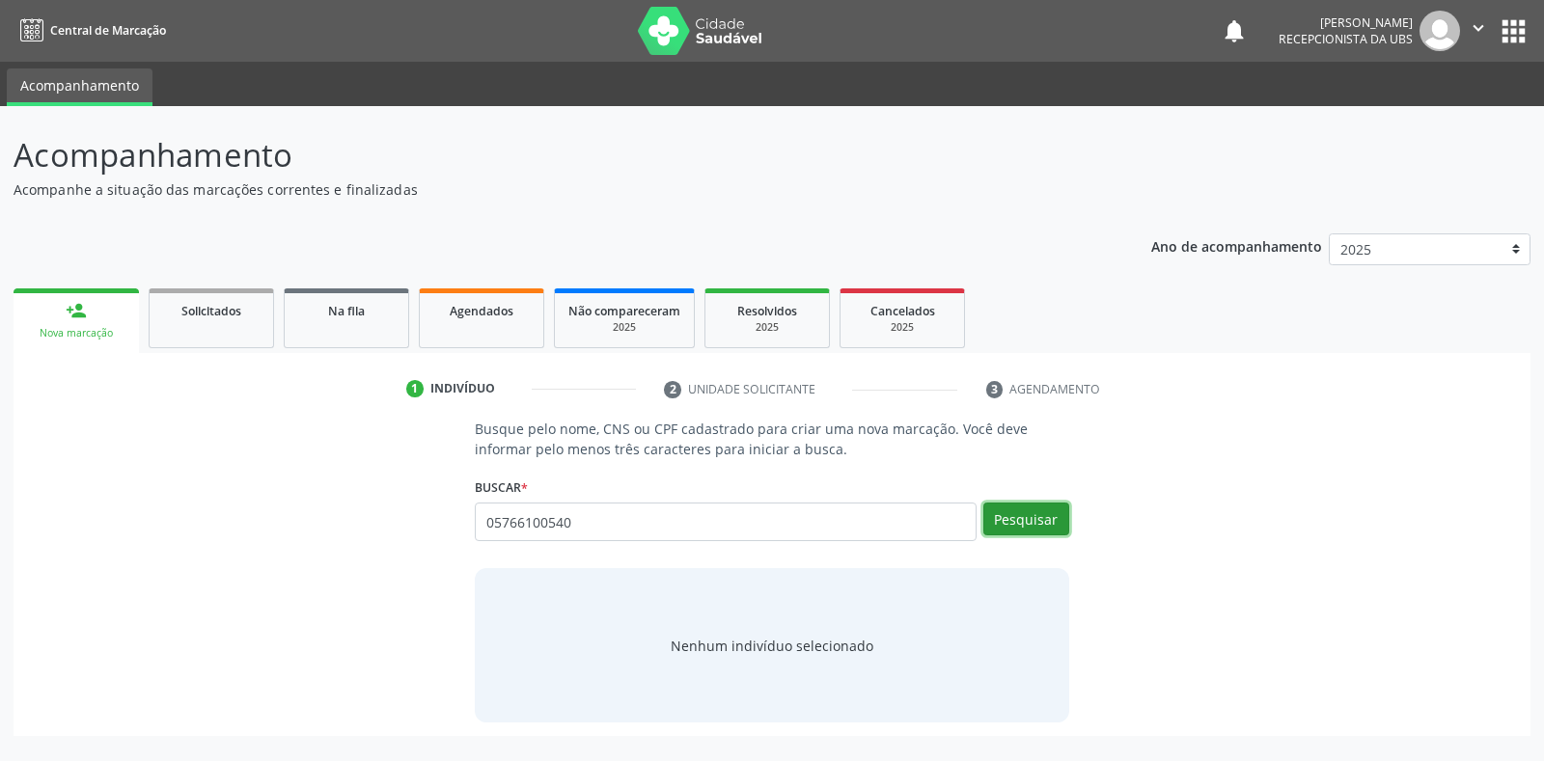
click at [1002, 524] on button "Pesquisar" at bounding box center [1026, 519] width 86 height 33
type input "05766100540"
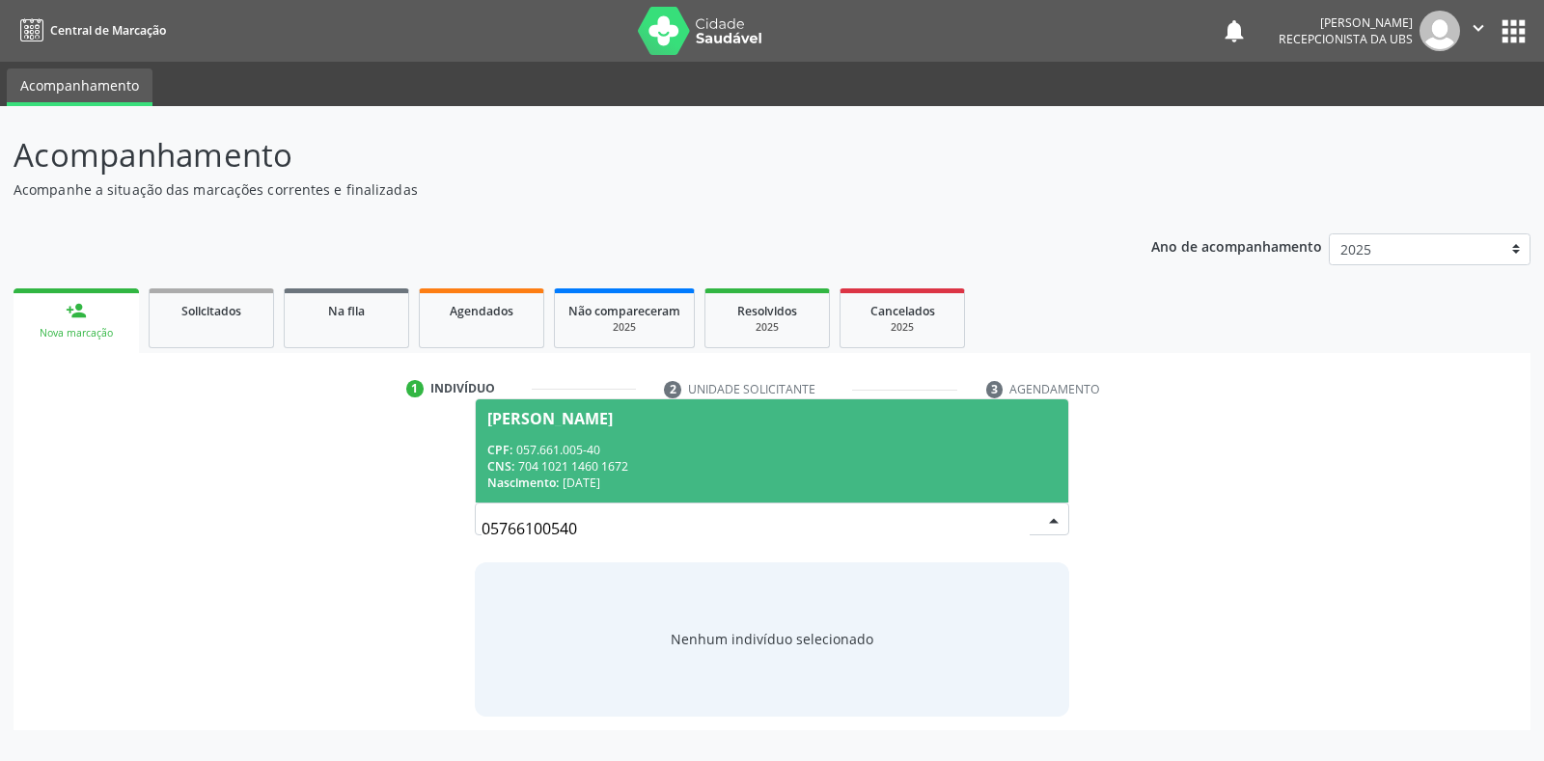
click at [530, 422] on div "[PERSON_NAME]" at bounding box center [549, 418] width 125 height 15
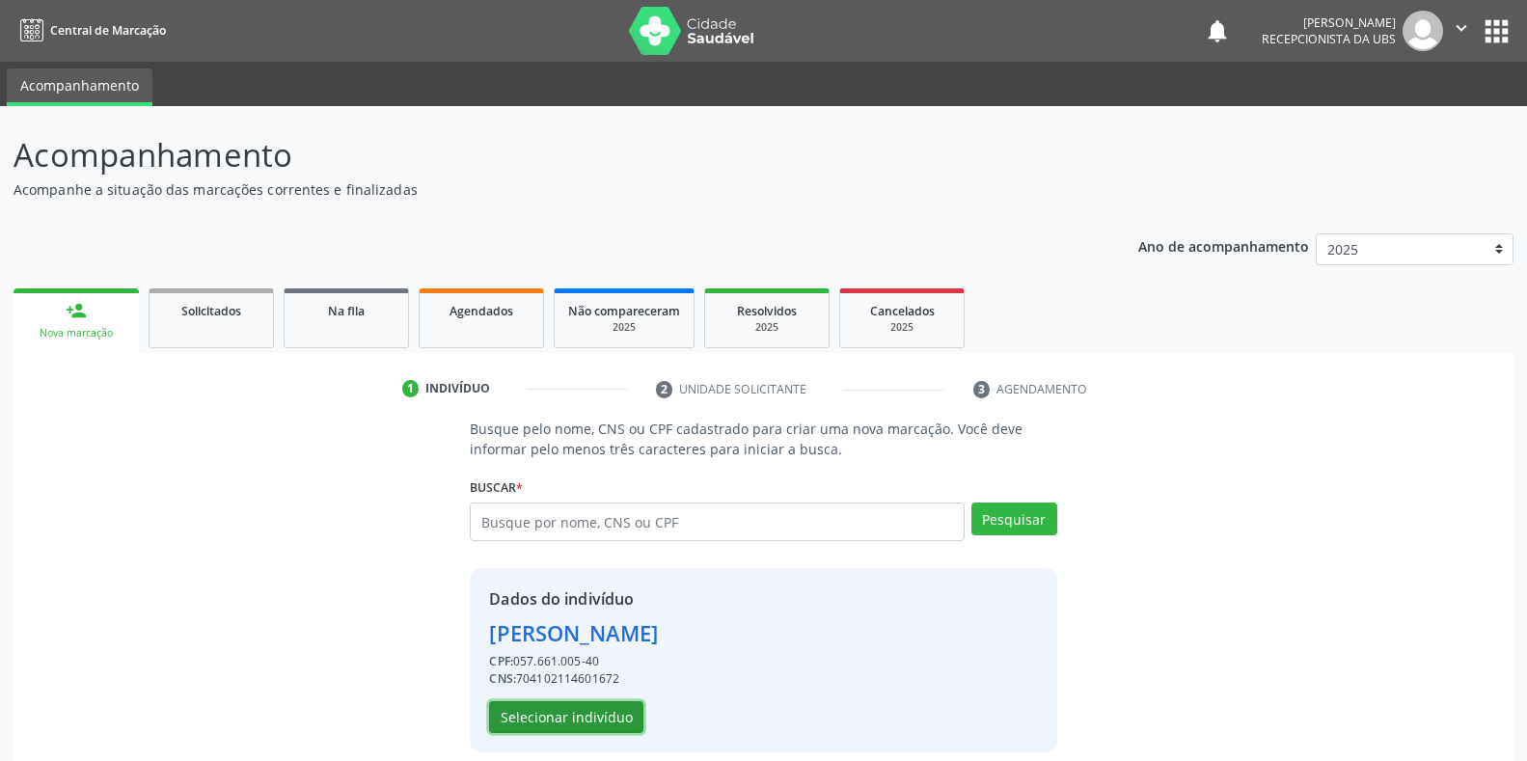
click at [562, 729] on button "Selecionar indivíduo" at bounding box center [566, 717] width 154 height 33
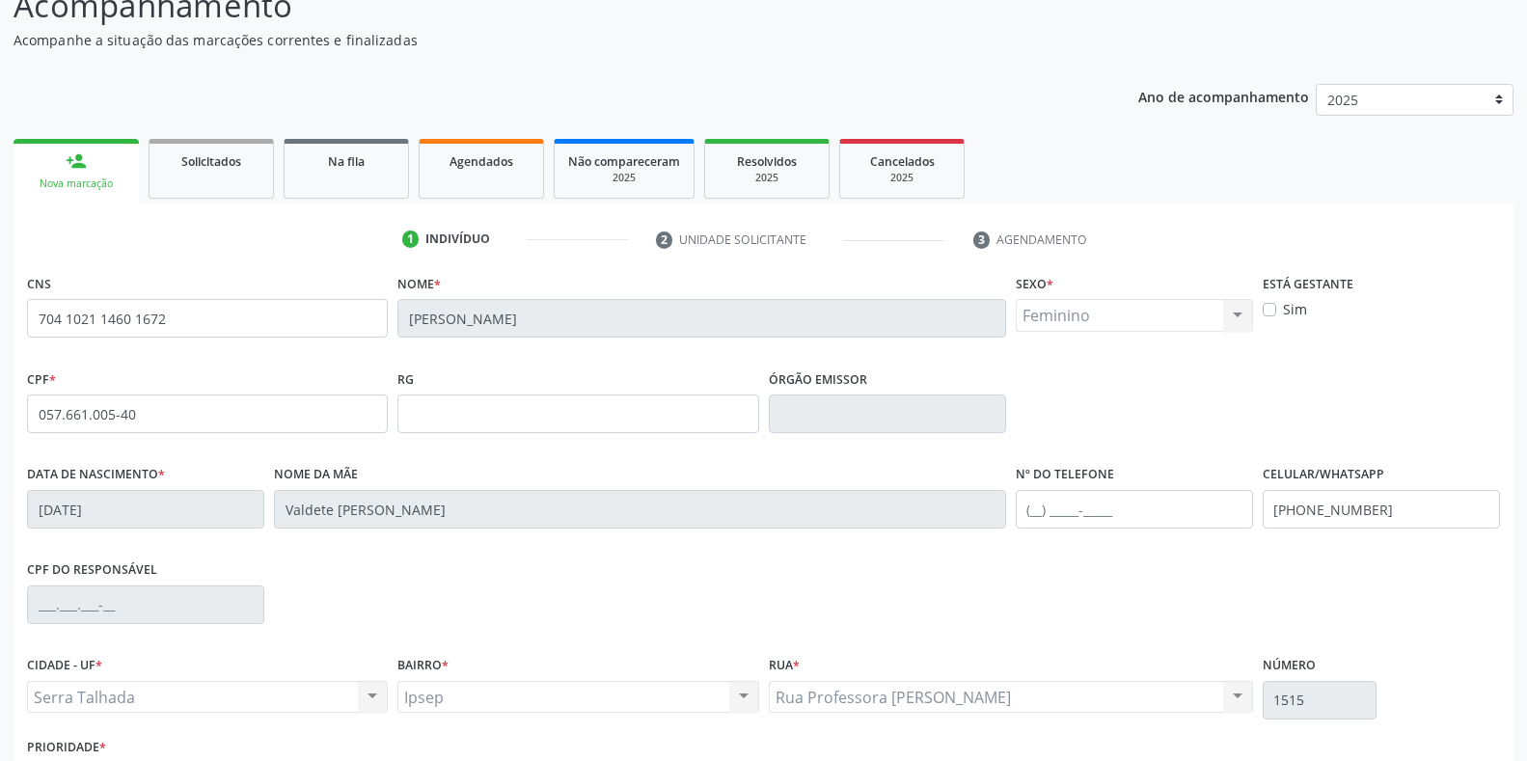
scroll to position [285, 0]
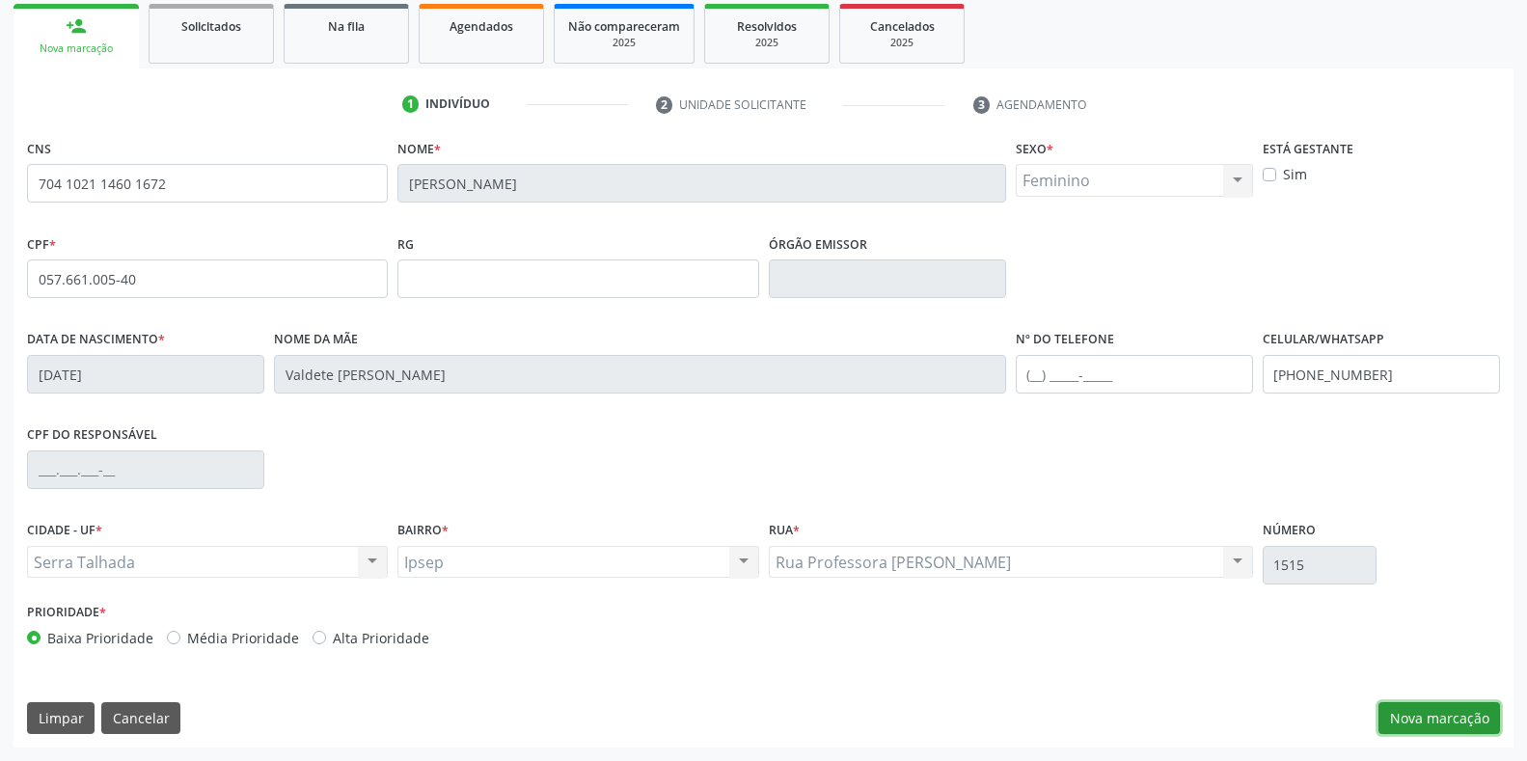
click at [1442, 721] on button "Nova marcação" at bounding box center [1440, 718] width 122 height 33
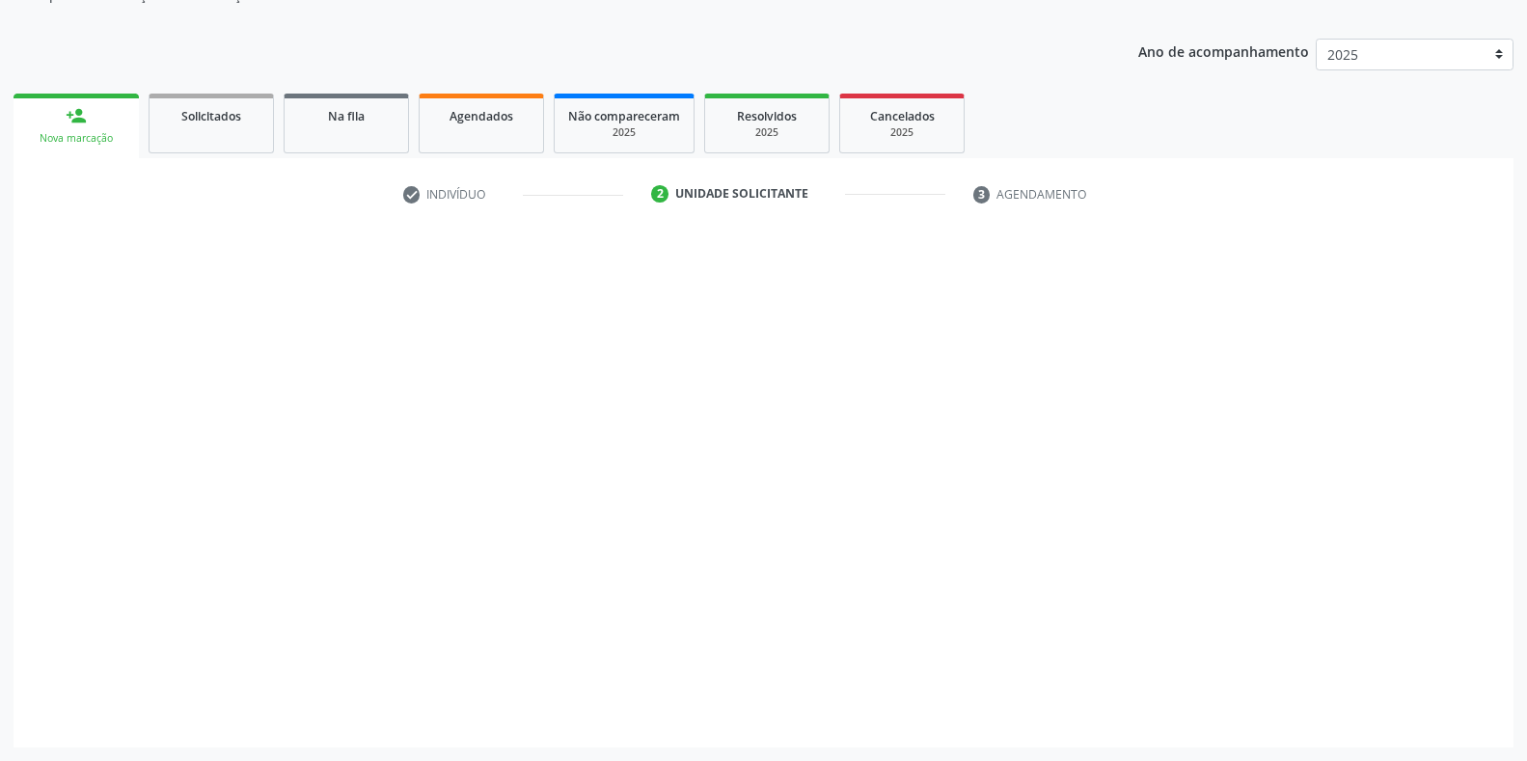
scroll to position [195, 0]
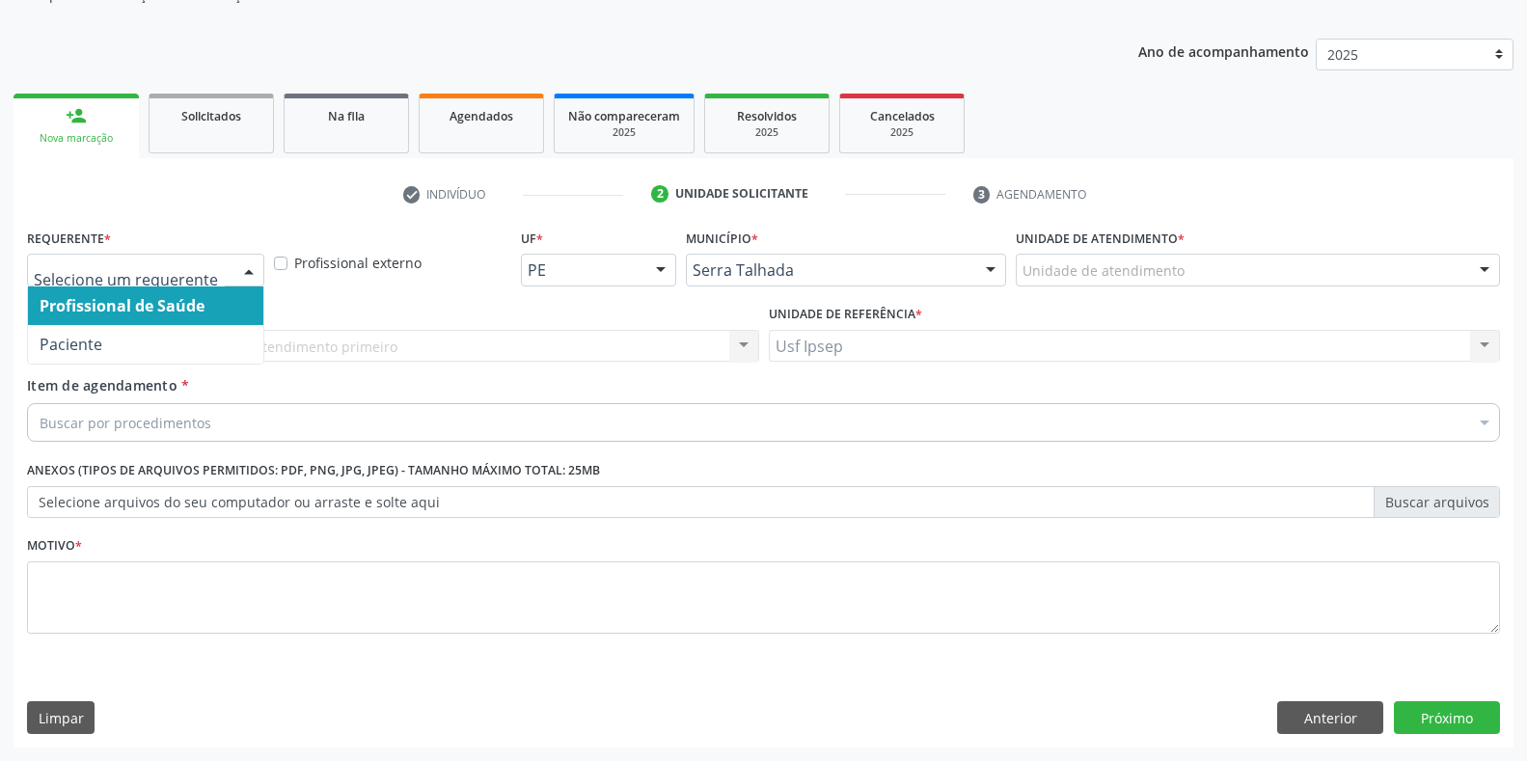
click at [255, 269] on div at bounding box center [248, 271] width 29 height 33
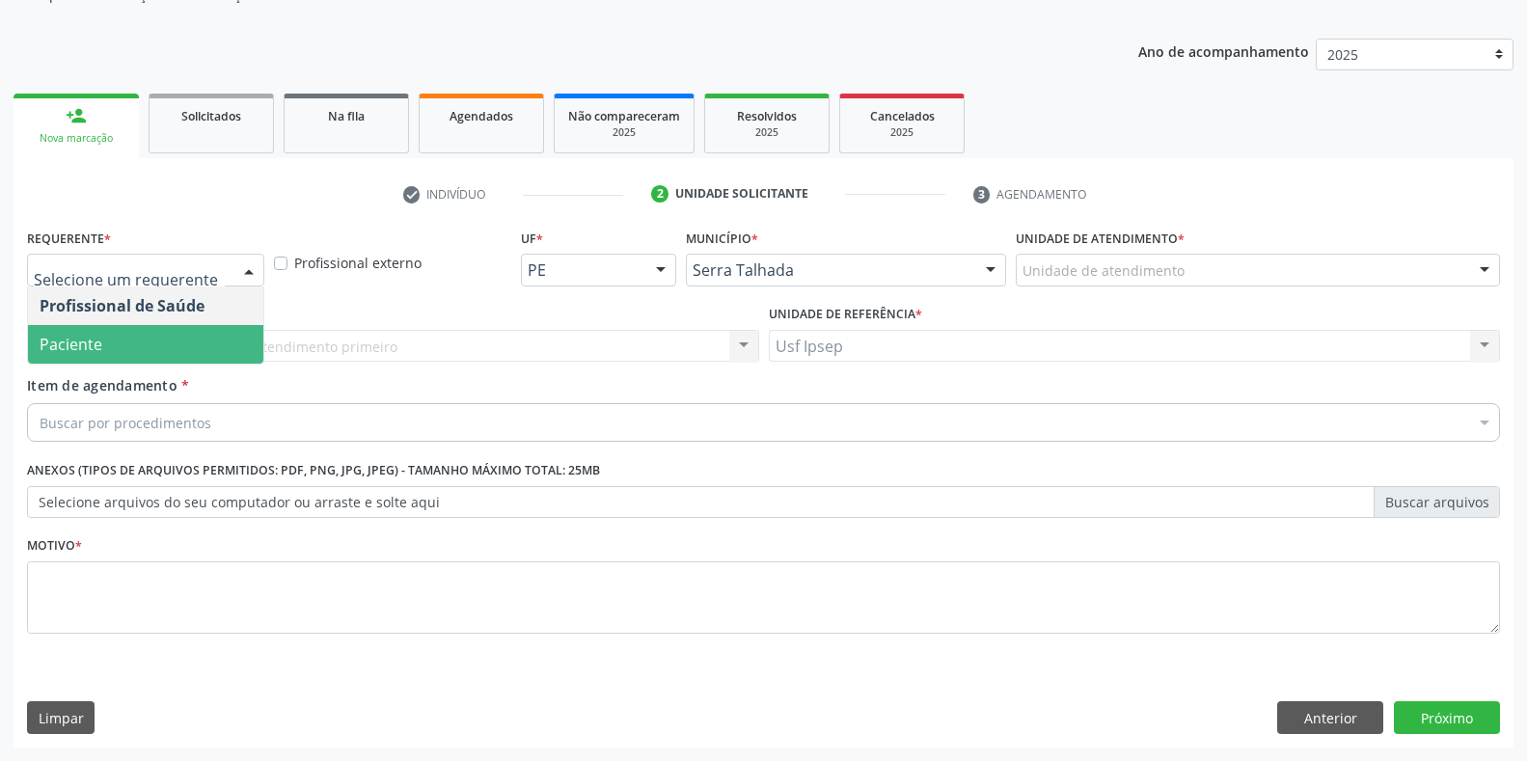
click at [132, 352] on span "Paciente" at bounding box center [145, 344] width 235 height 39
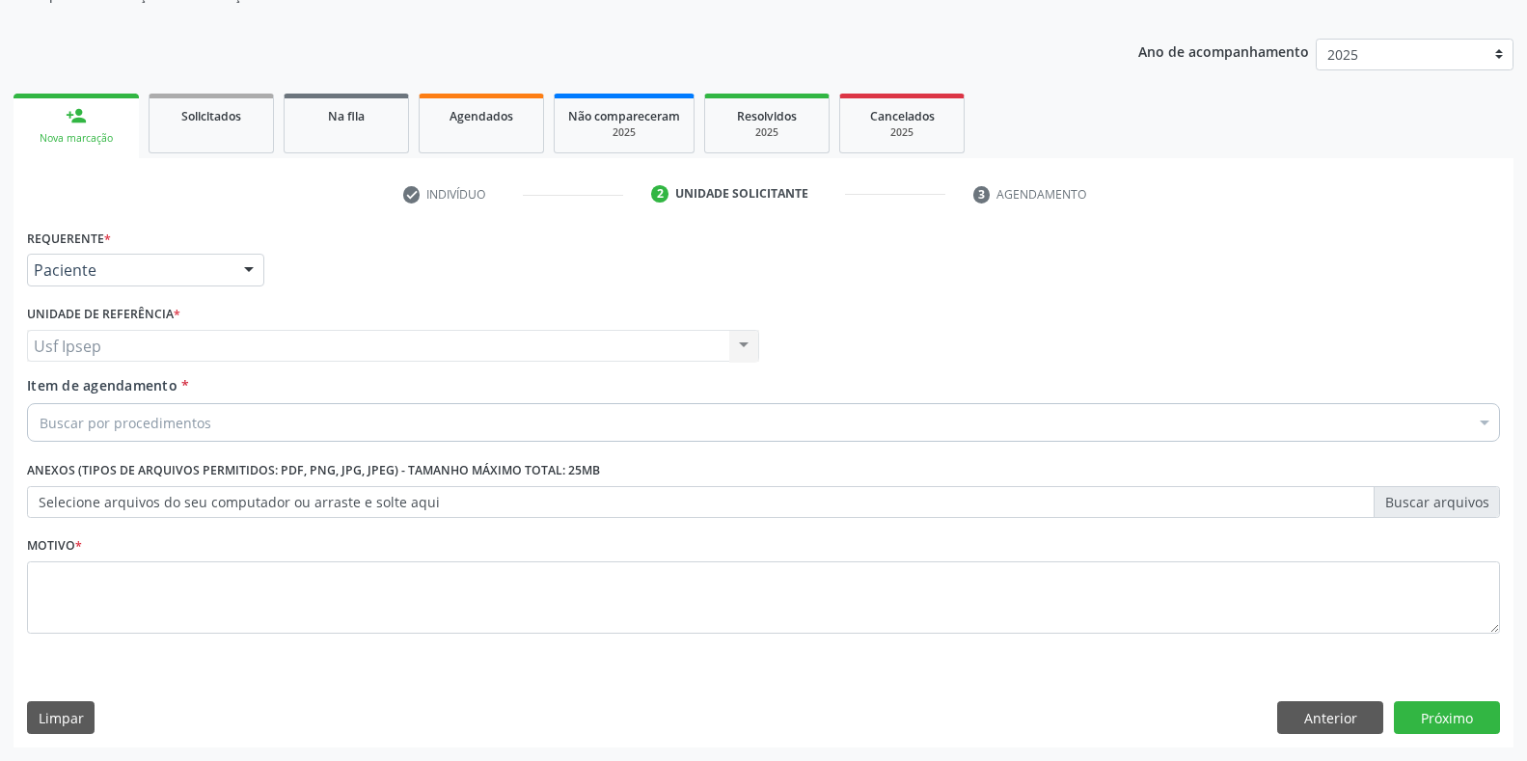
click at [61, 388] on span "Item de agendamento" at bounding box center [102, 385] width 151 height 18
click at [40, 403] on input "Item de agendamento *" at bounding box center [40, 422] width 0 height 39
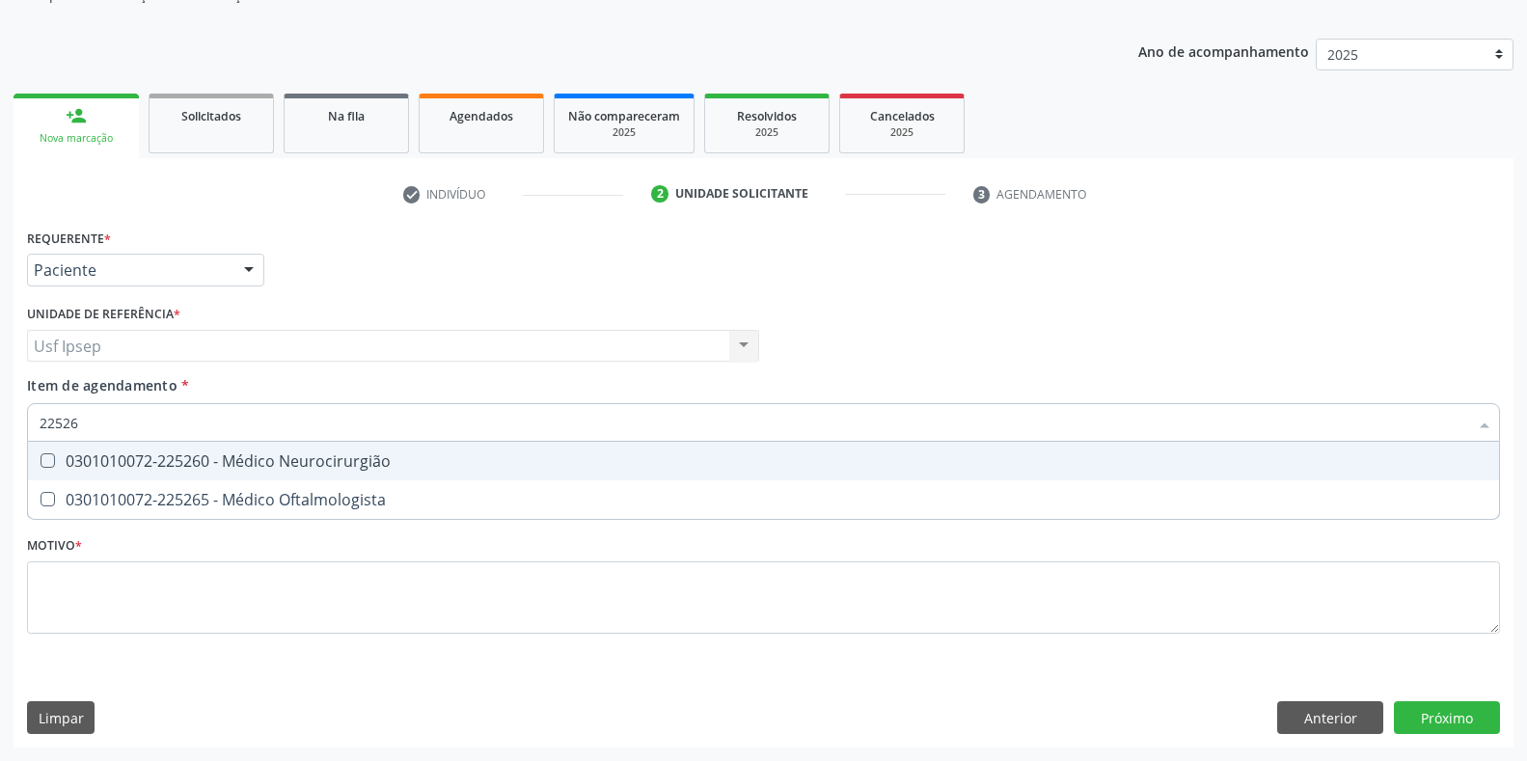
type input "225265"
click at [49, 462] on Oftalmologista at bounding box center [48, 460] width 14 height 14
click at [41, 462] on Oftalmologista "checkbox" at bounding box center [34, 460] width 13 height 13
checkbox Oftalmologista "true"
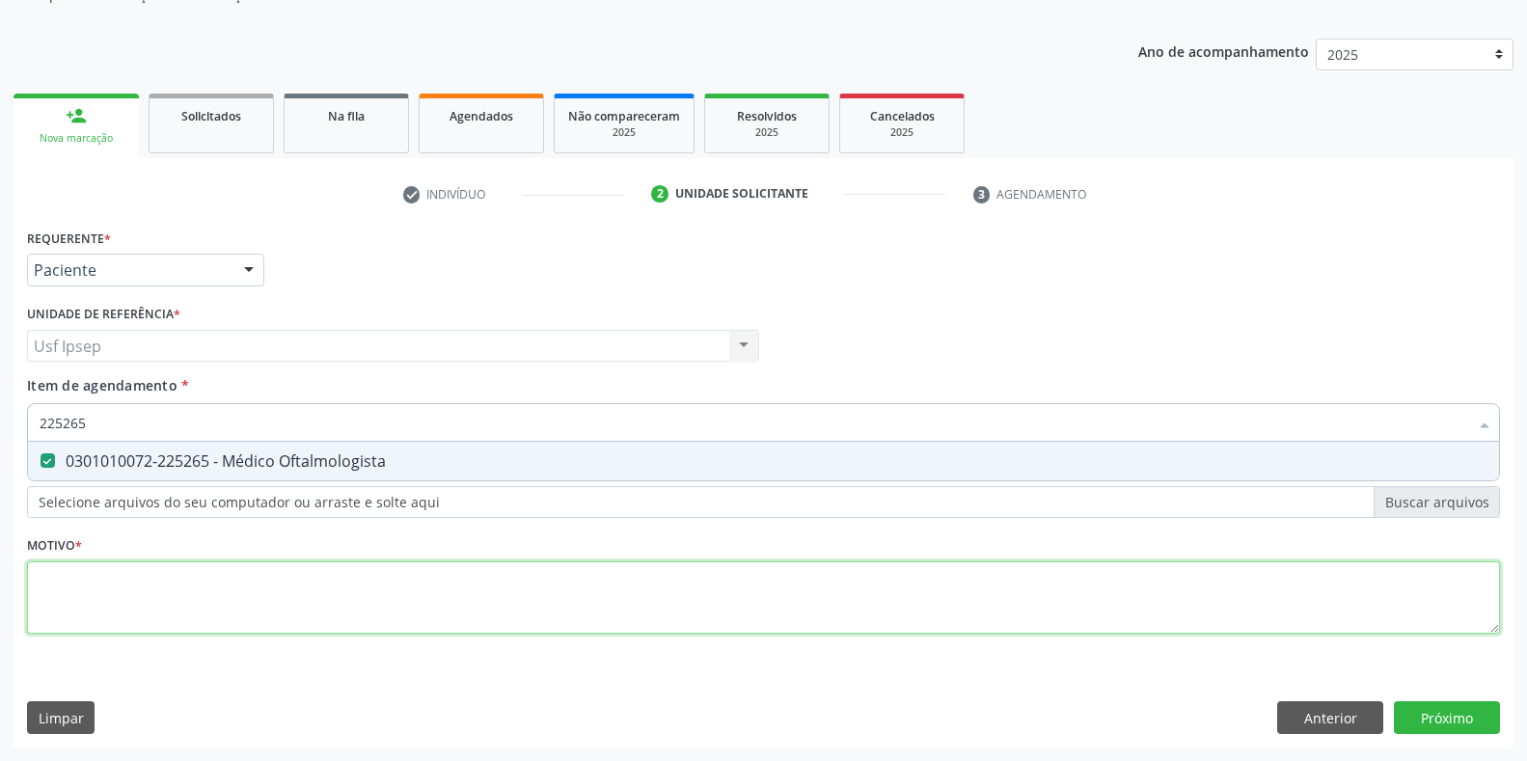
click at [44, 592] on div "Requerente * Paciente Profissional de Saúde Paciente Nenhum resultado encontrad…" at bounding box center [763, 442] width 1473 height 437
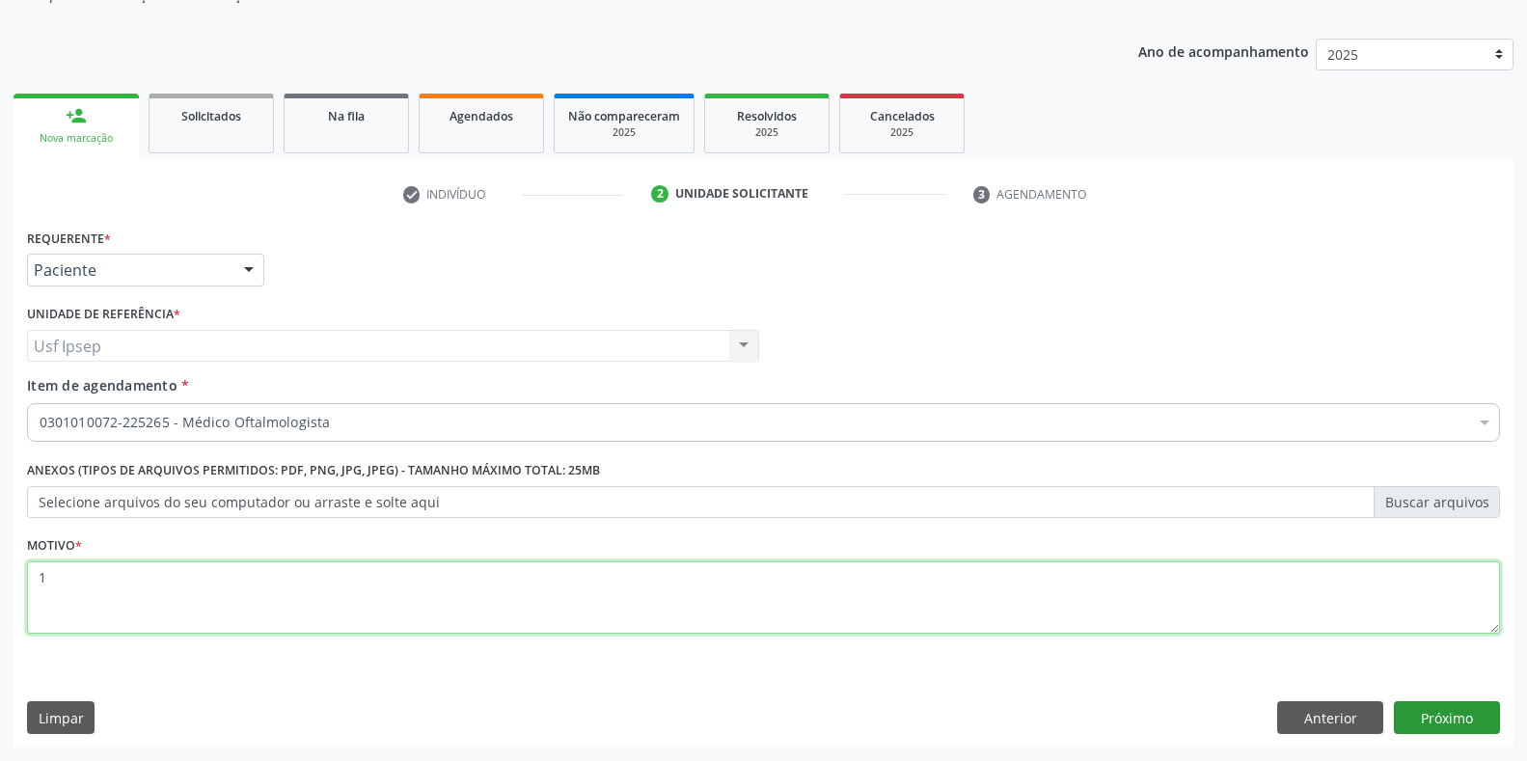
type textarea "1"
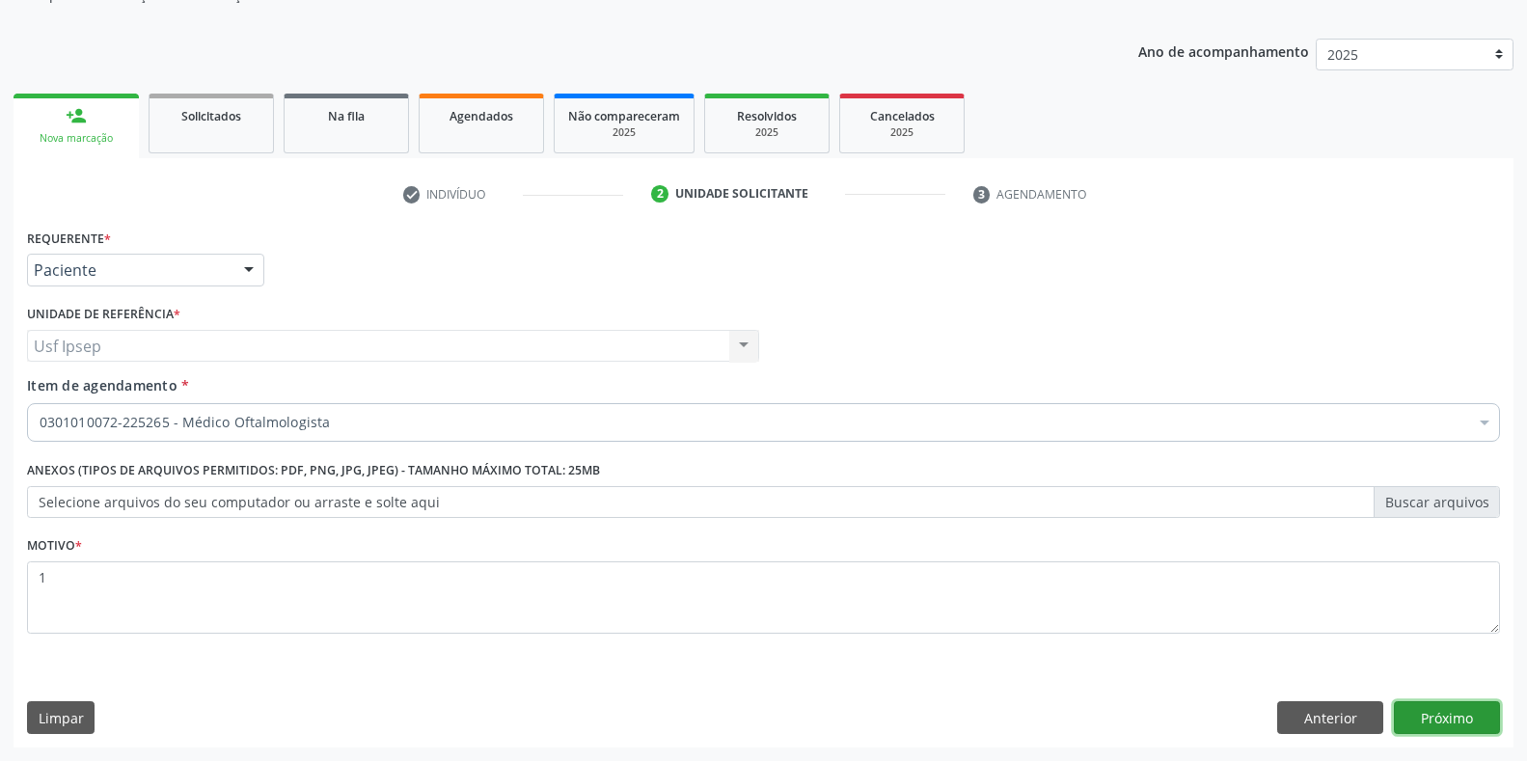
click at [1436, 722] on button "Próximo" at bounding box center [1447, 717] width 106 height 33
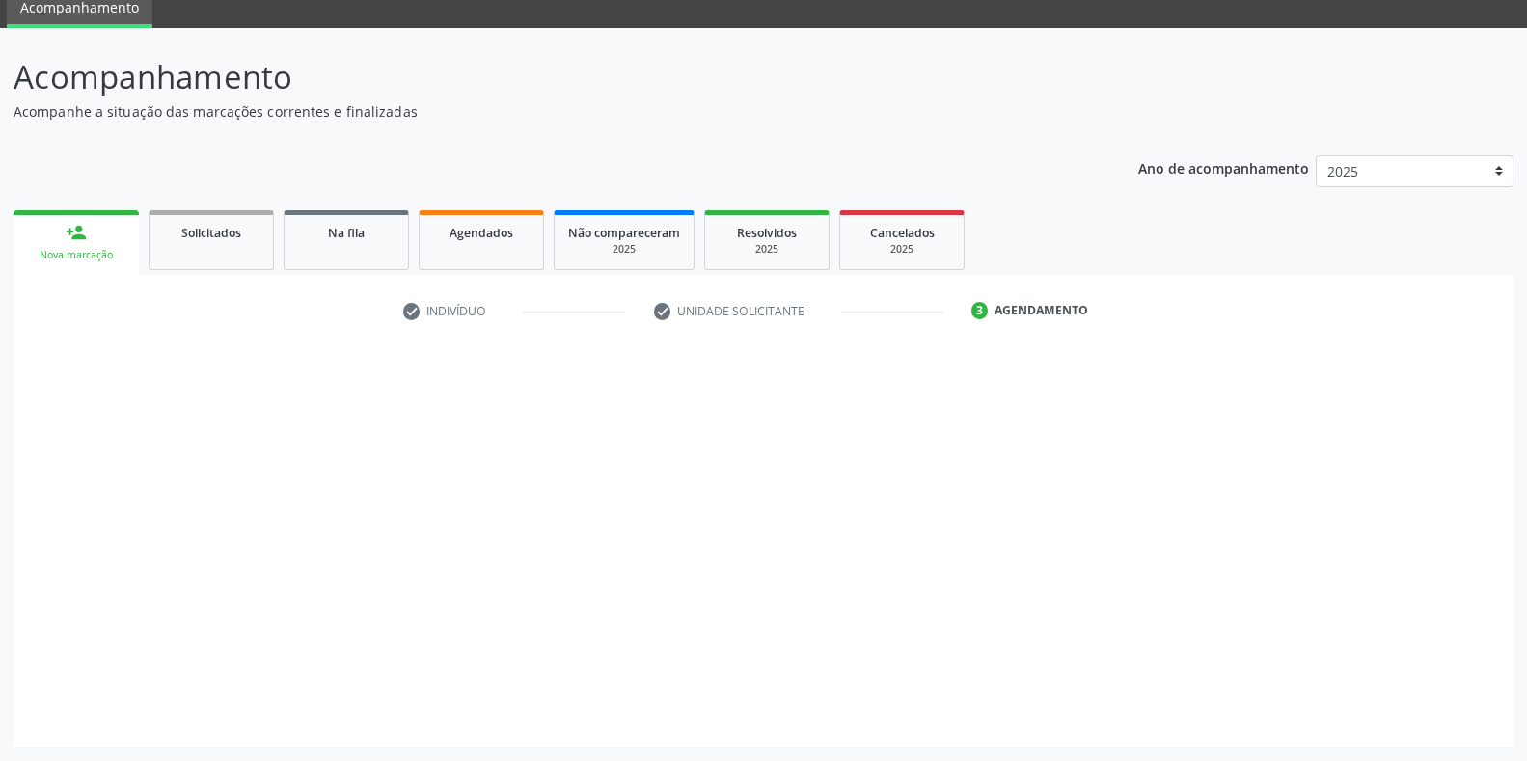
scroll to position [78, 0]
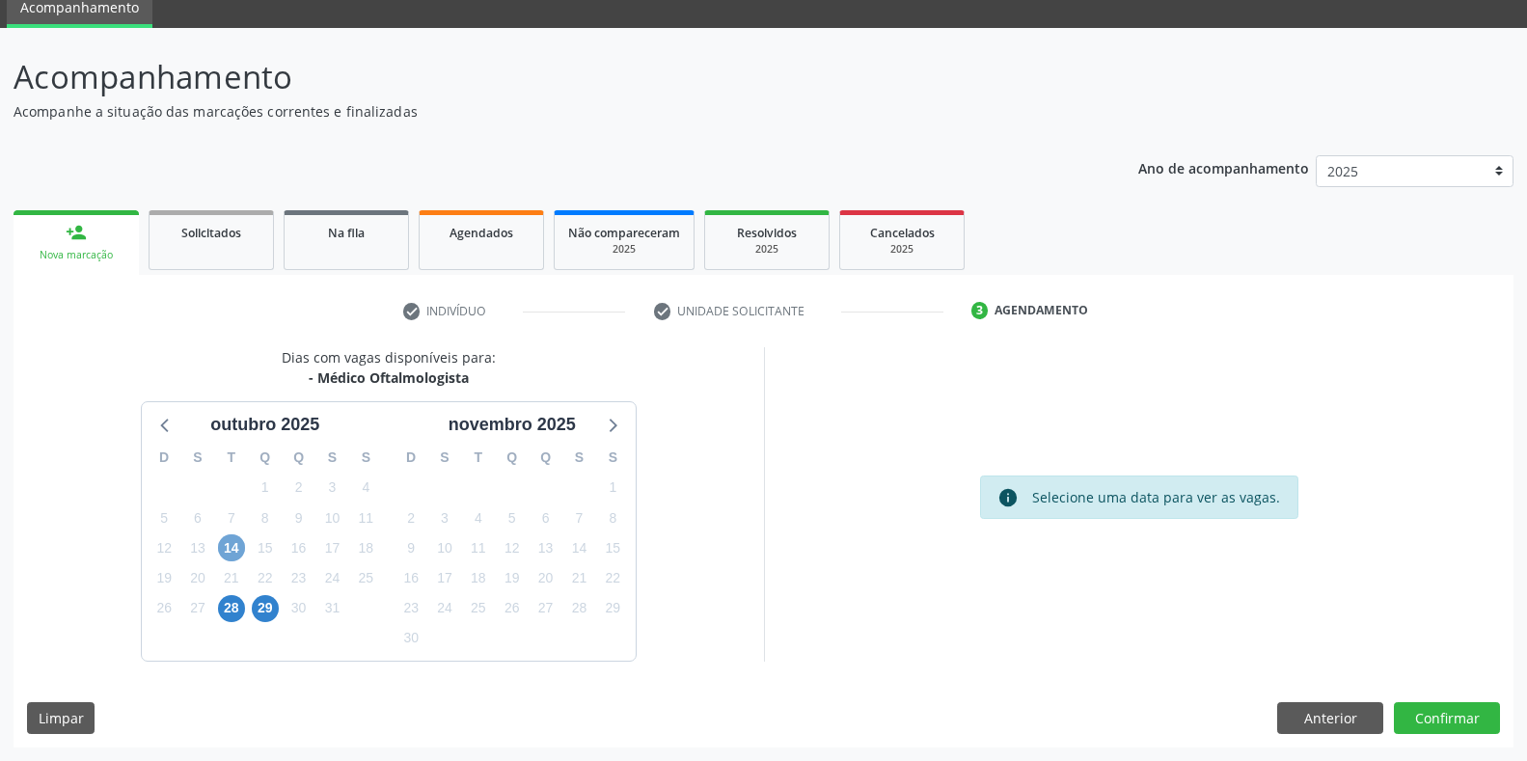
click at [233, 545] on span "14" at bounding box center [231, 548] width 27 height 27
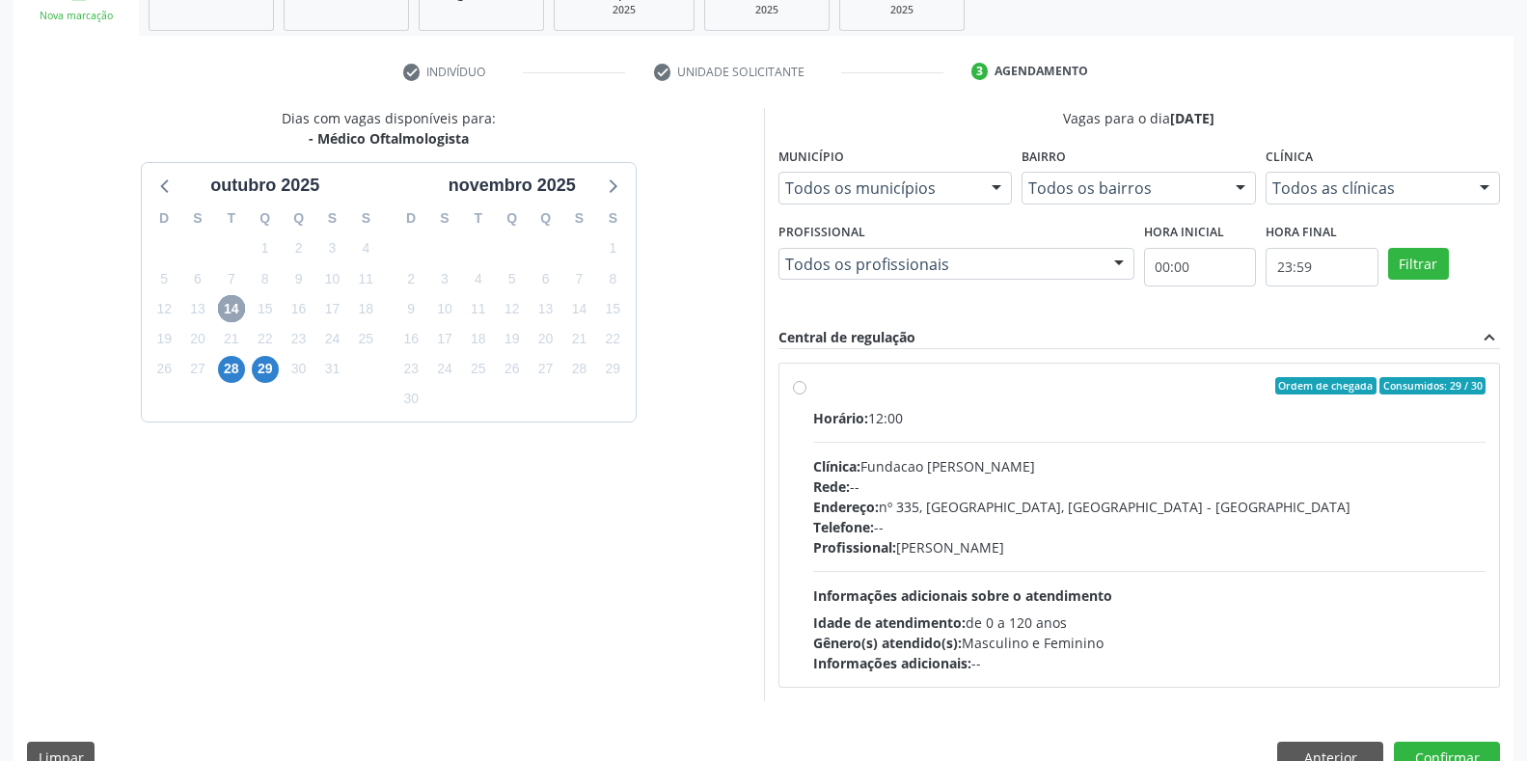
scroll to position [357, 0]
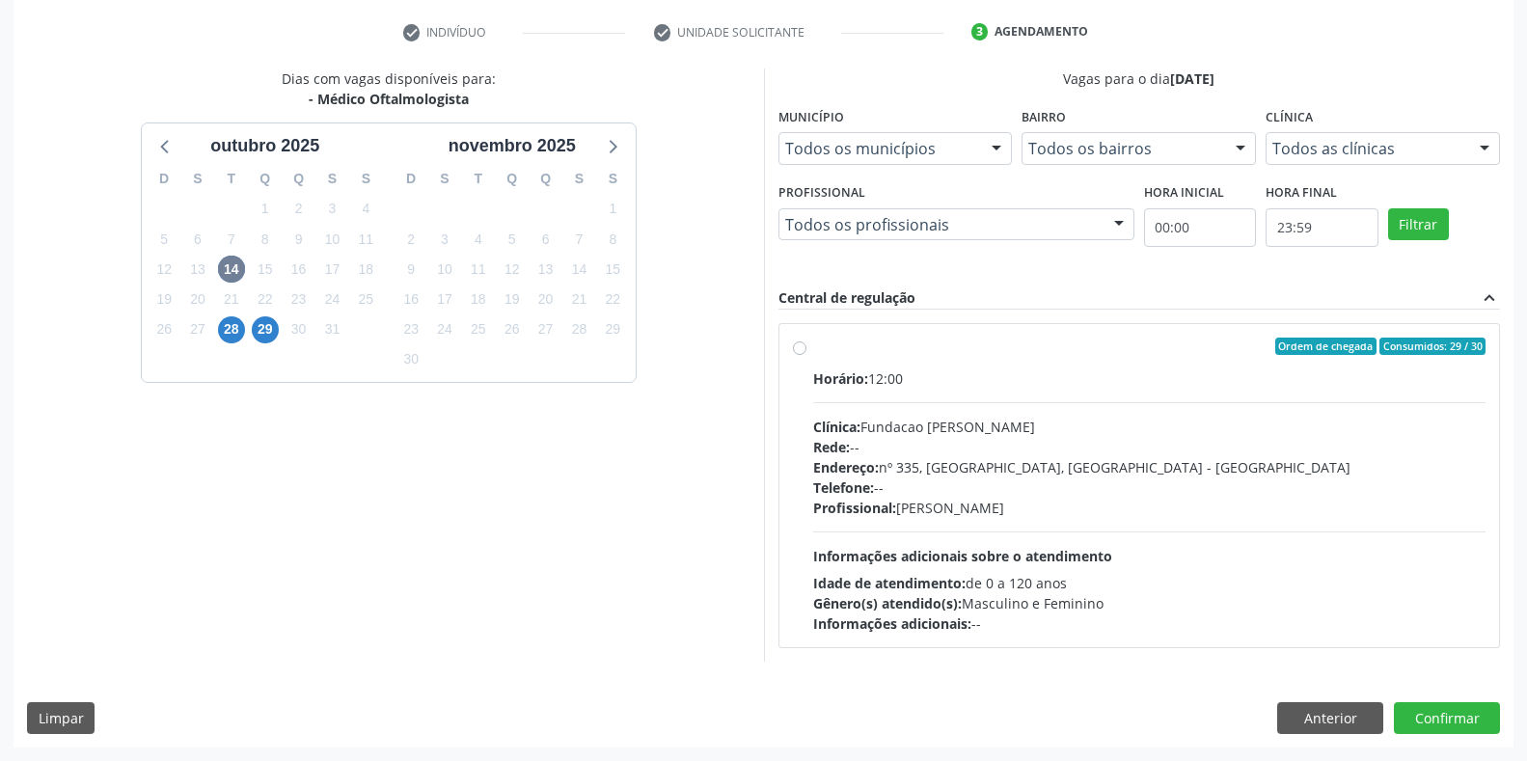
click at [813, 350] on label "Ordem de chegada Consumidos: 29 / 30 Horário: 12:00 Clínica: Fundacao [PERSON_N…" at bounding box center [1149, 486] width 673 height 296
click at [799, 350] on input "Ordem de chegada Consumidos: 29 / 30 Horário: 12:00 Clínica: Fundacao [PERSON_N…" at bounding box center [800, 346] width 14 height 17
radio input "true"
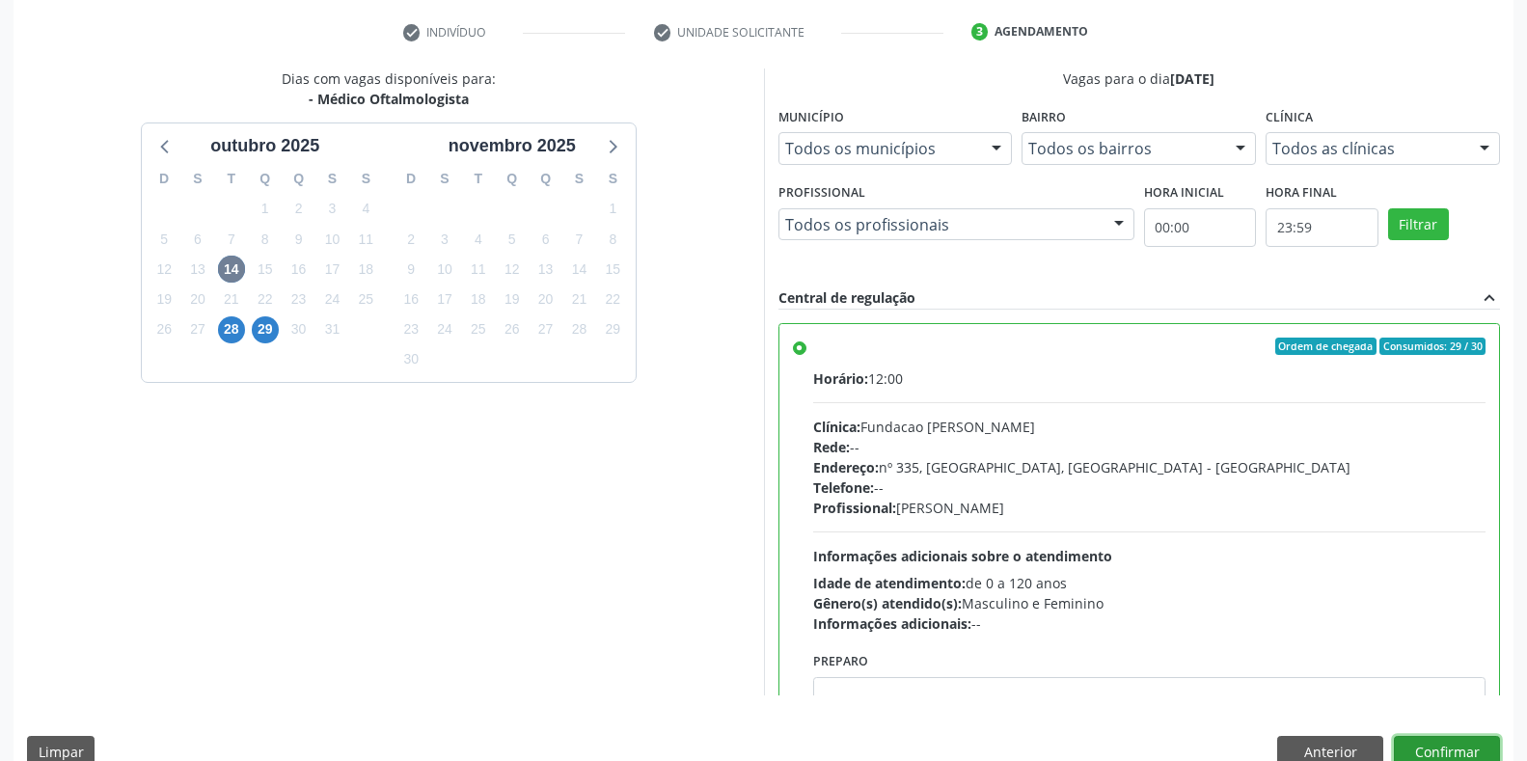
click at [1421, 752] on button "Confirmar" at bounding box center [1447, 752] width 106 height 33
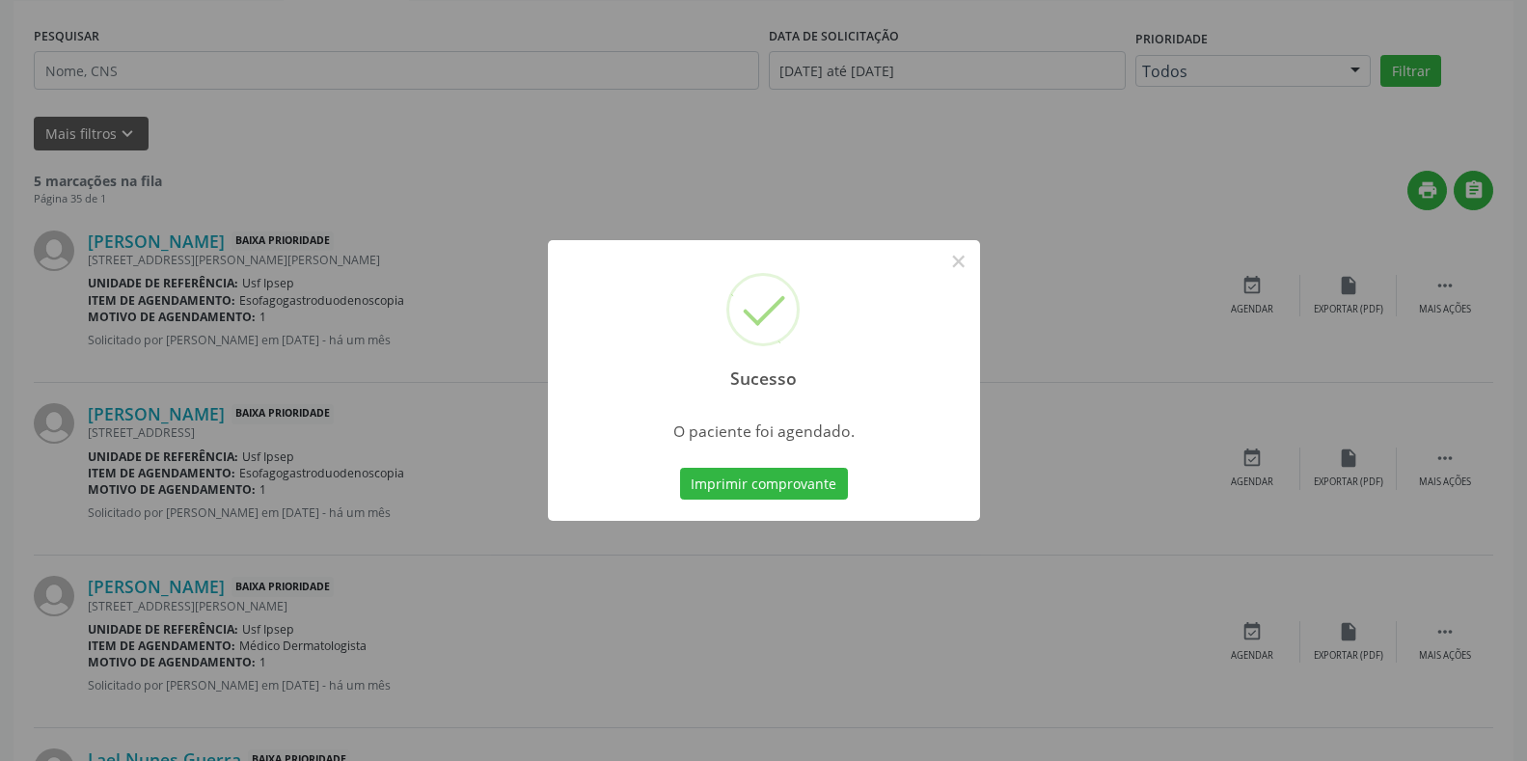
scroll to position [0, 0]
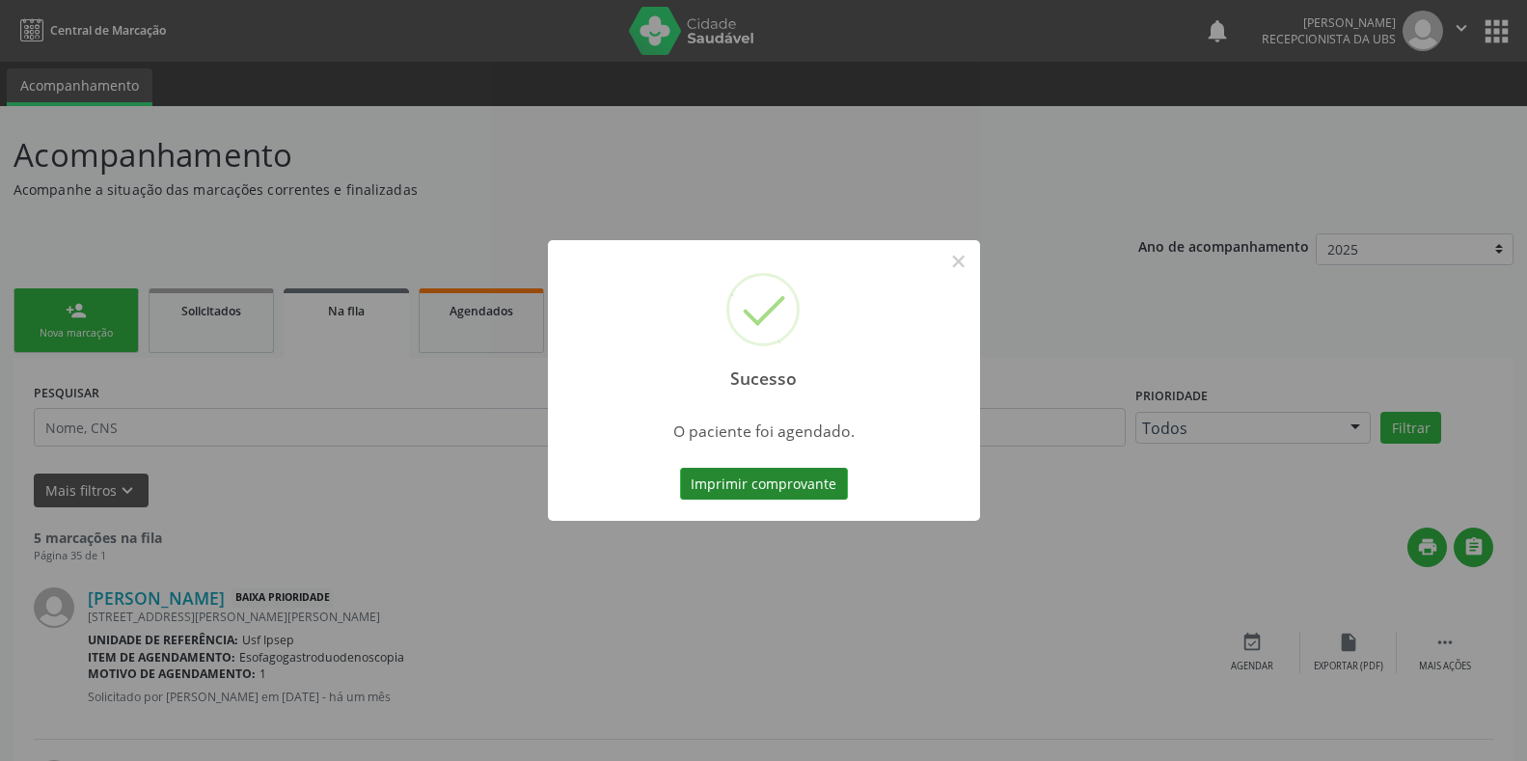
click at [724, 481] on button "Imprimir comprovante" at bounding box center [764, 484] width 168 height 33
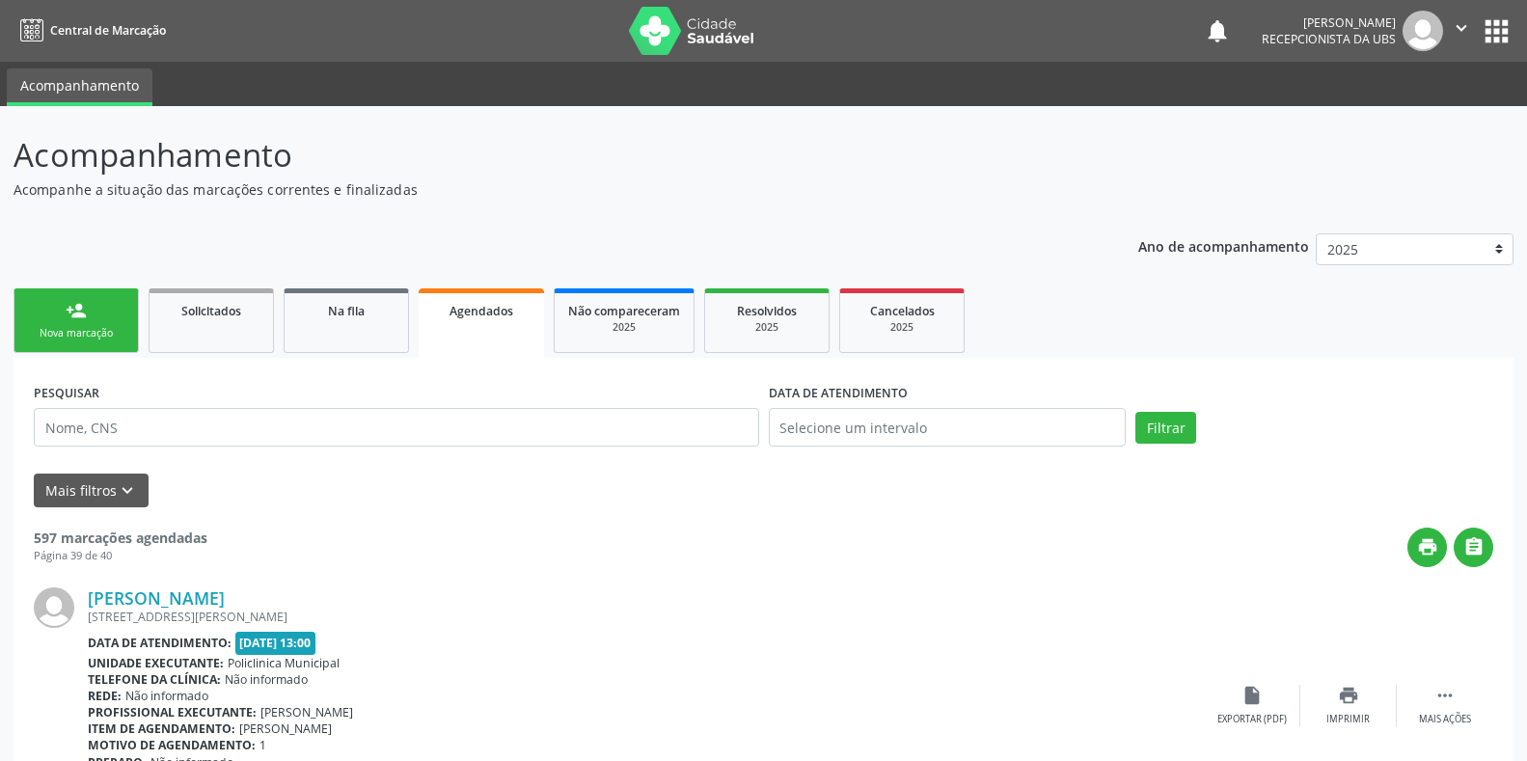
click at [92, 331] on div "Nova marcação" at bounding box center [76, 333] width 96 height 14
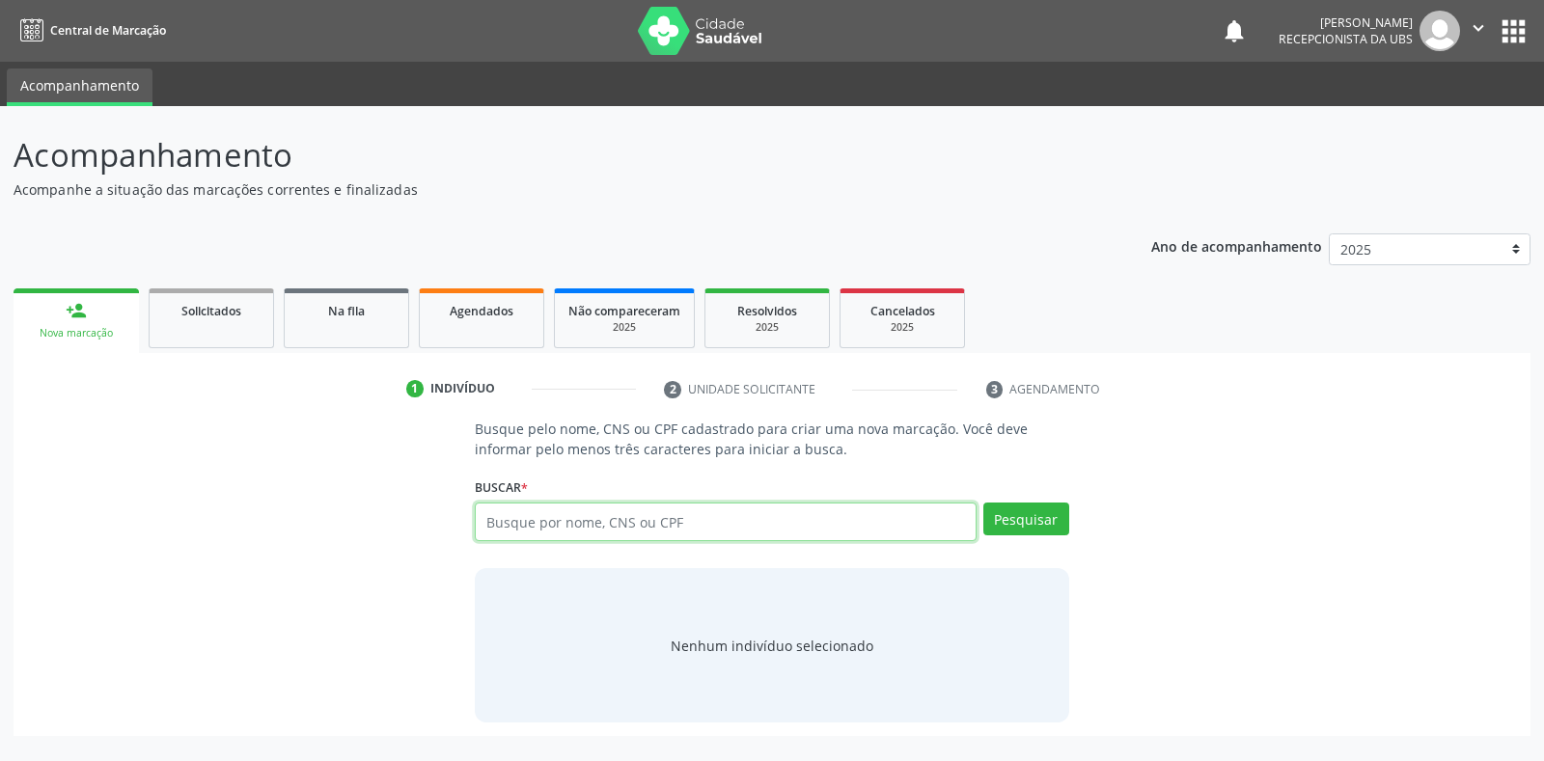
click at [487, 524] on input "text" at bounding box center [725, 522] width 501 height 39
click at [481, 518] on input "text" at bounding box center [725, 522] width 501 height 39
type input "68022832472"
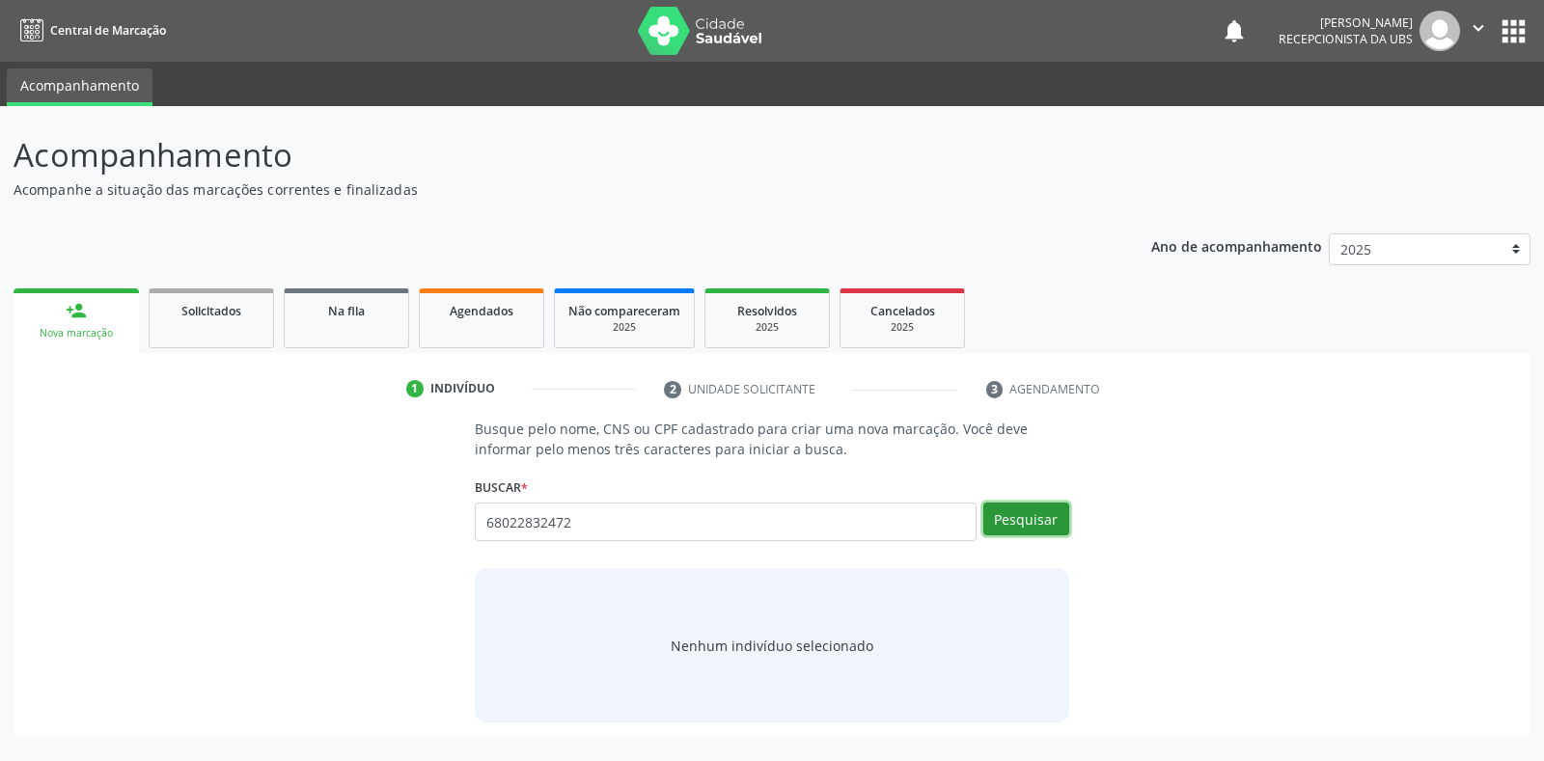
click at [1029, 522] on button "Pesquisar" at bounding box center [1026, 519] width 86 height 33
type input "68022832472"
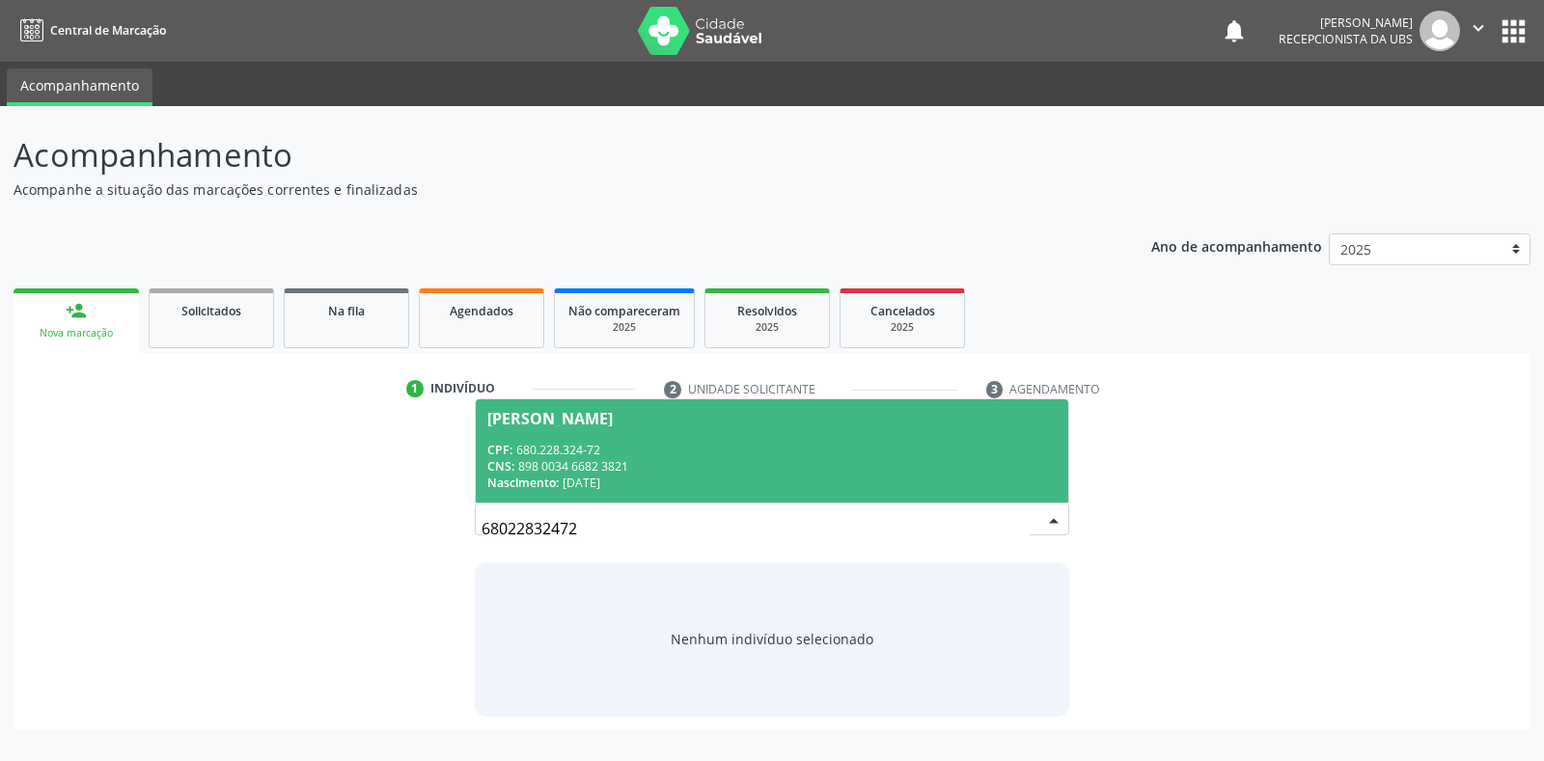
click at [564, 424] on div "Francisca Alves da Silva" at bounding box center [549, 418] width 125 height 15
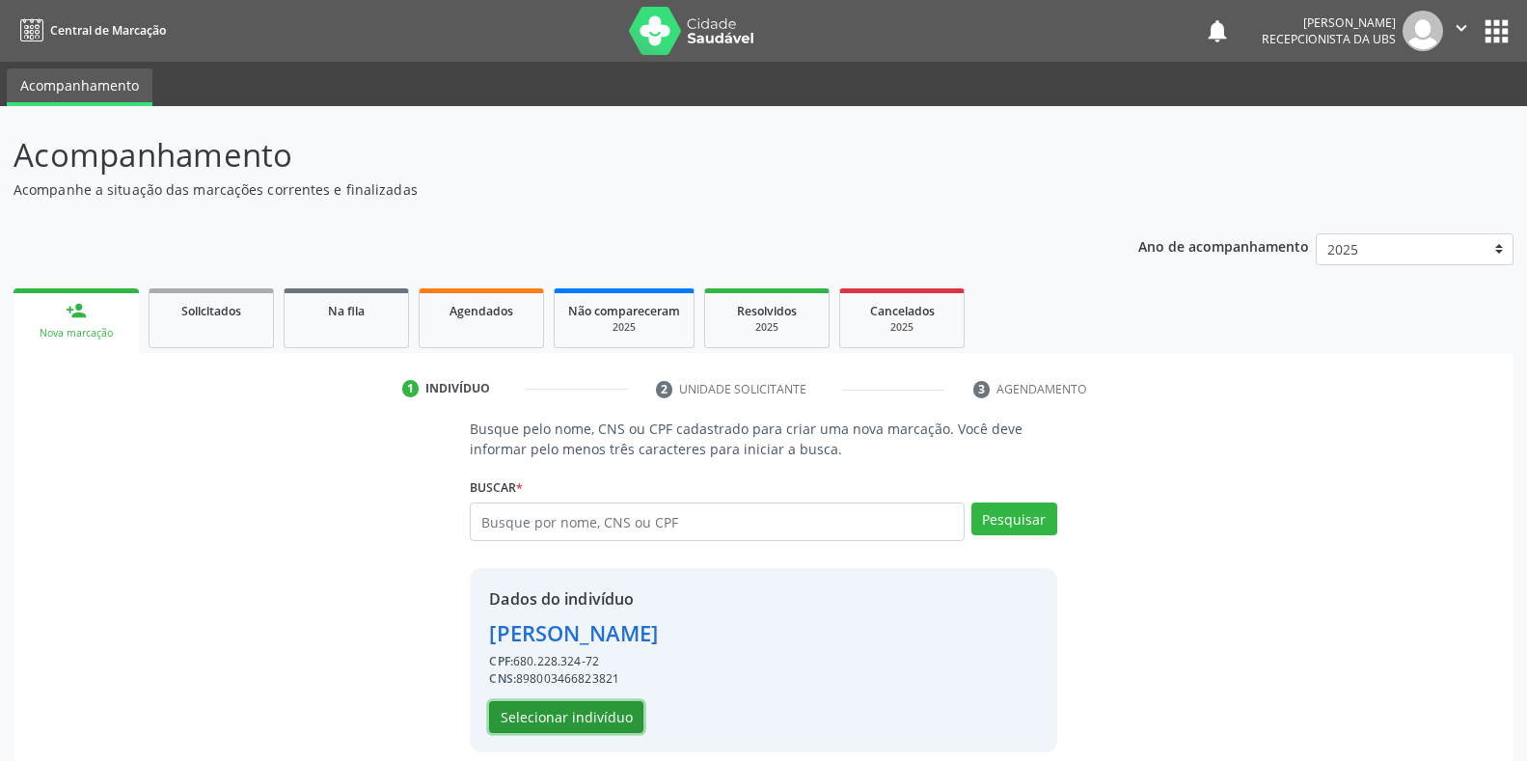
click at [508, 720] on button "Selecionar indivíduo" at bounding box center [566, 717] width 154 height 33
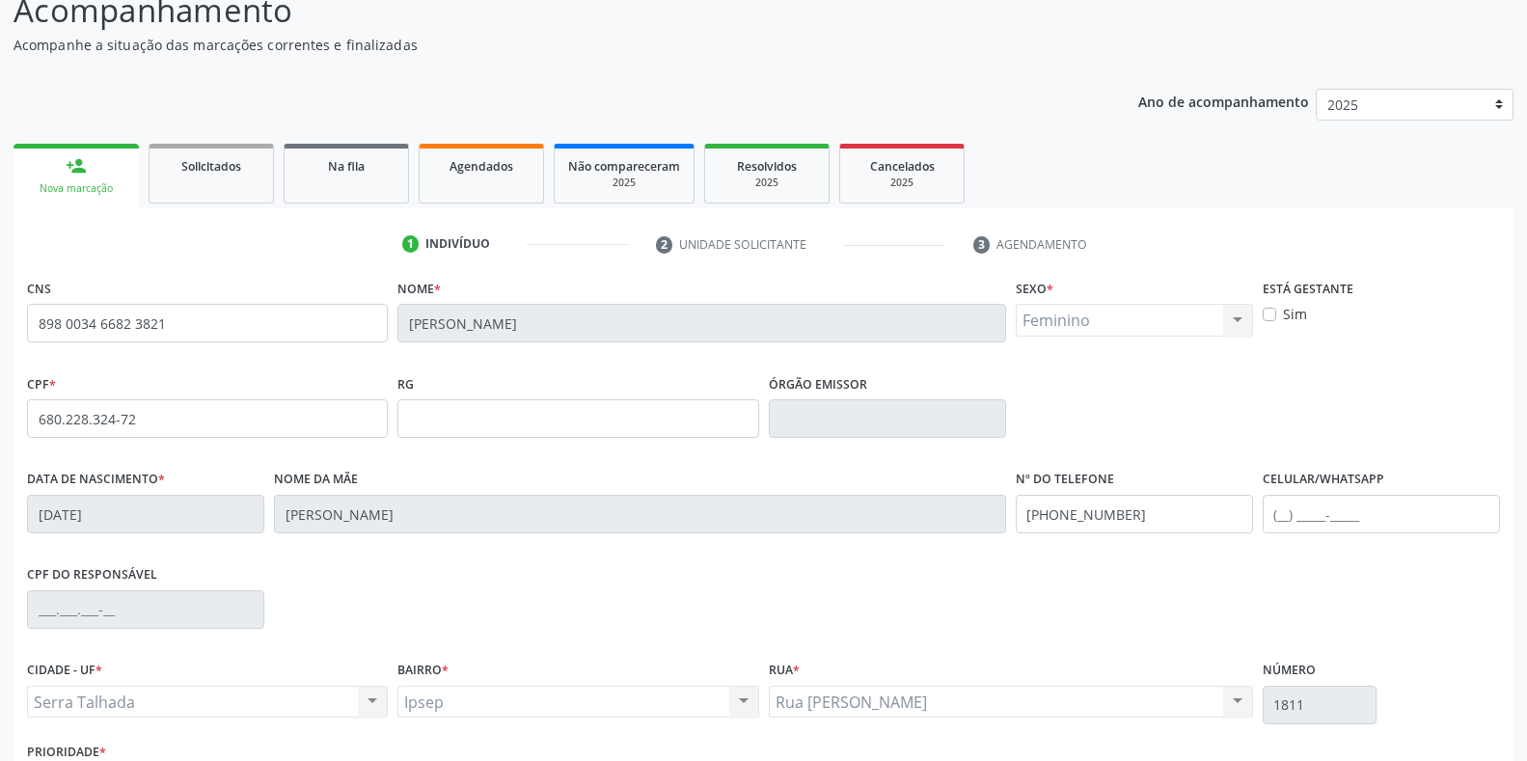
scroll to position [285, 0]
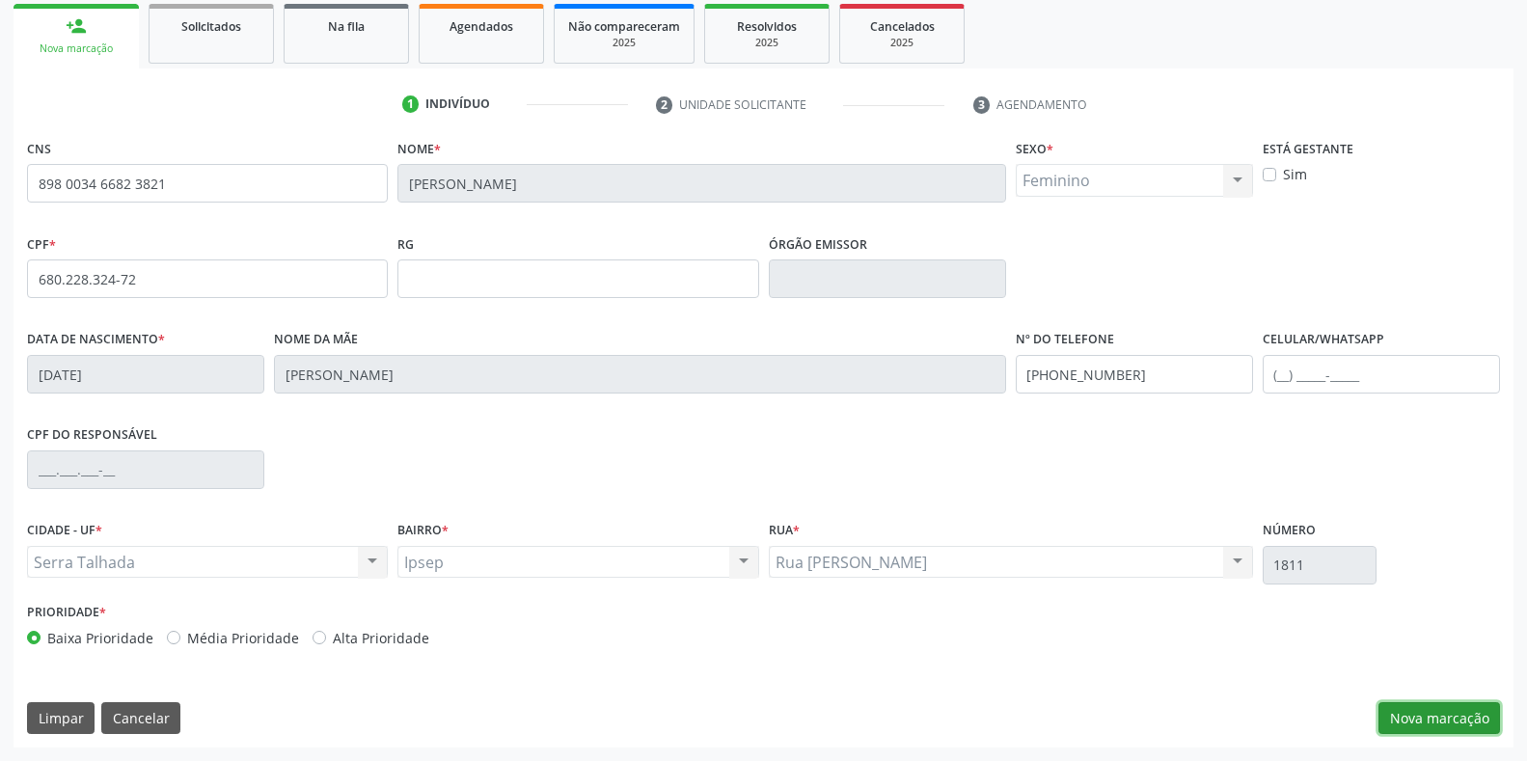
click at [1453, 719] on button "Nova marcação" at bounding box center [1440, 718] width 122 height 33
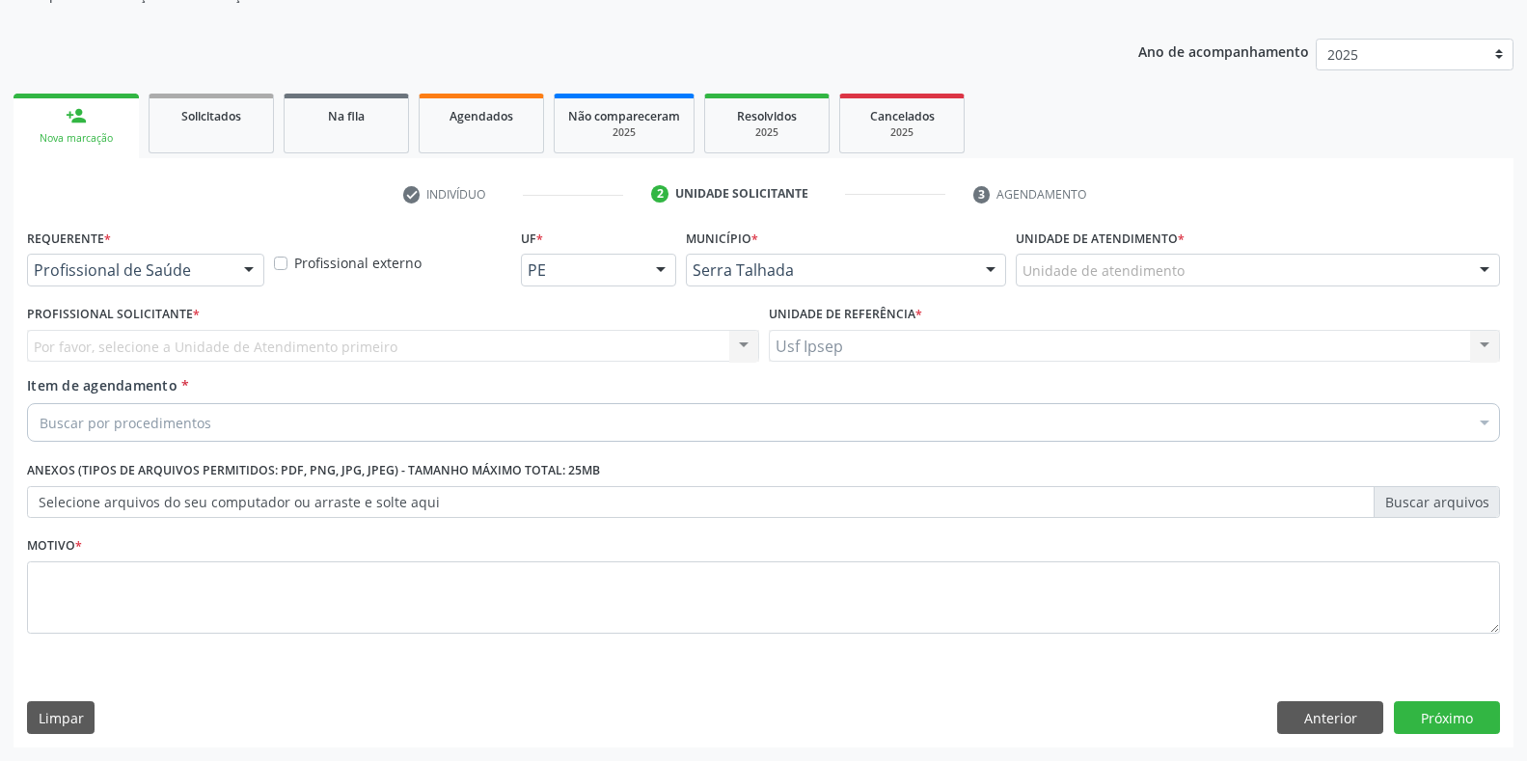
scroll to position [195, 0]
click at [252, 264] on div at bounding box center [248, 271] width 29 height 33
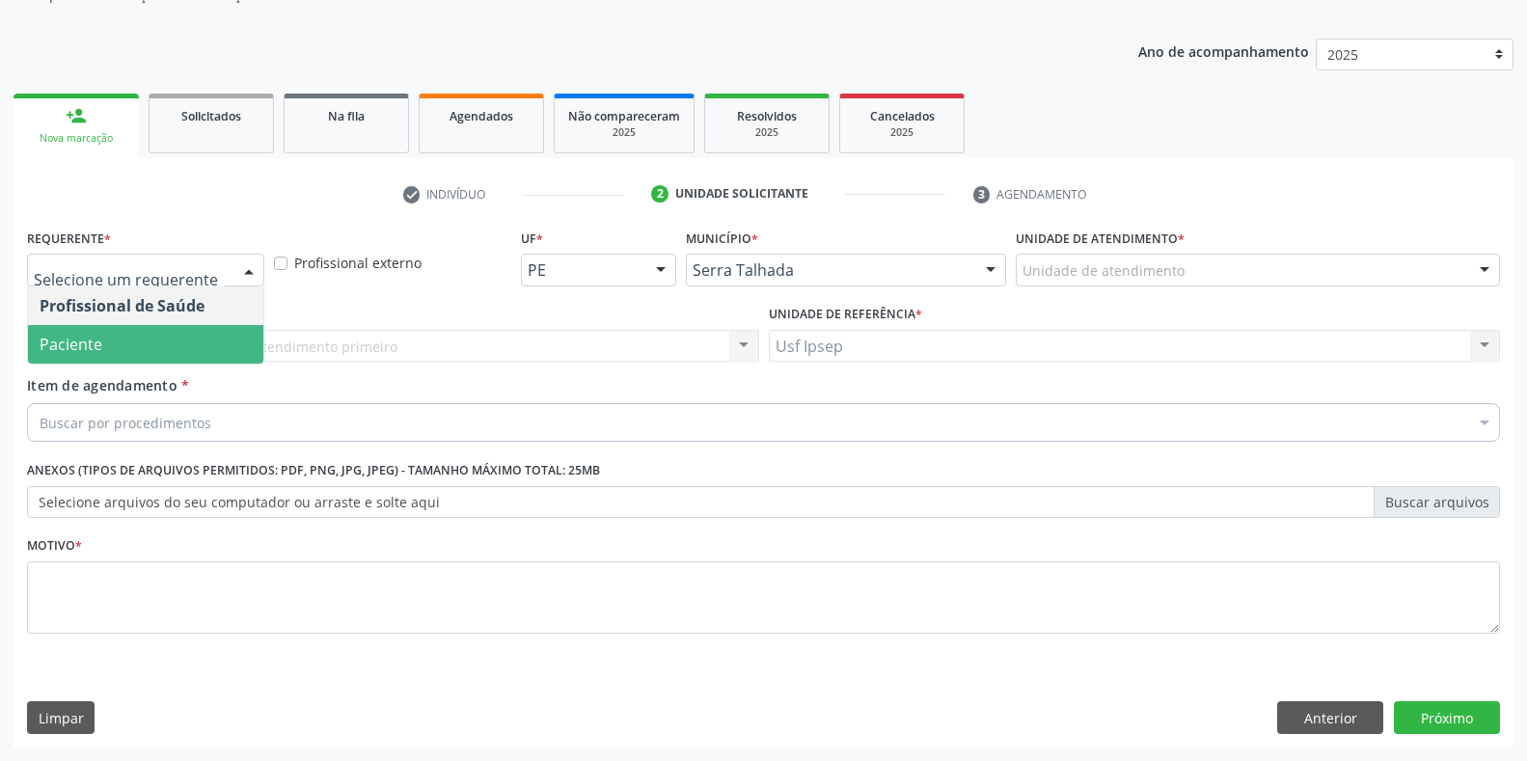
click at [147, 349] on span "Paciente" at bounding box center [145, 344] width 235 height 39
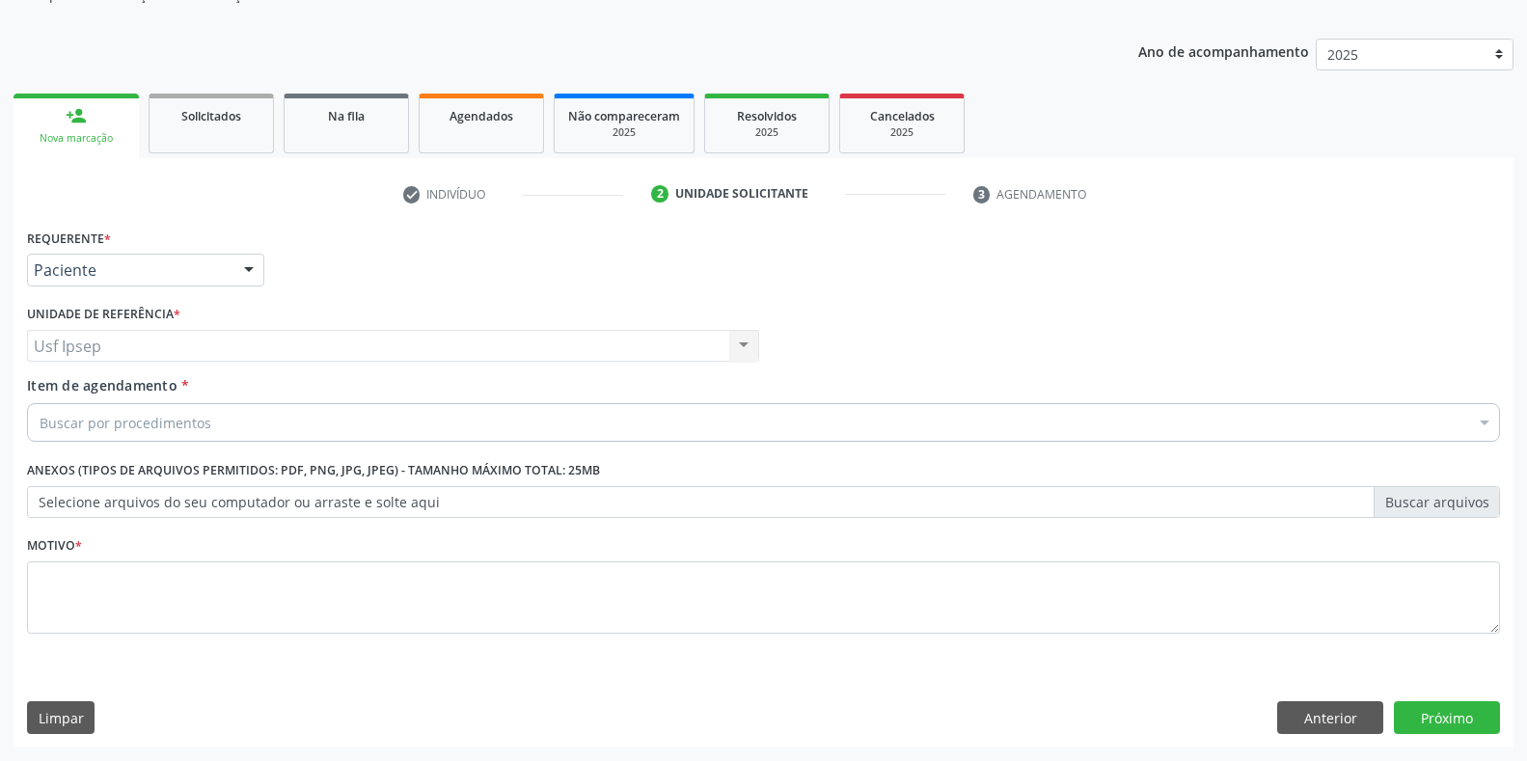
click at [91, 405] on div "Buscar por procedimentos" at bounding box center [763, 422] width 1473 height 39
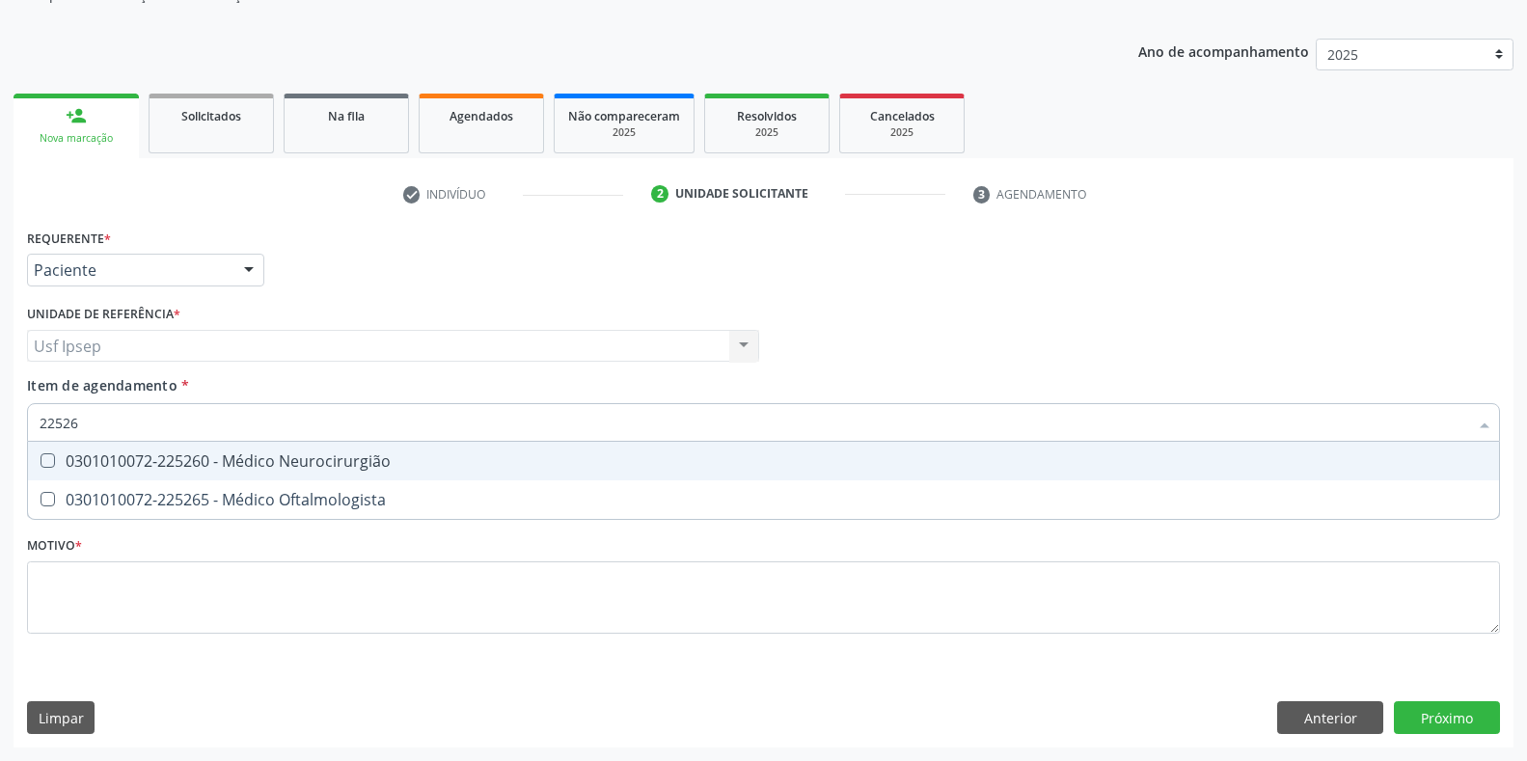
type input "225265"
click at [49, 457] on Oftalmologista at bounding box center [48, 460] width 14 height 14
click at [41, 457] on Oftalmologista "checkbox" at bounding box center [34, 460] width 13 height 13
checkbox Oftalmologista "true"
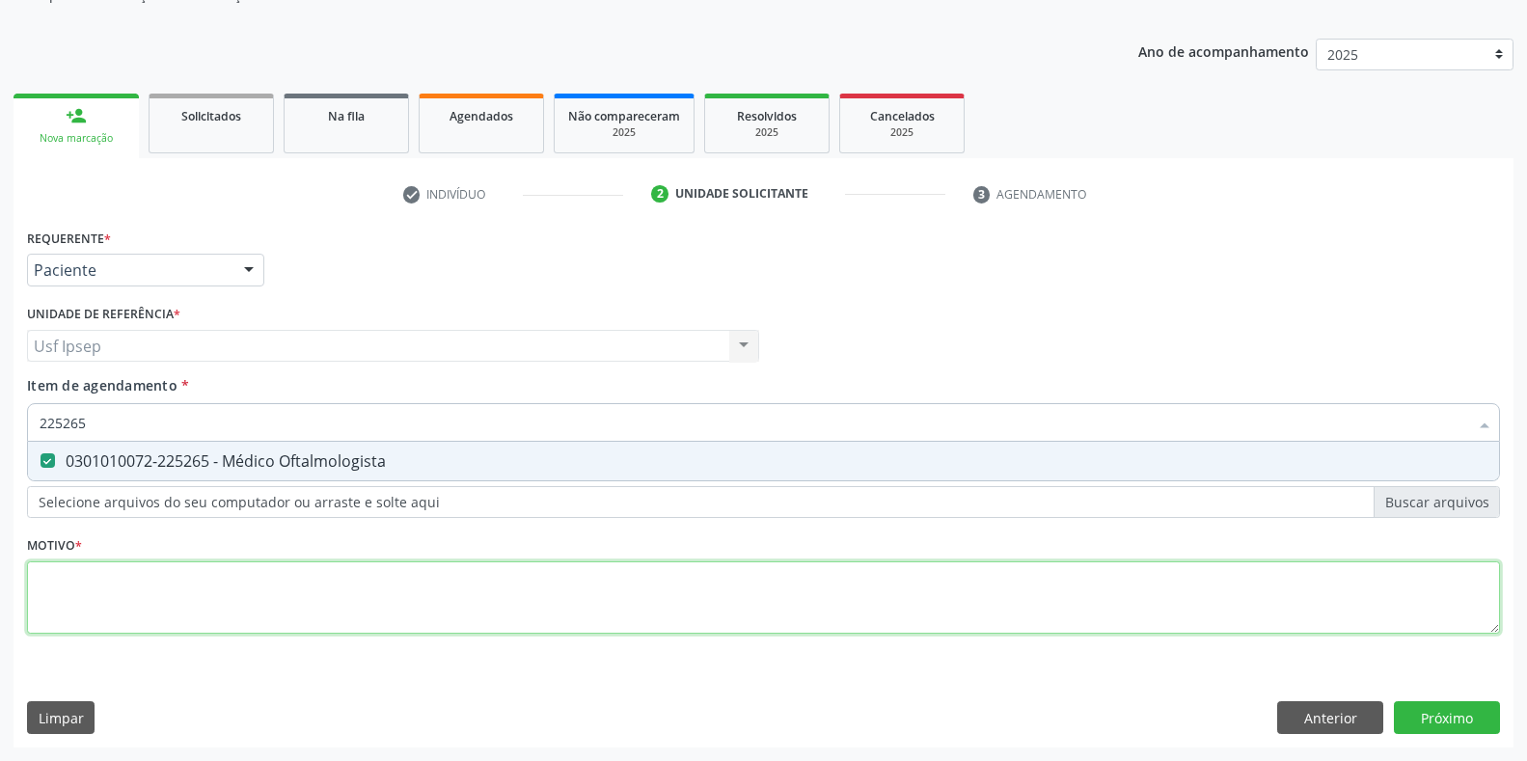
click at [52, 614] on div "Requerente * Paciente Profissional de Saúde Paciente Nenhum resultado encontrad…" at bounding box center [763, 442] width 1473 height 437
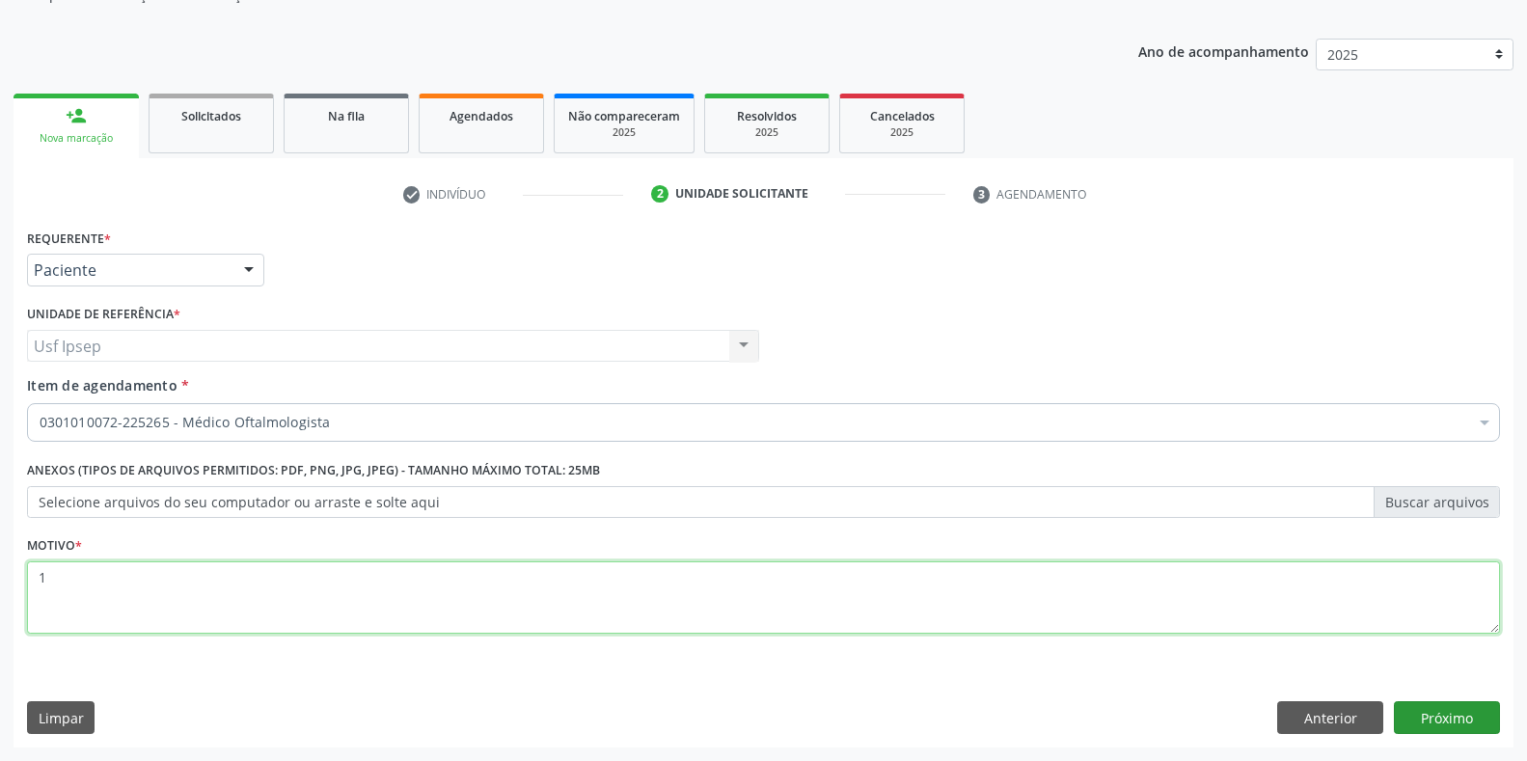
type textarea "1"
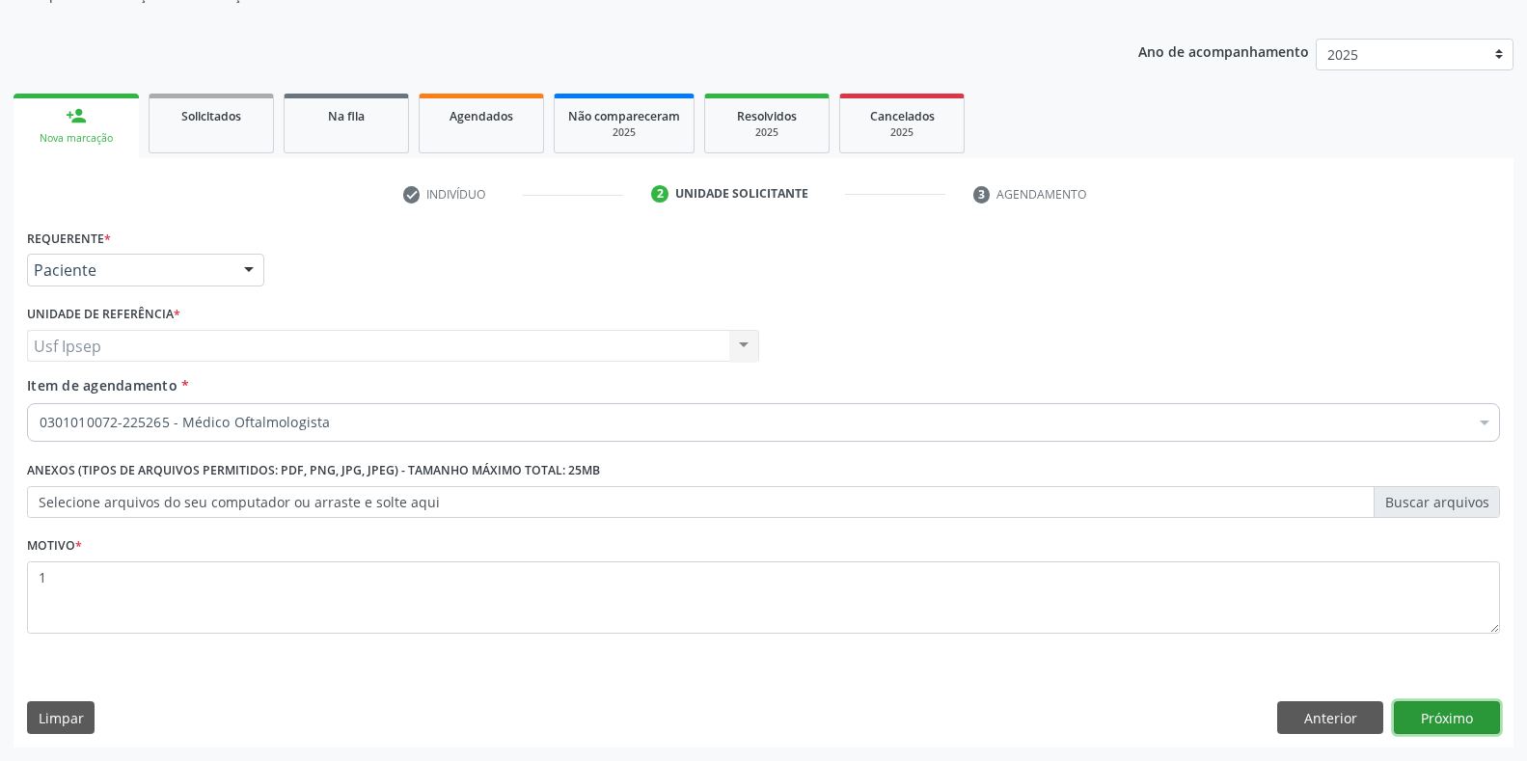
click at [1448, 727] on button "Próximo" at bounding box center [1447, 717] width 106 height 33
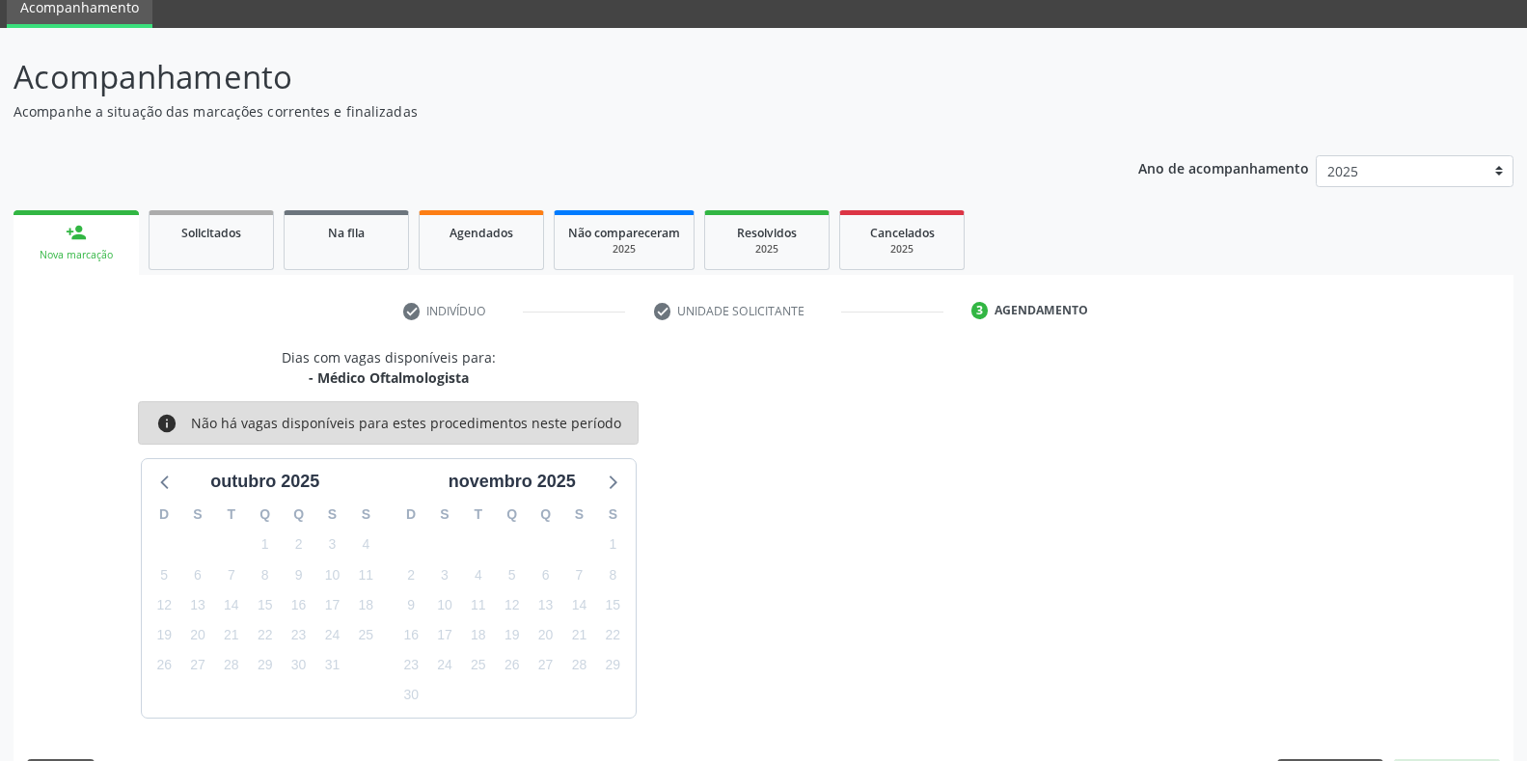
scroll to position [135, 0]
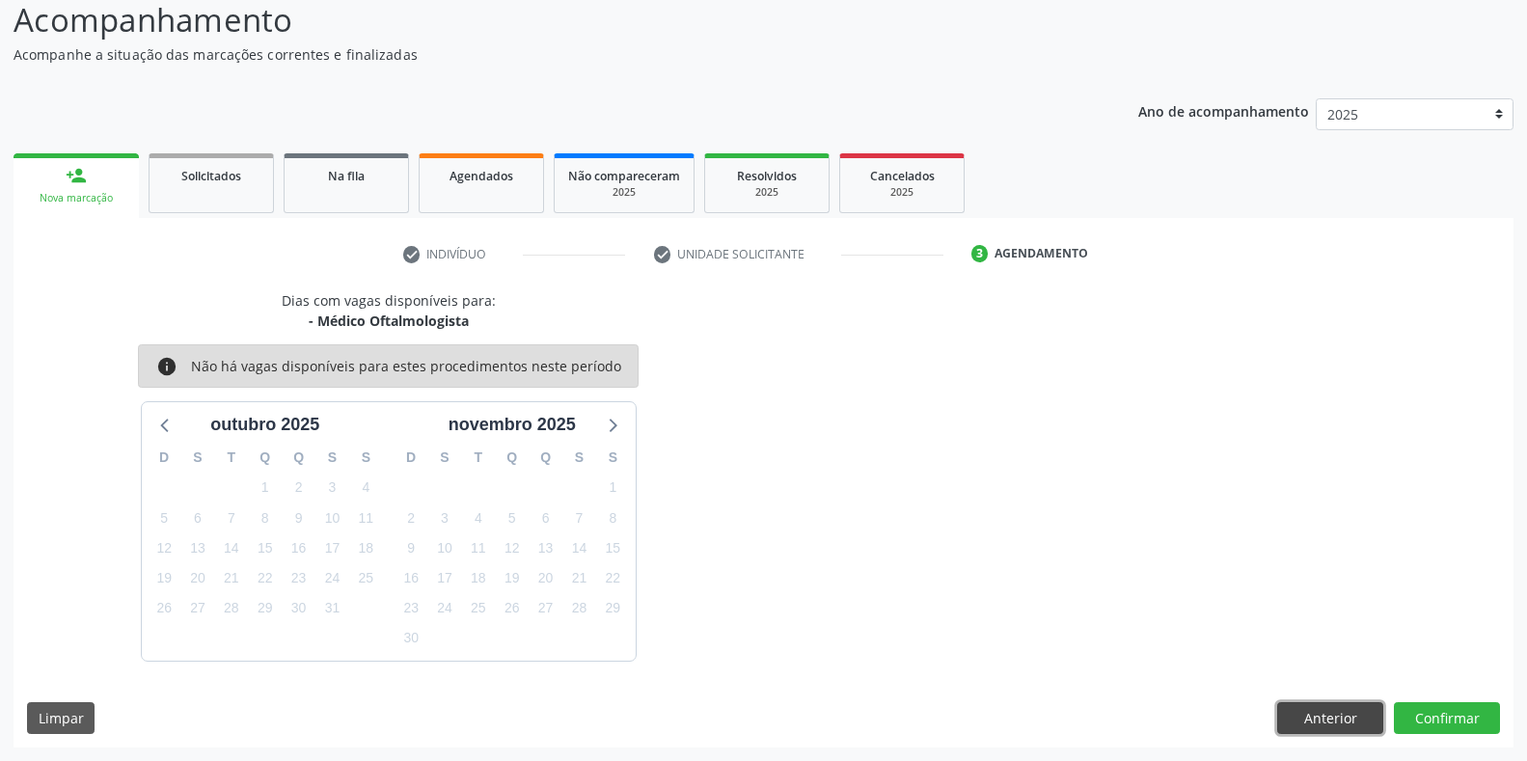
click at [1349, 722] on button "Anterior" at bounding box center [1330, 718] width 106 height 33
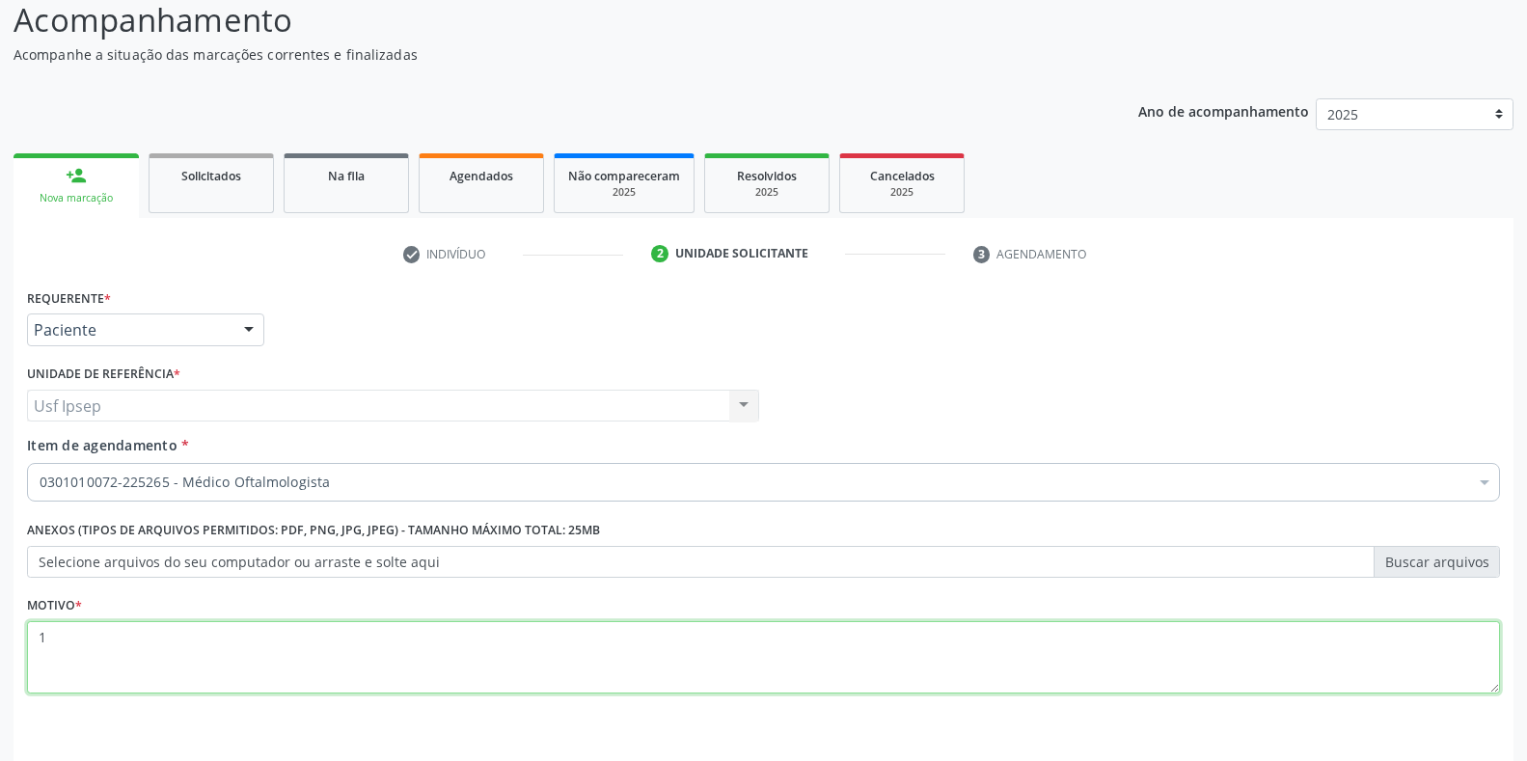
click at [48, 633] on textarea "1" at bounding box center [763, 657] width 1473 height 73
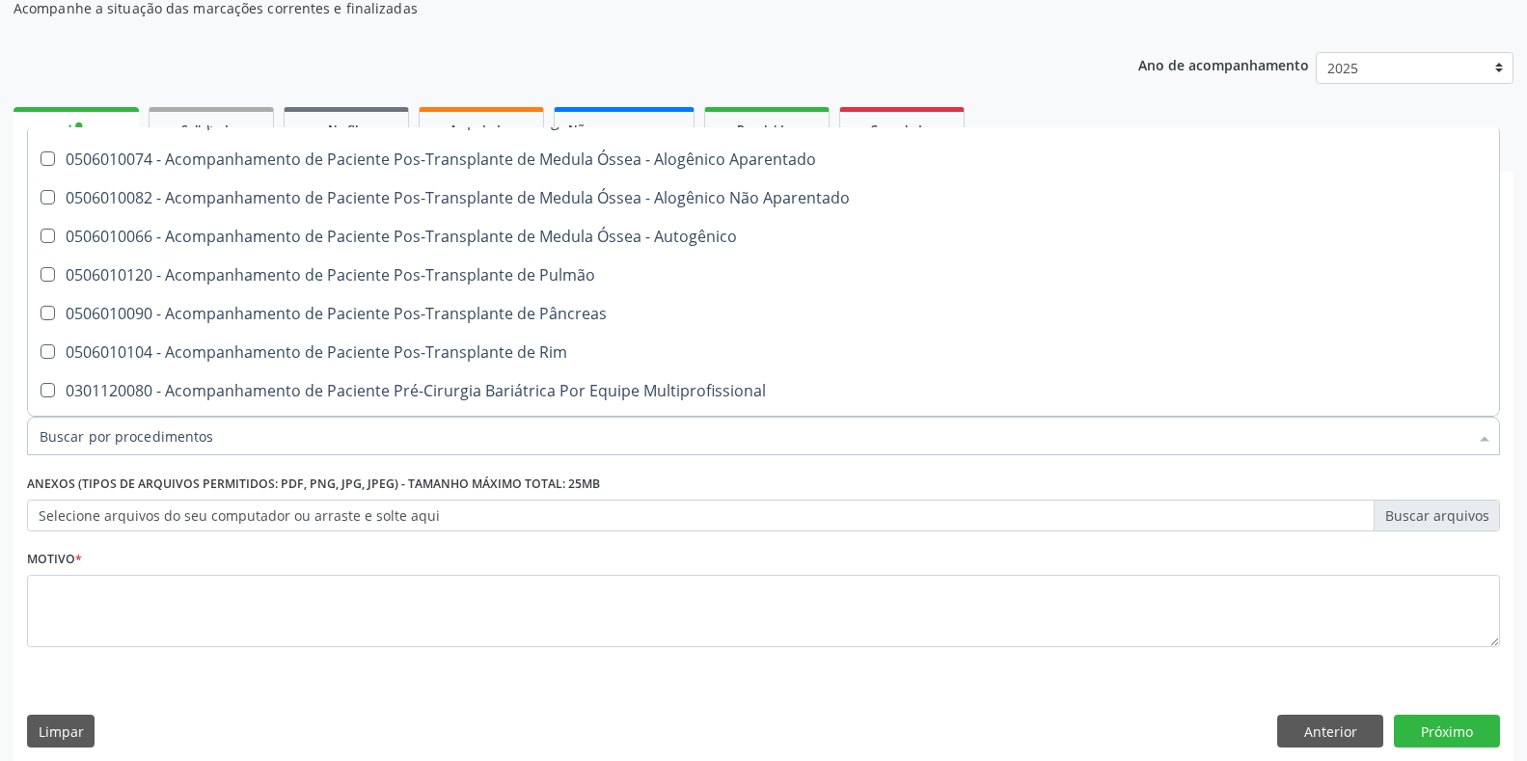
scroll to position [195, 0]
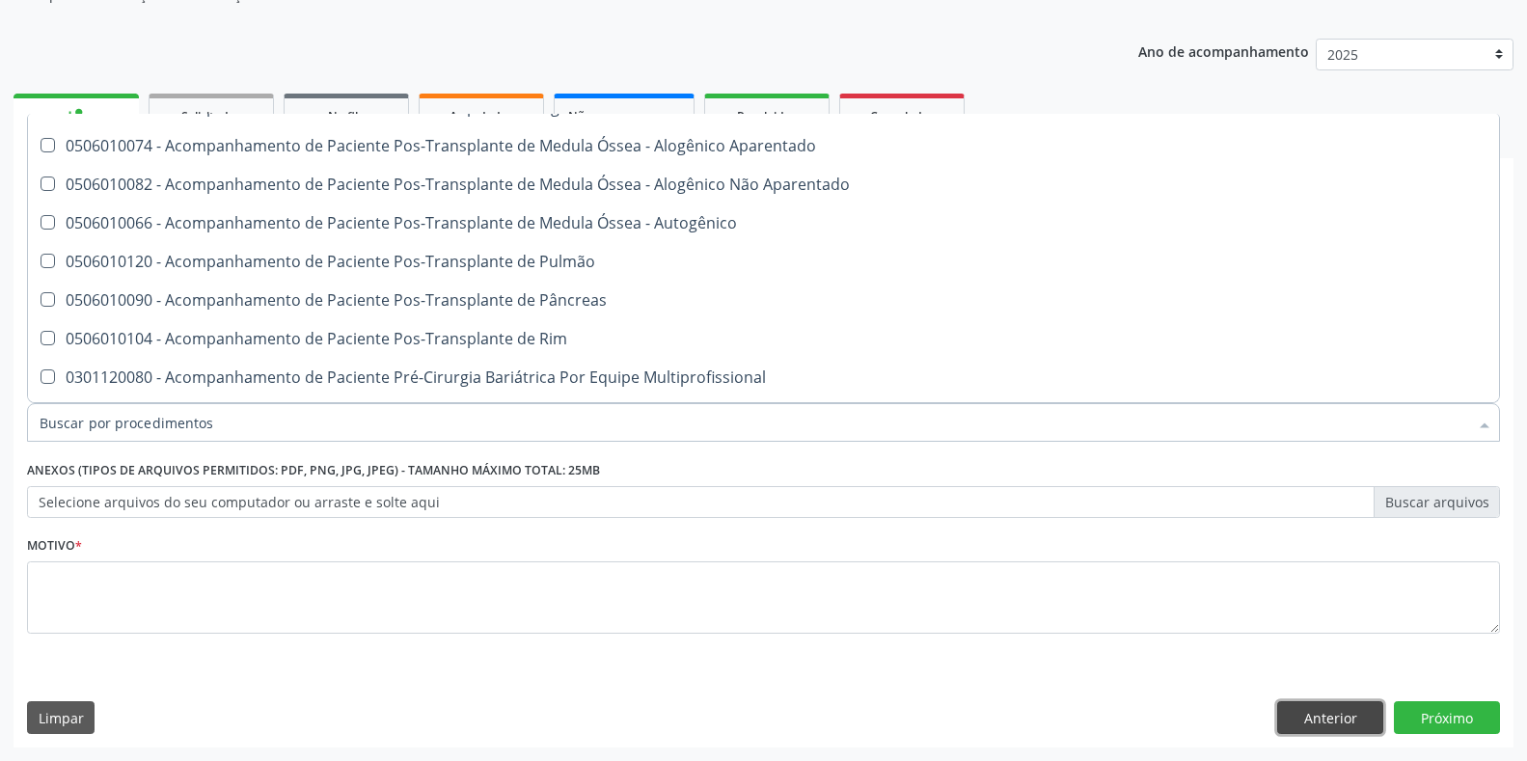
click at [1321, 720] on button "Anterior" at bounding box center [1330, 717] width 106 height 33
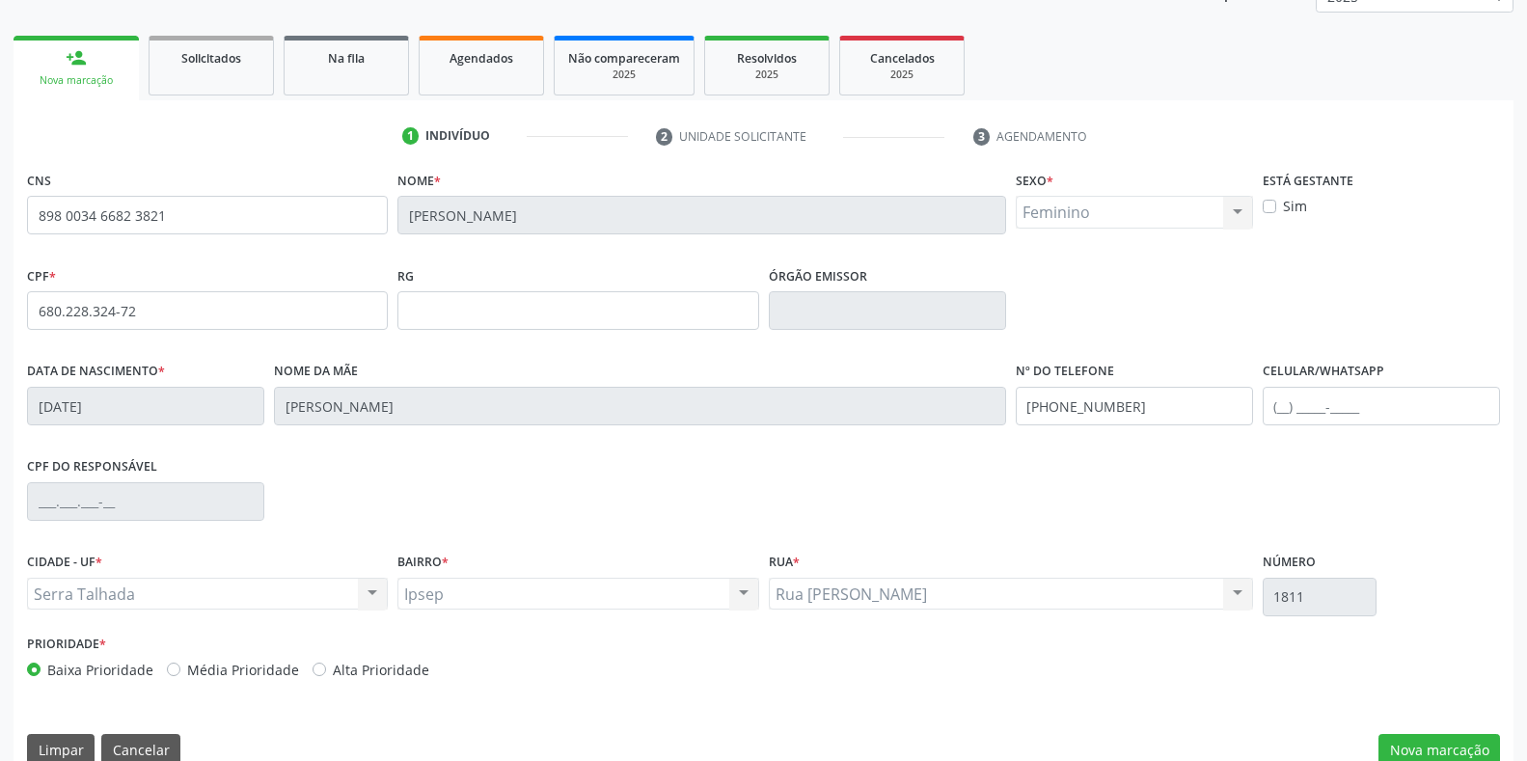
scroll to position [285, 0]
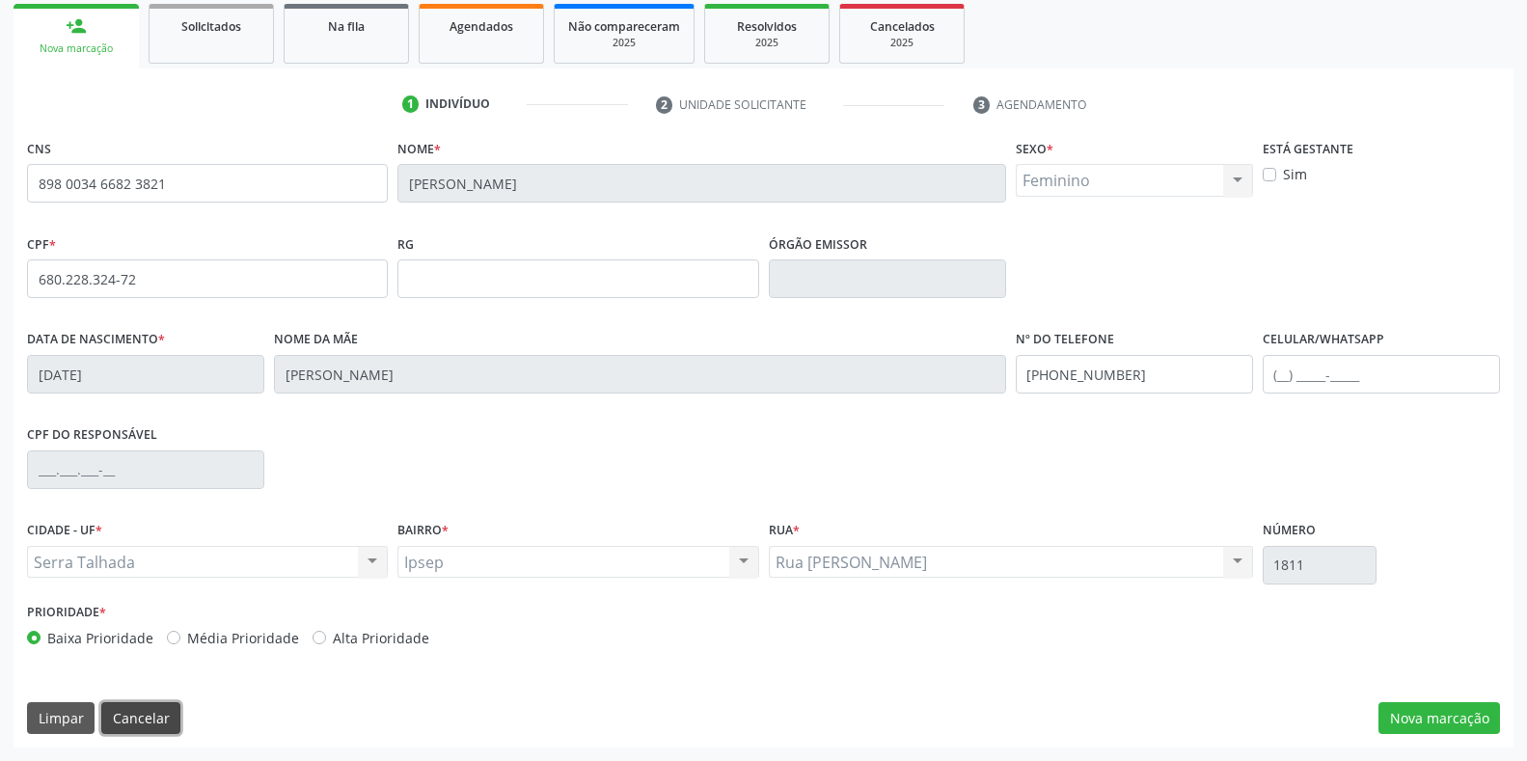
click at [142, 726] on button "Cancelar" at bounding box center [140, 718] width 79 height 33
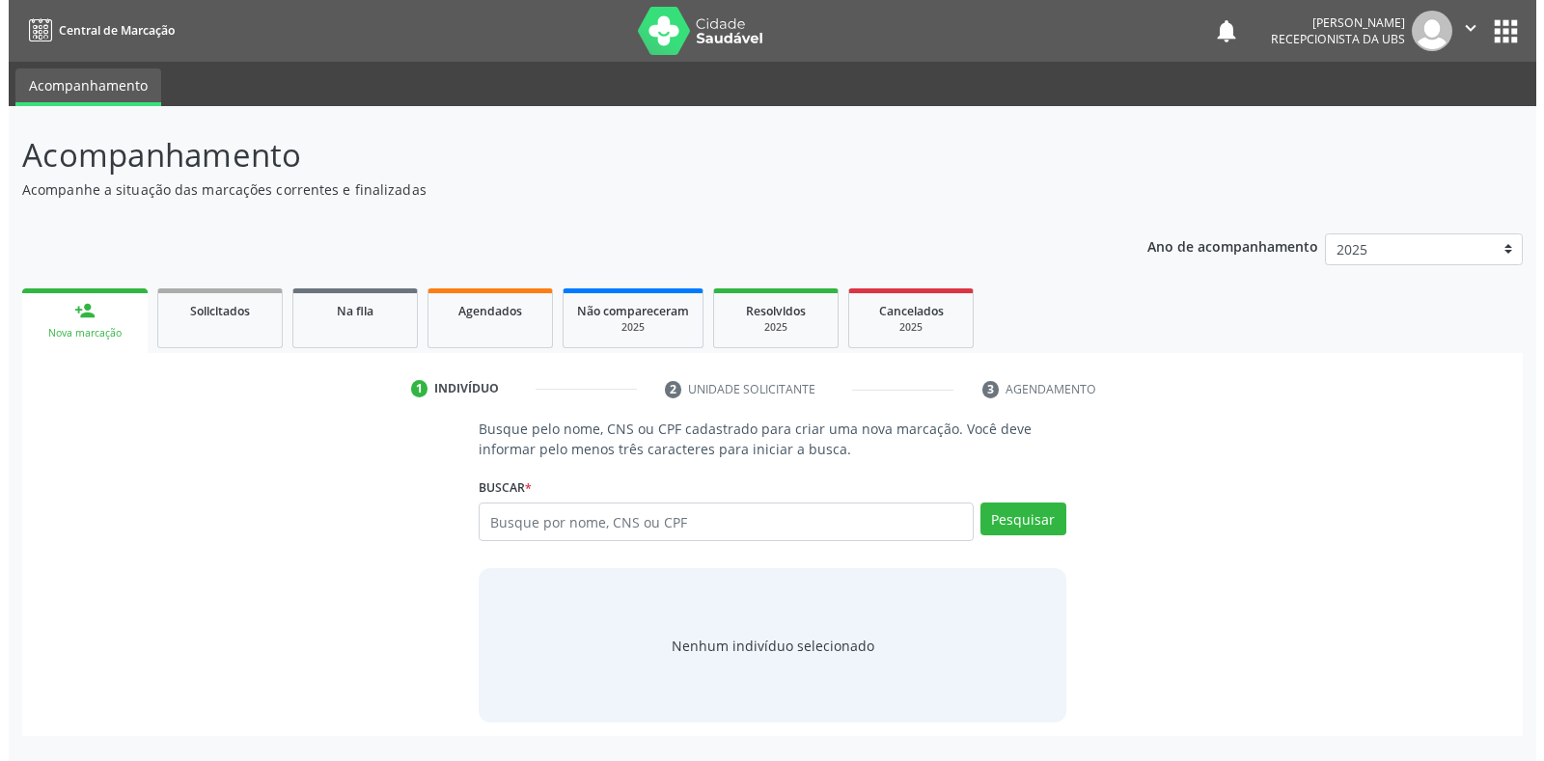
scroll to position [0, 0]
